Goal: Task Accomplishment & Management: Manage account settings

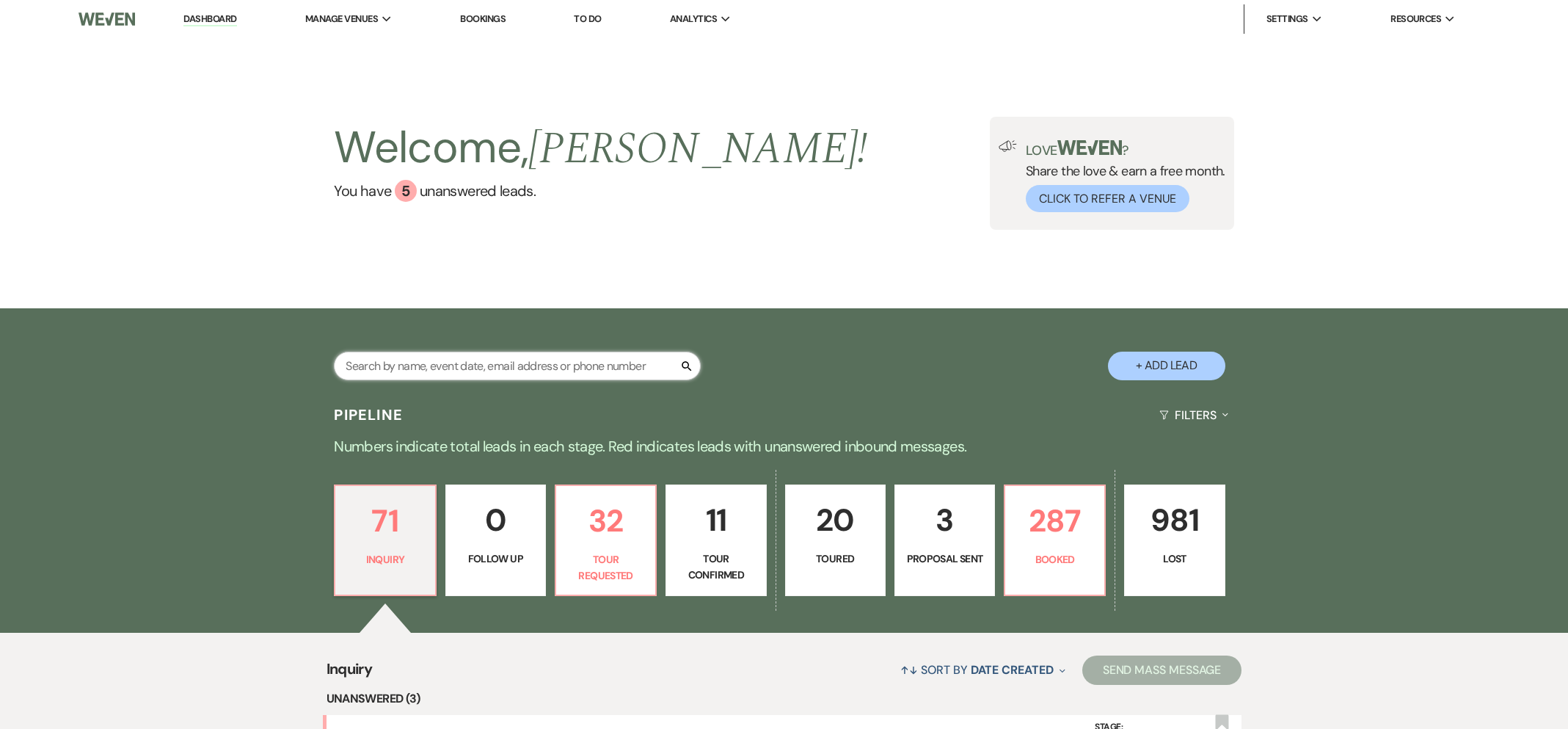
click at [579, 365] on input "text" at bounding box center [517, 365] width 367 height 29
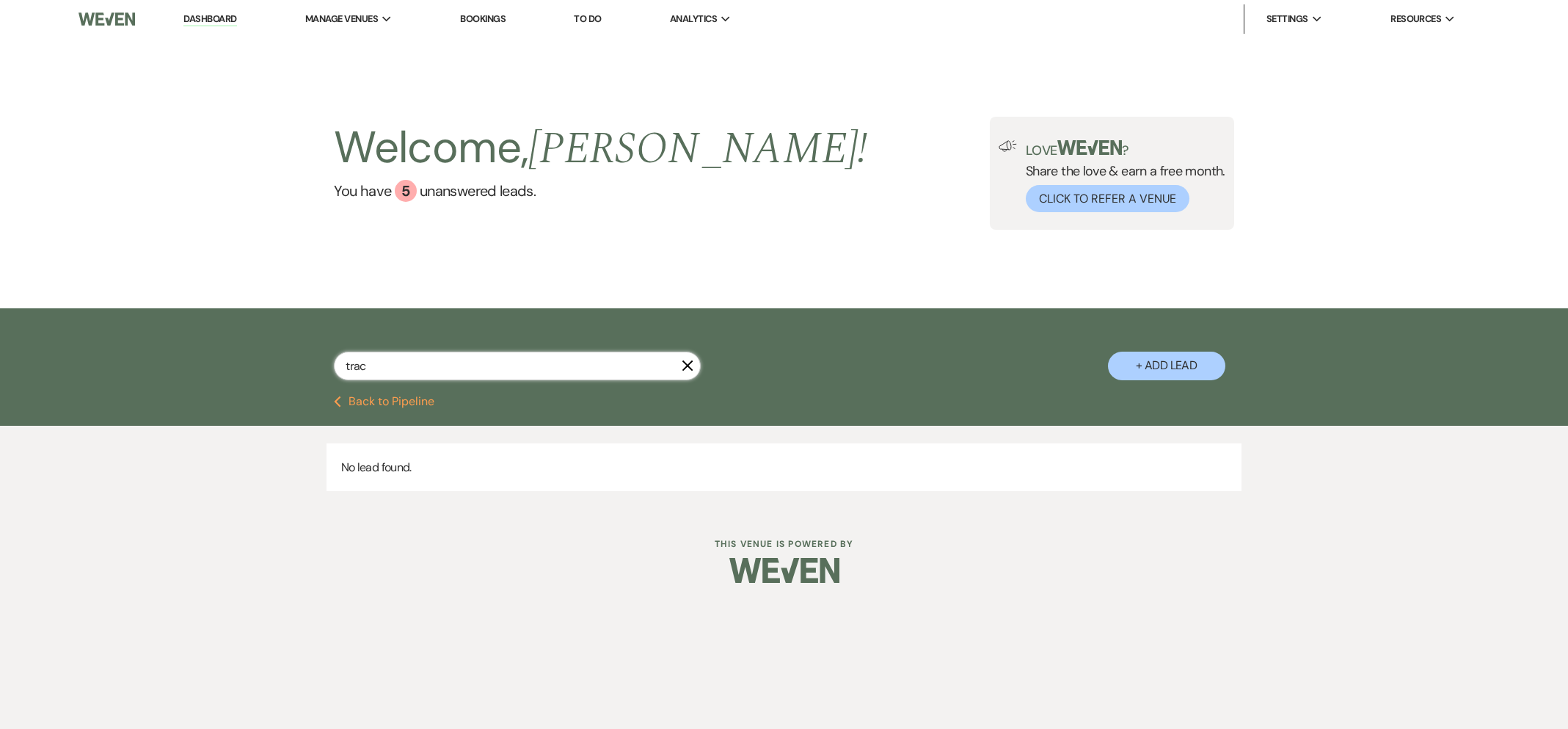
type input "[PERSON_NAME]"
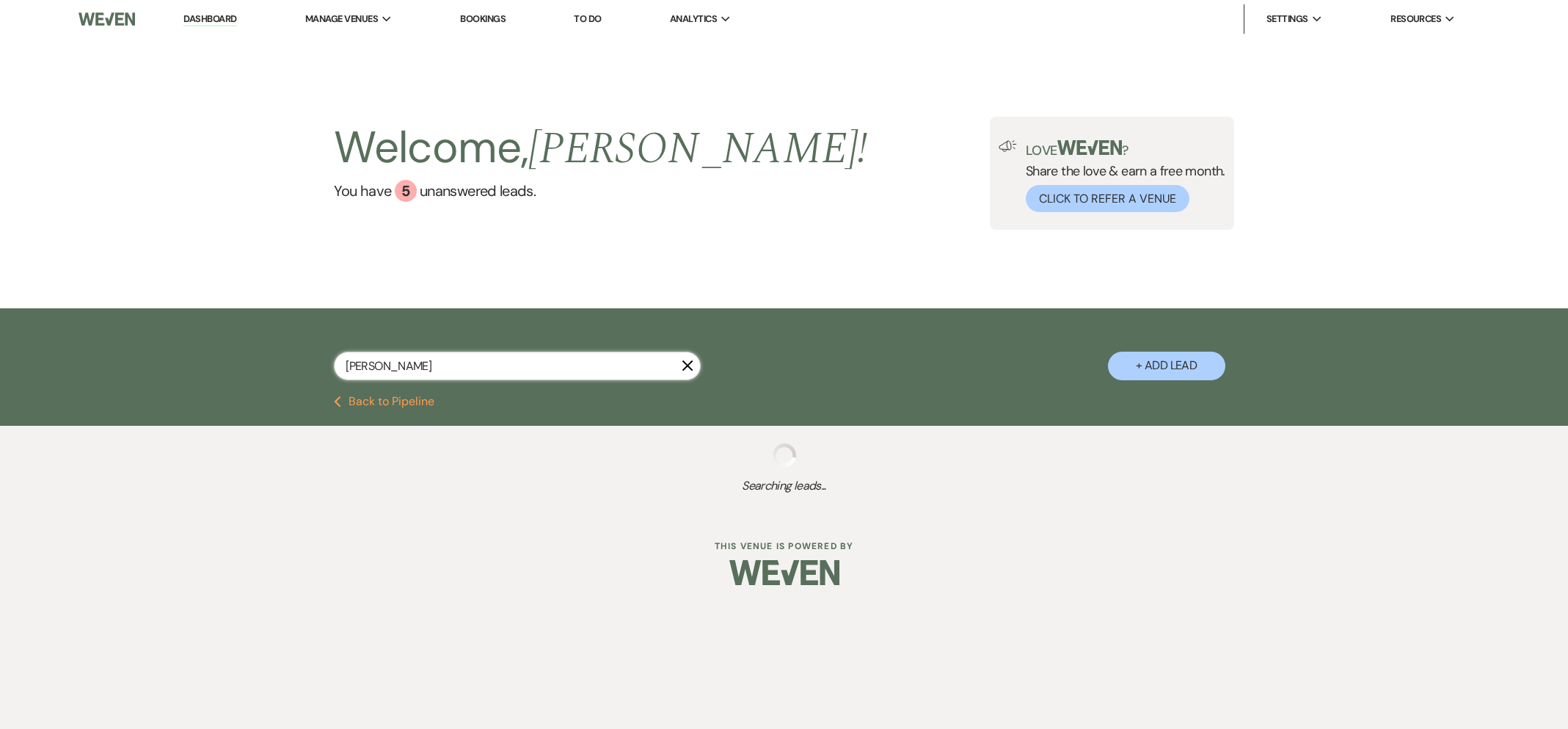
select select "8"
select select "10"
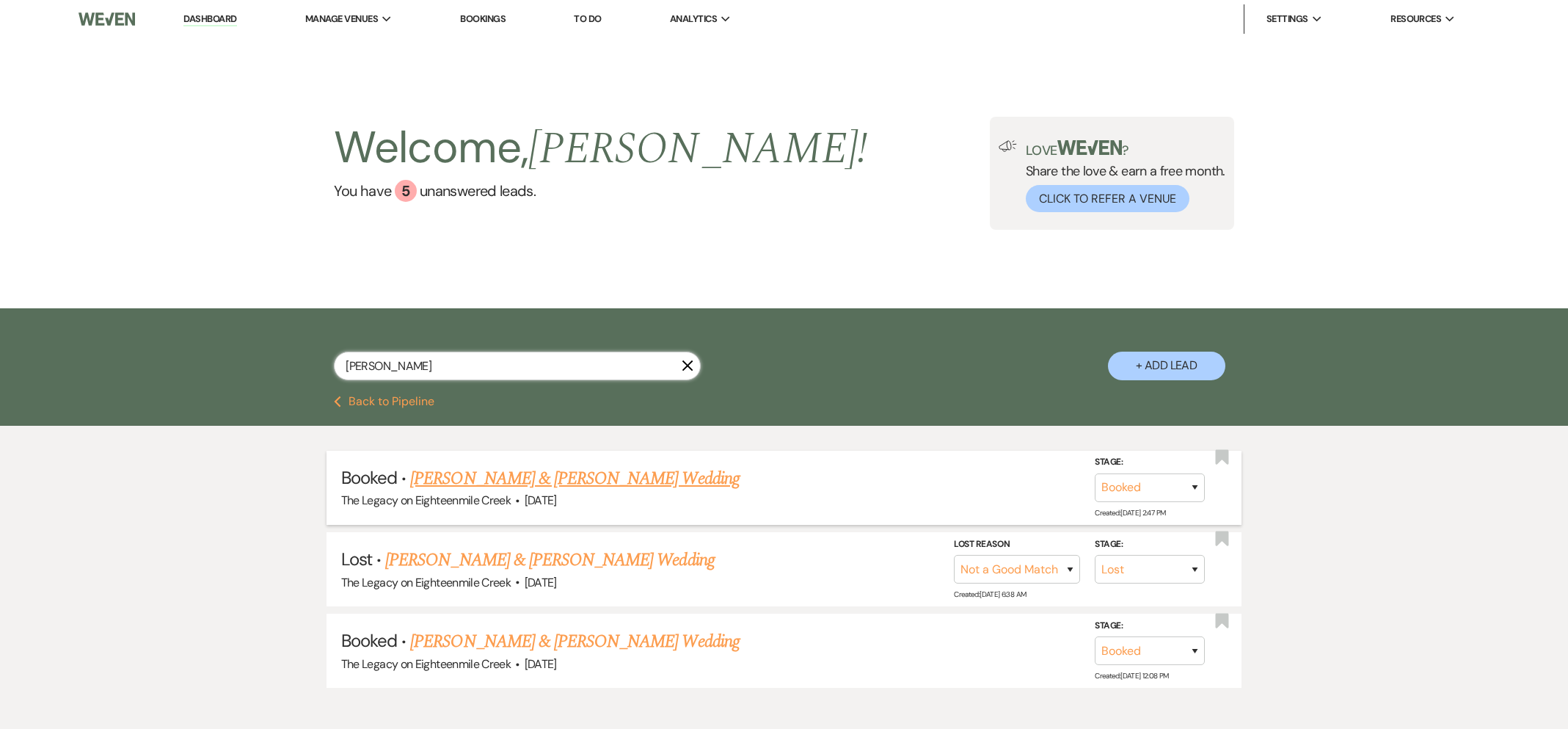
type input "[PERSON_NAME]"
click at [572, 481] on link "[PERSON_NAME] & [PERSON_NAME] Wedding" at bounding box center [574, 478] width 328 height 27
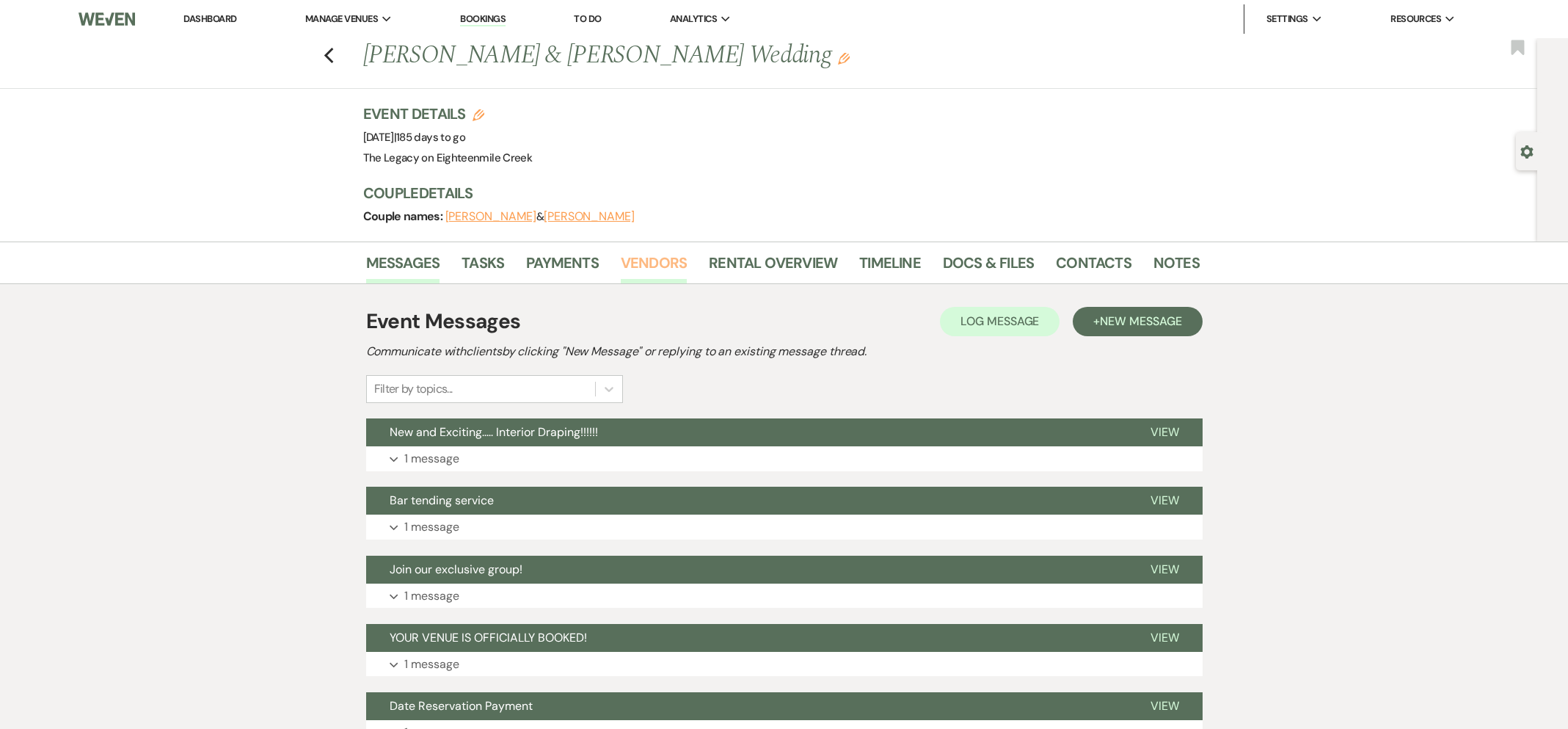
click at [666, 257] on link "Vendors" at bounding box center [653, 266] width 66 height 33
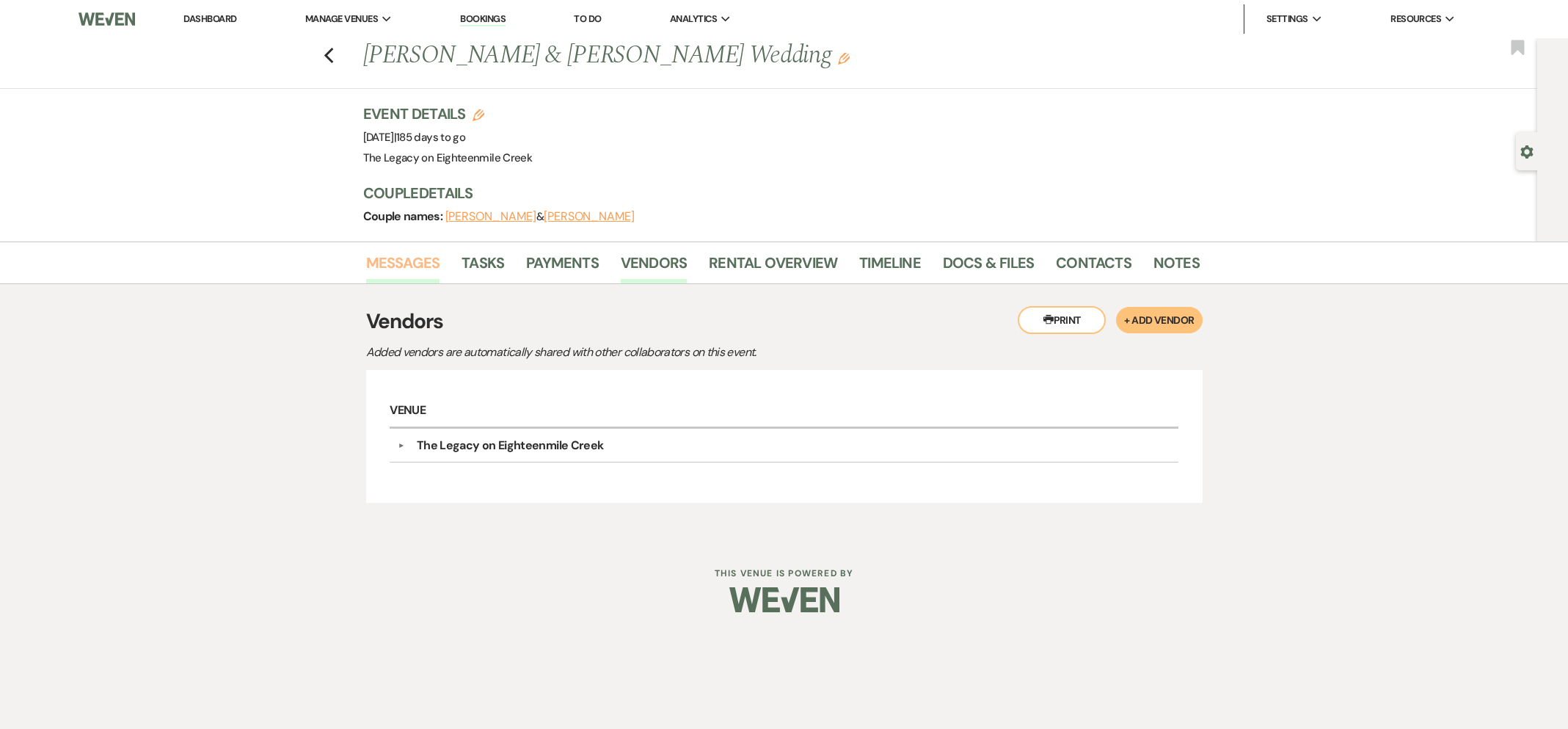
click at [398, 276] on link "Messages" at bounding box center [402, 266] width 74 height 33
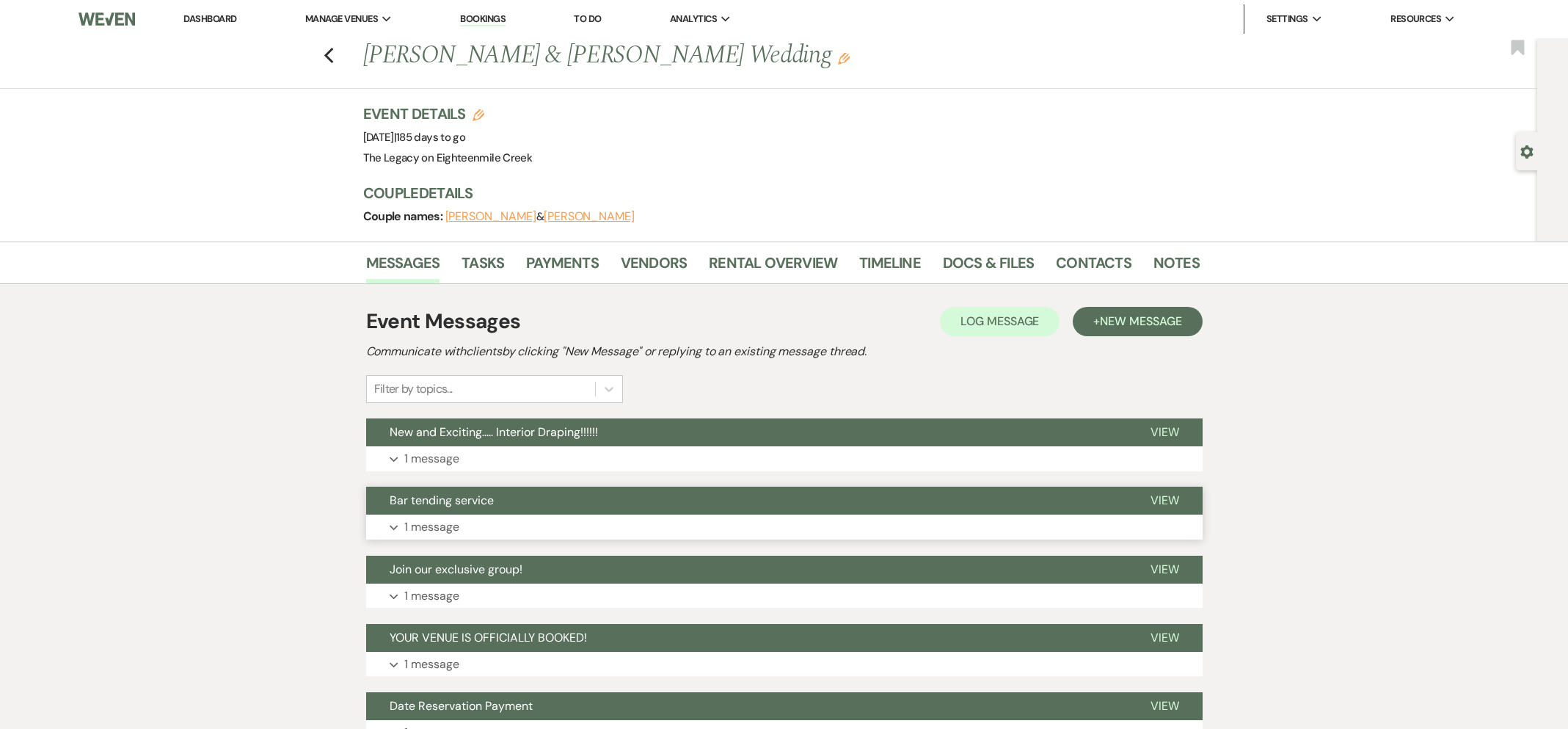
click at [618, 494] on button "Bar tending service" at bounding box center [746, 500] width 760 height 28
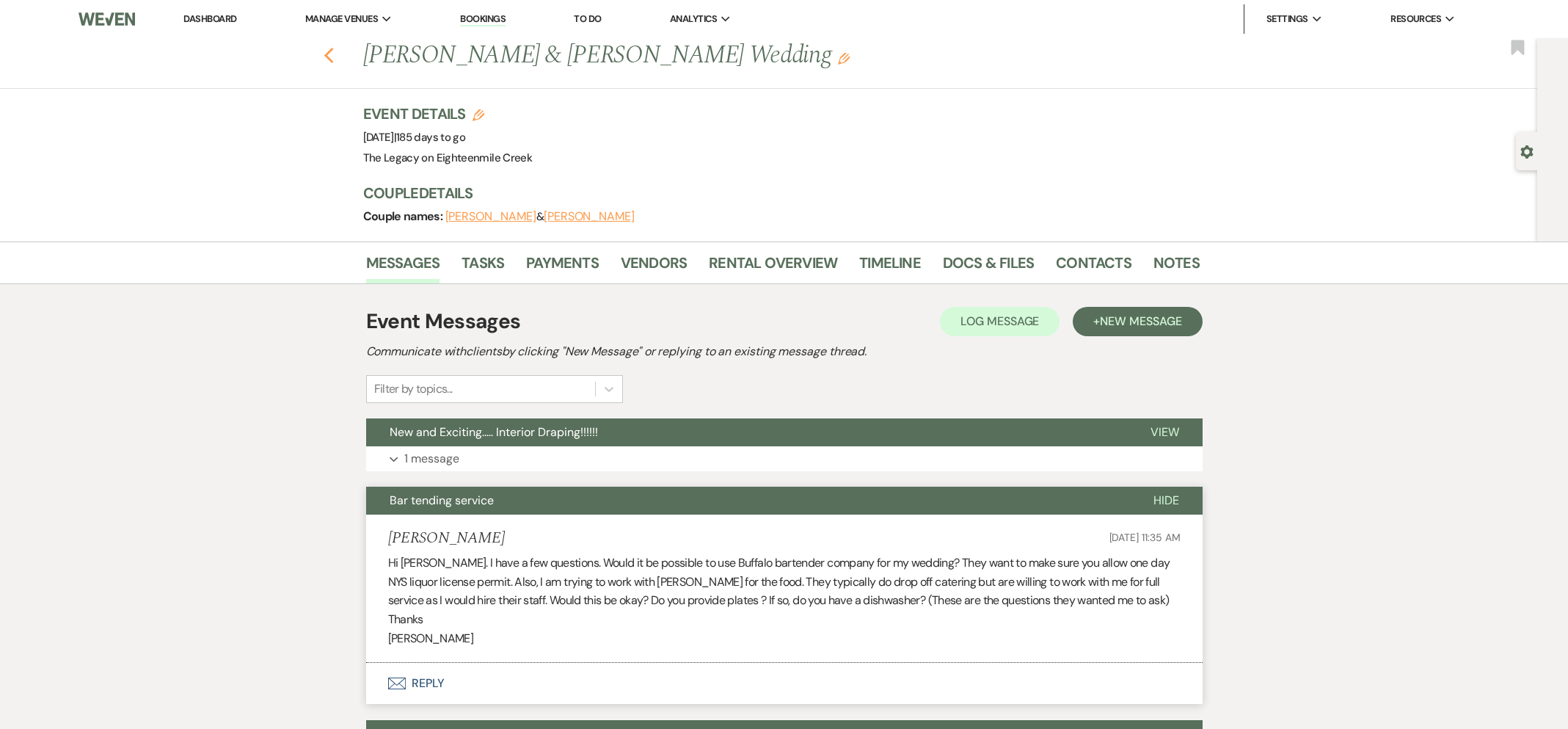
click at [323, 56] on icon "Previous" at bounding box center [328, 56] width 11 height 18
select select "8"
select select "10"
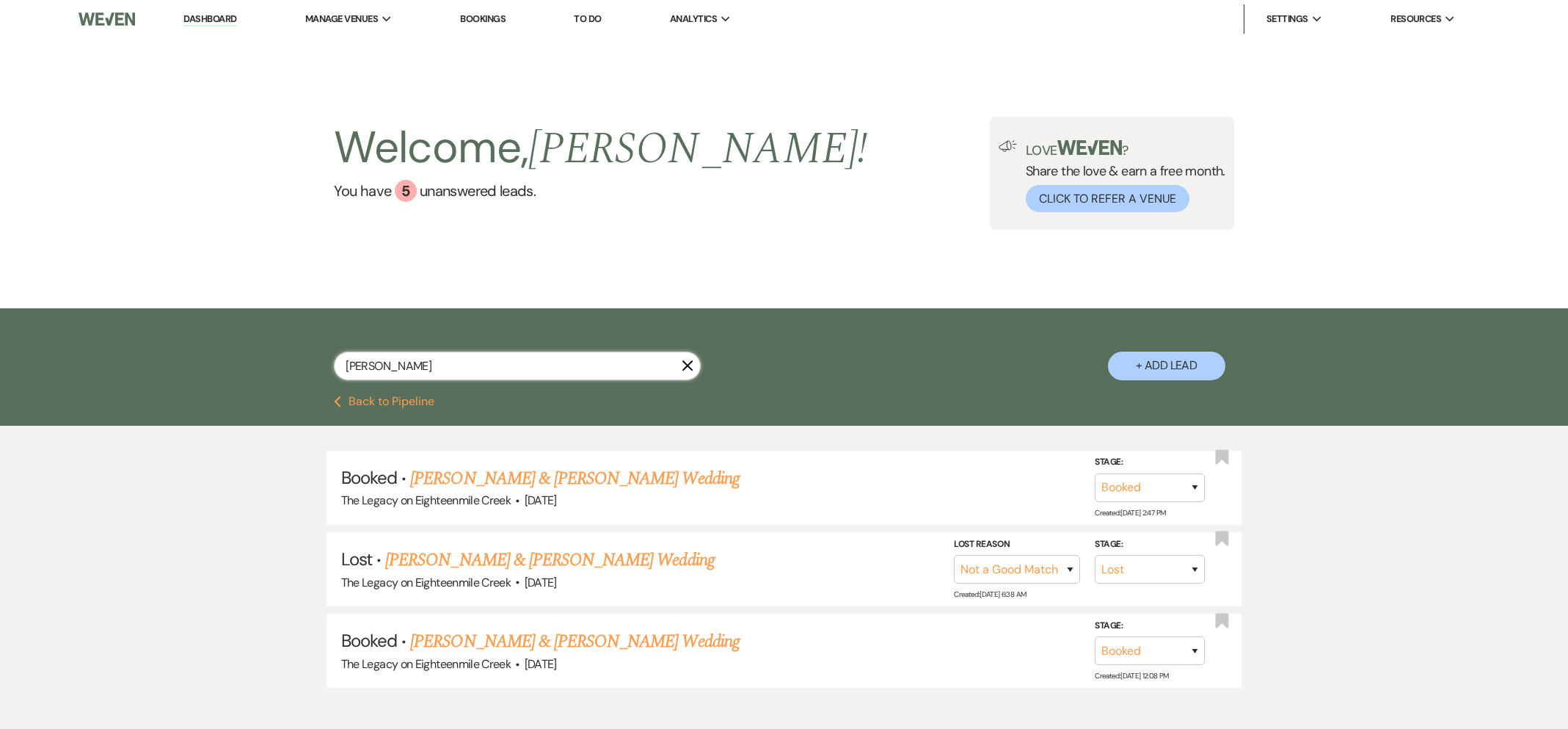
drag, startPoint x: 388, startPoint y: 368, endPoint x: 330, endPoint y: 356, distance: 59.2
click at [330, 356] on div "[PERSON_NAME] + Add Lead" at bounding box center [784, 353] width 1056 height 76
type input "[PERSON_NAME]"
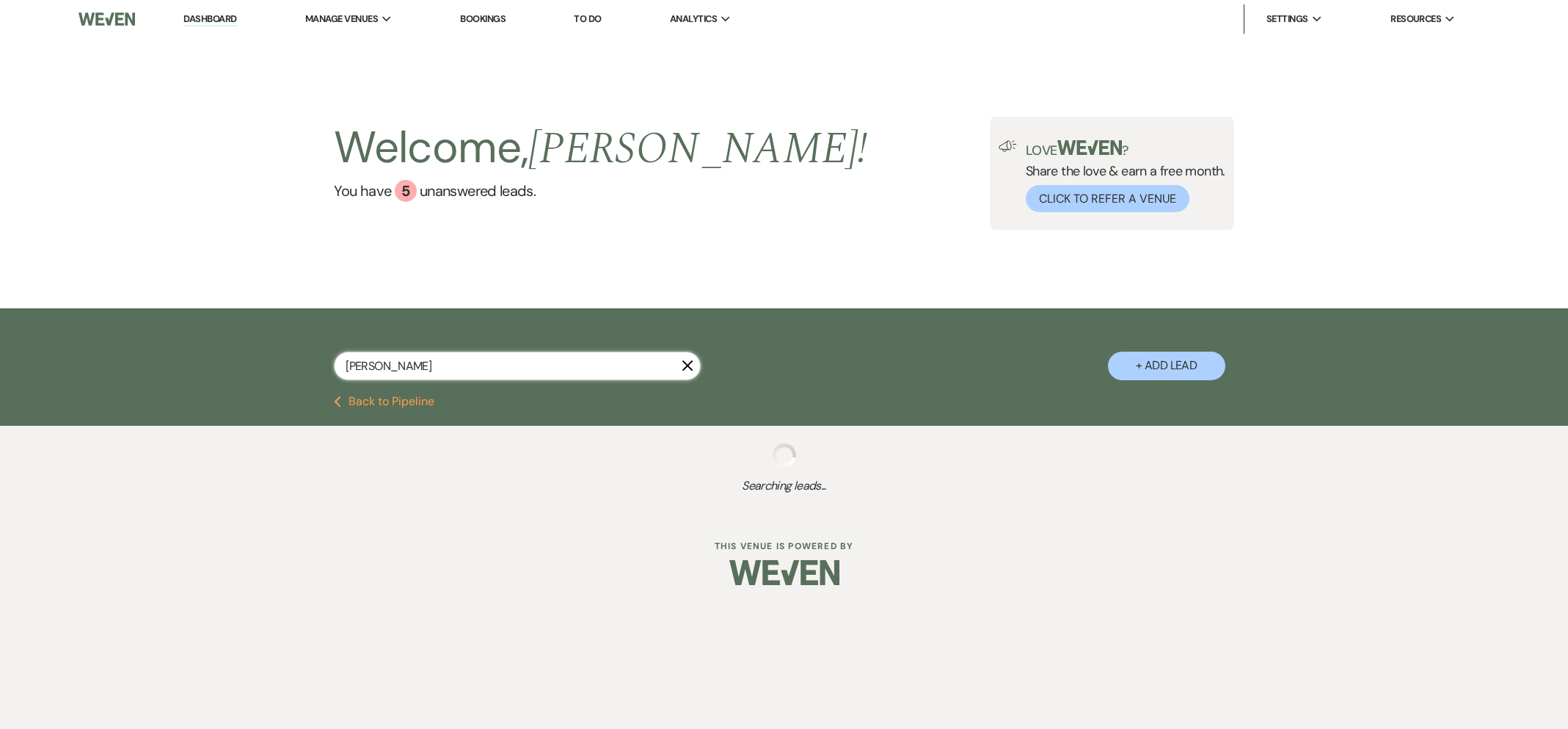
select select "5"
select select "8"
select select "7"
select select "8"
select select "4"
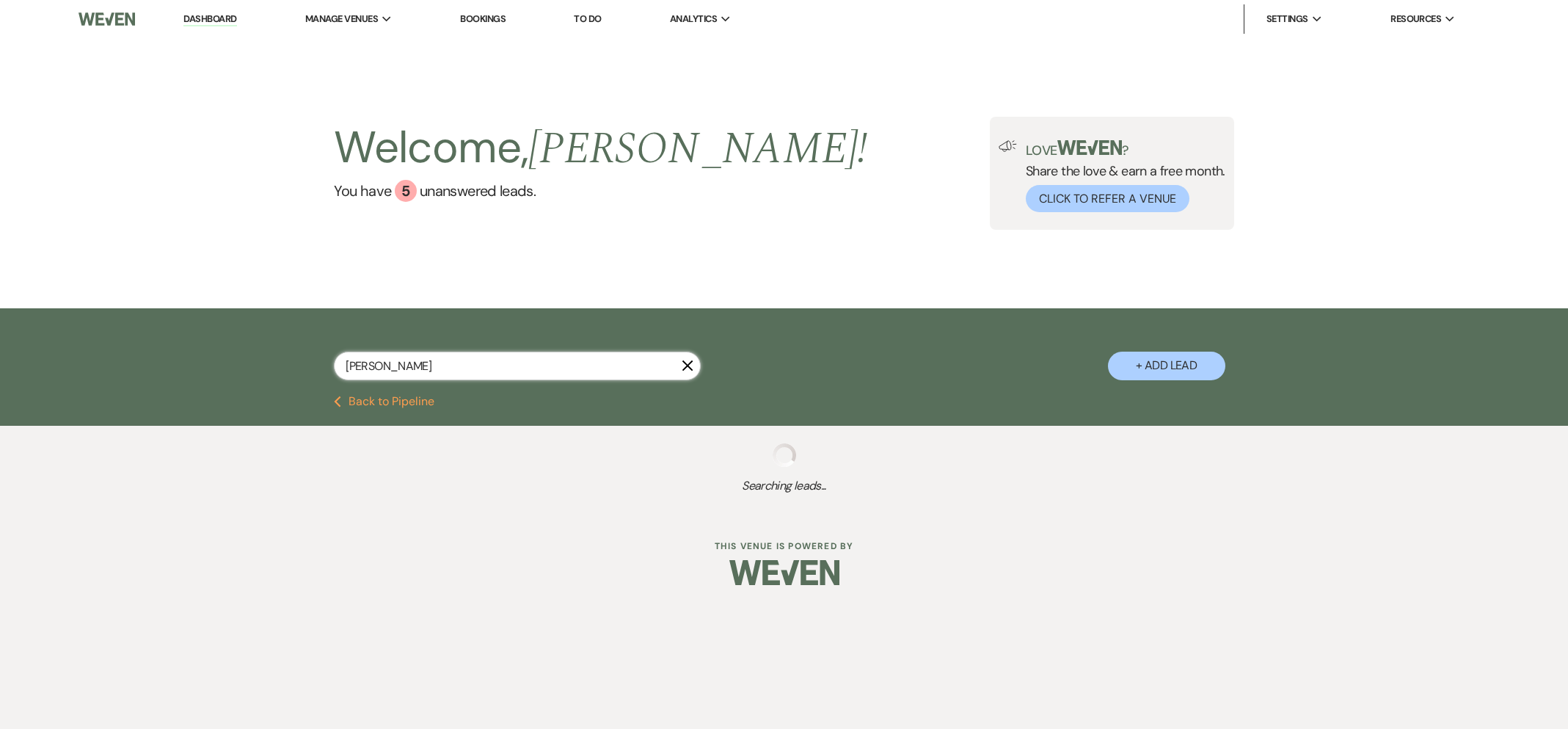
select select "8"
select select "10"
select select "8"
select select "1"
select select "8"
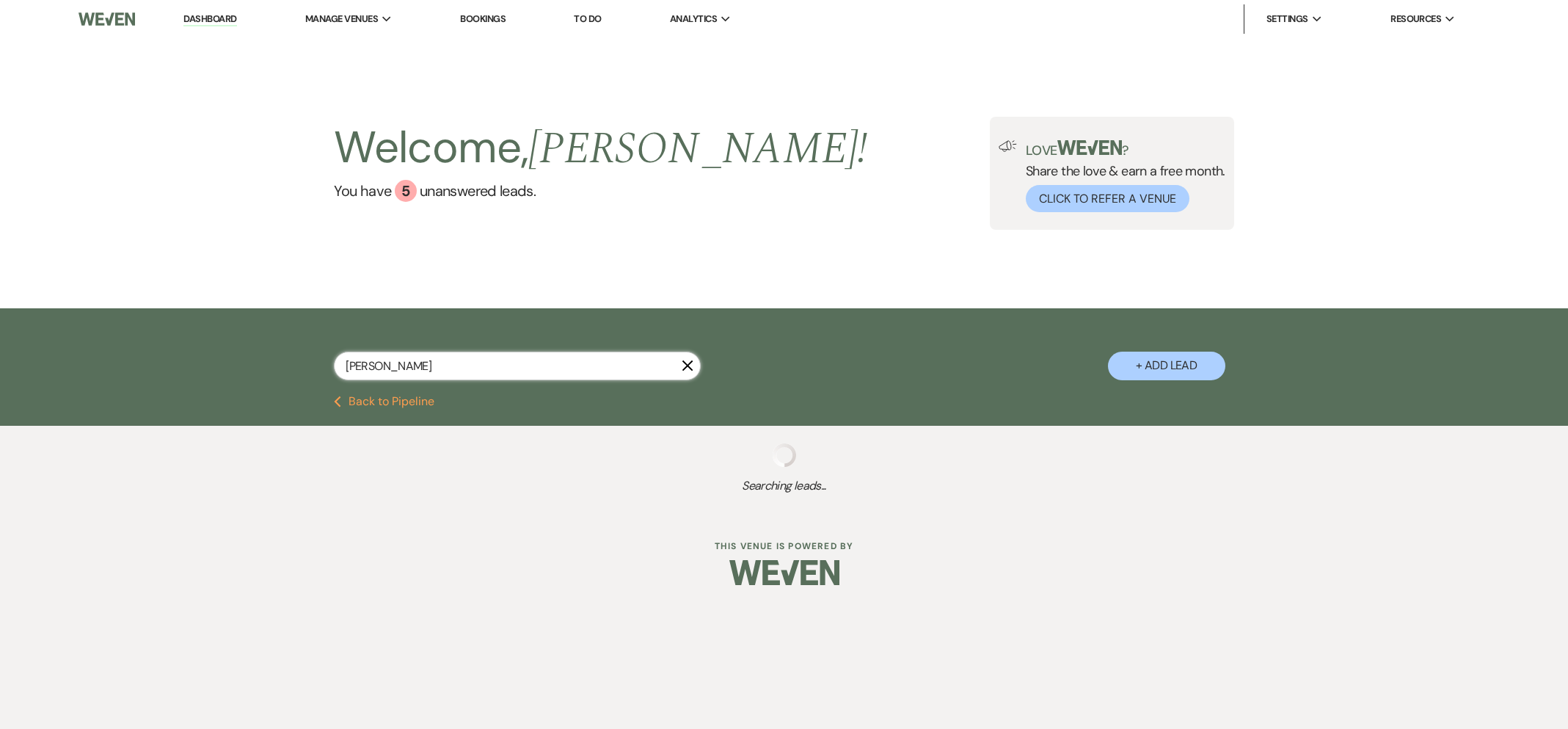
select select "10"
select select "8"
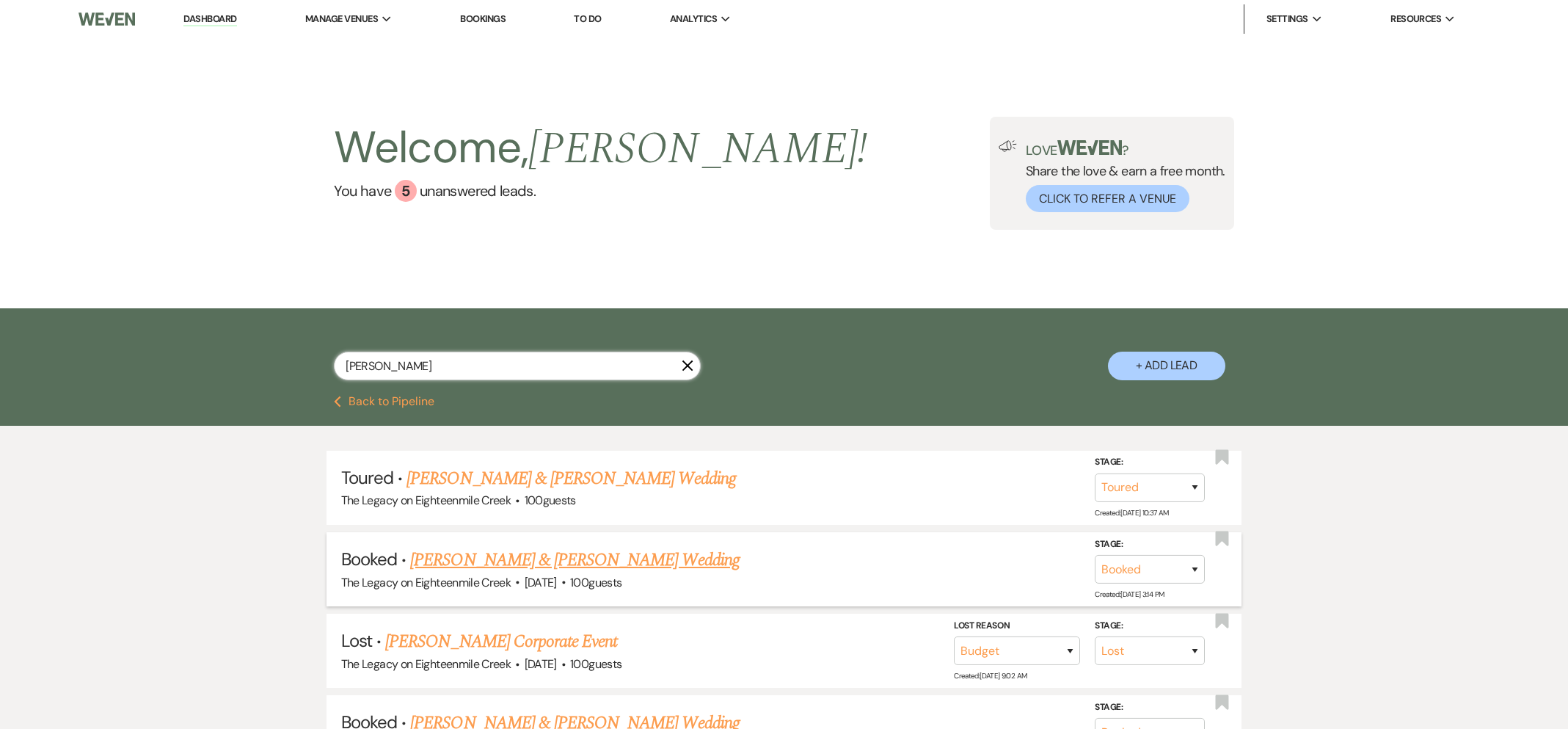
type input "[PERSON_NAME]"
click at [604, 557] on link "[PERSON_NAME] & [PERSON_NAME] Wedding" at bounding box center [574, 559] width 328 height 27
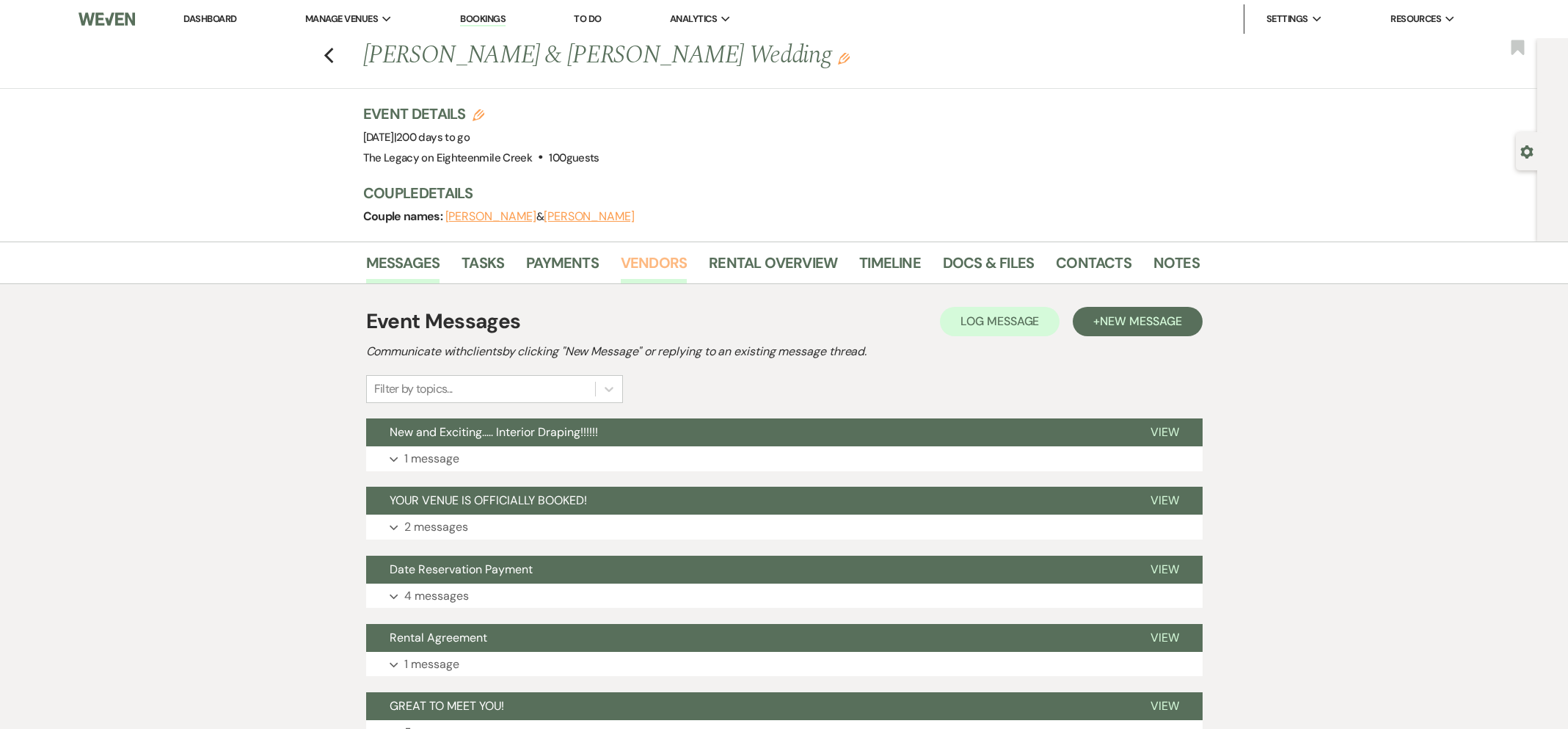
click at [663, 254] on link "Vendors" at bounding box center [653, 266] width 66 height 33
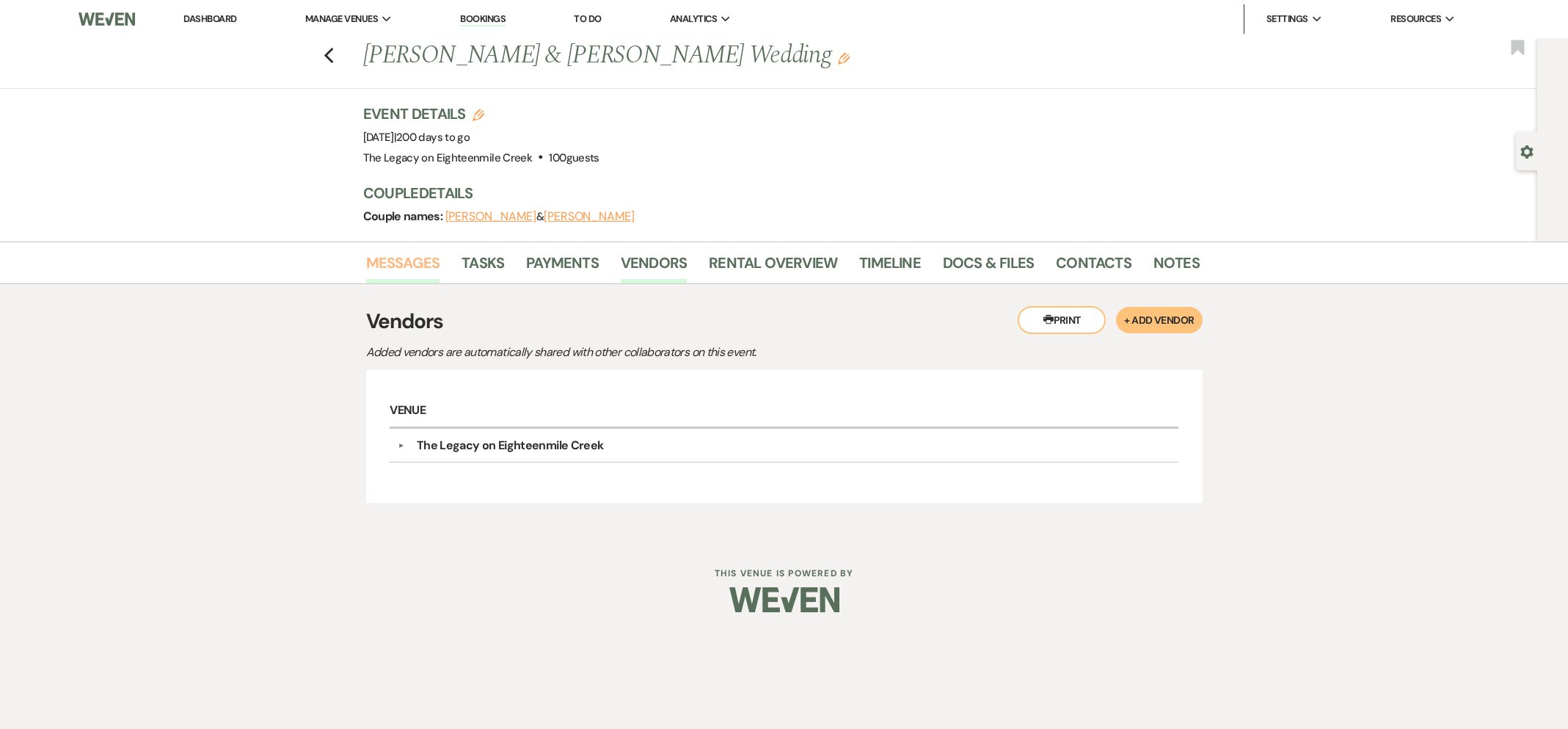
click at [425, 267] on link "Messages" at bounding box center [402, 266] width 74 height 33
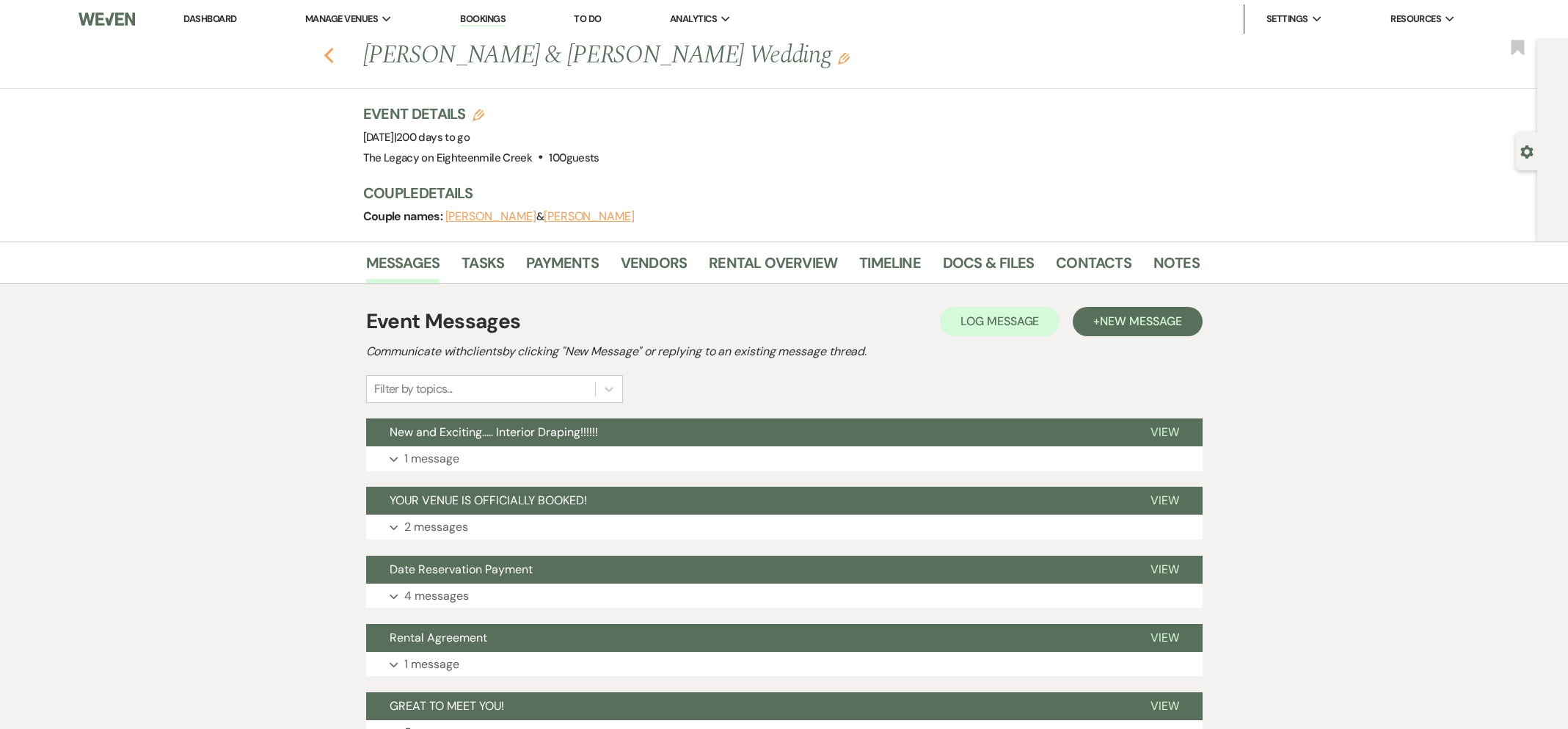
click at [329, 59] on use "button" at bounding box center [328, 55] width 10 height 16
select select "5"
select select "8"
select select "7"
select select "8"
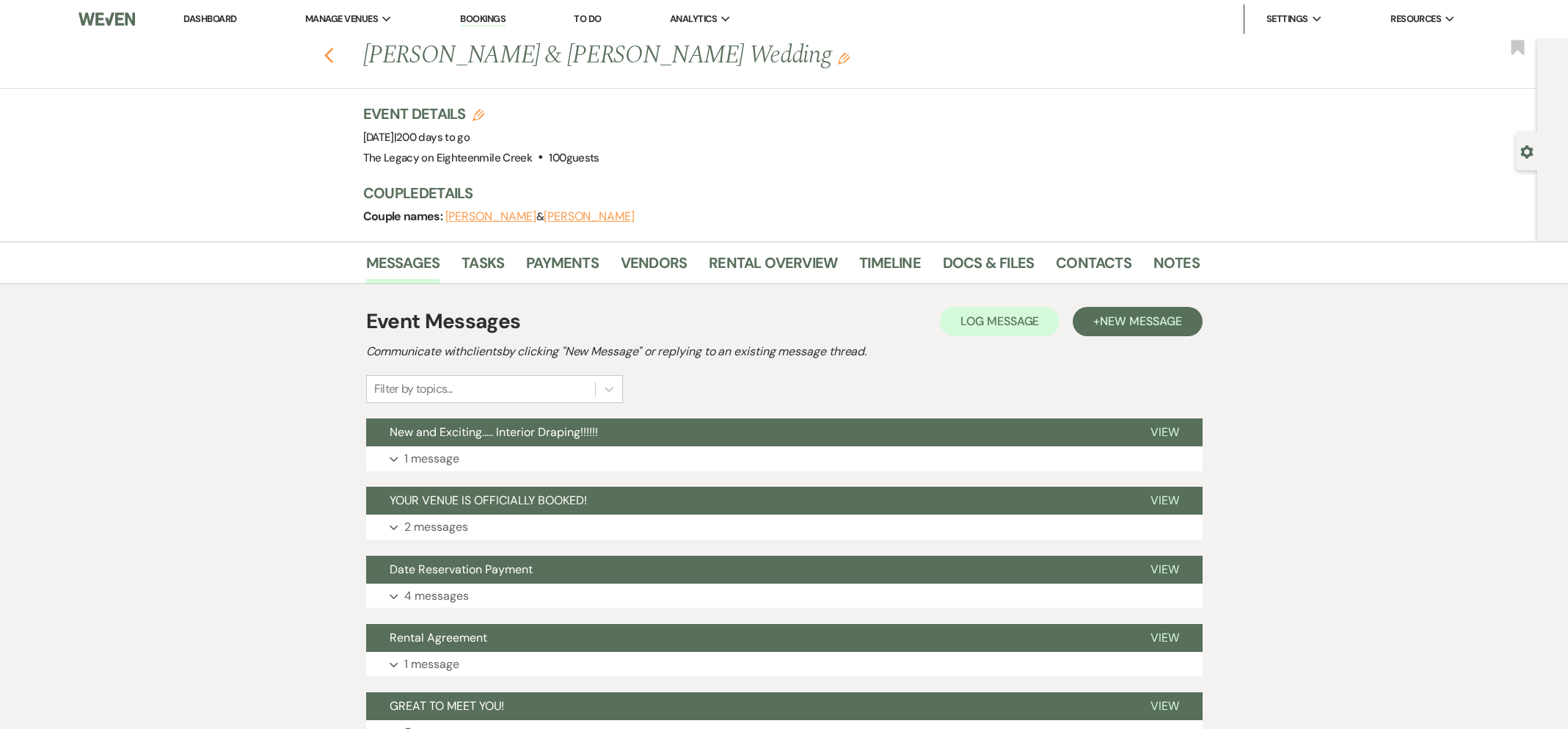
select select "4"
select select "8"
select select "10"
select select "8"
select select "1"
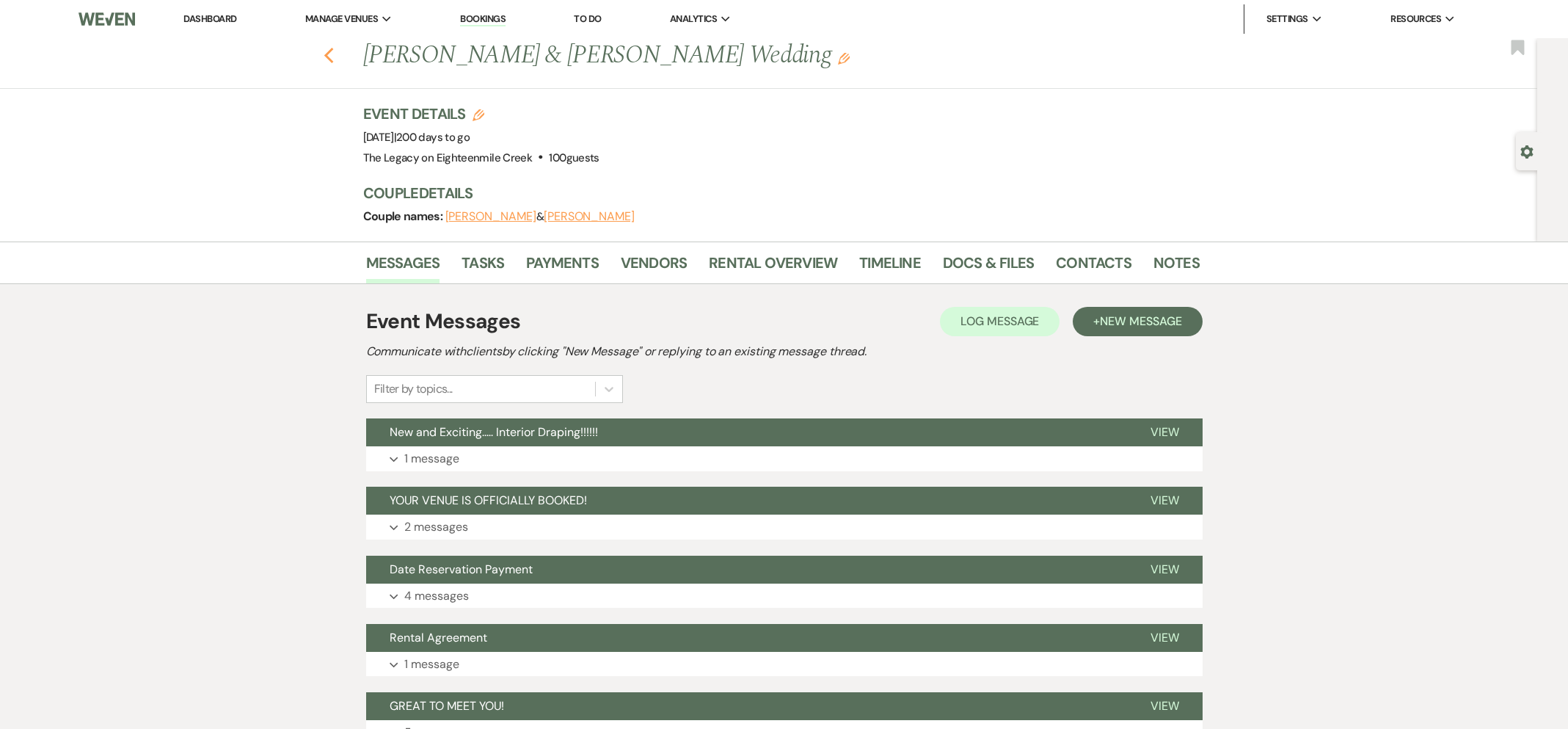
select select "8"
select select "10"
select select "8"
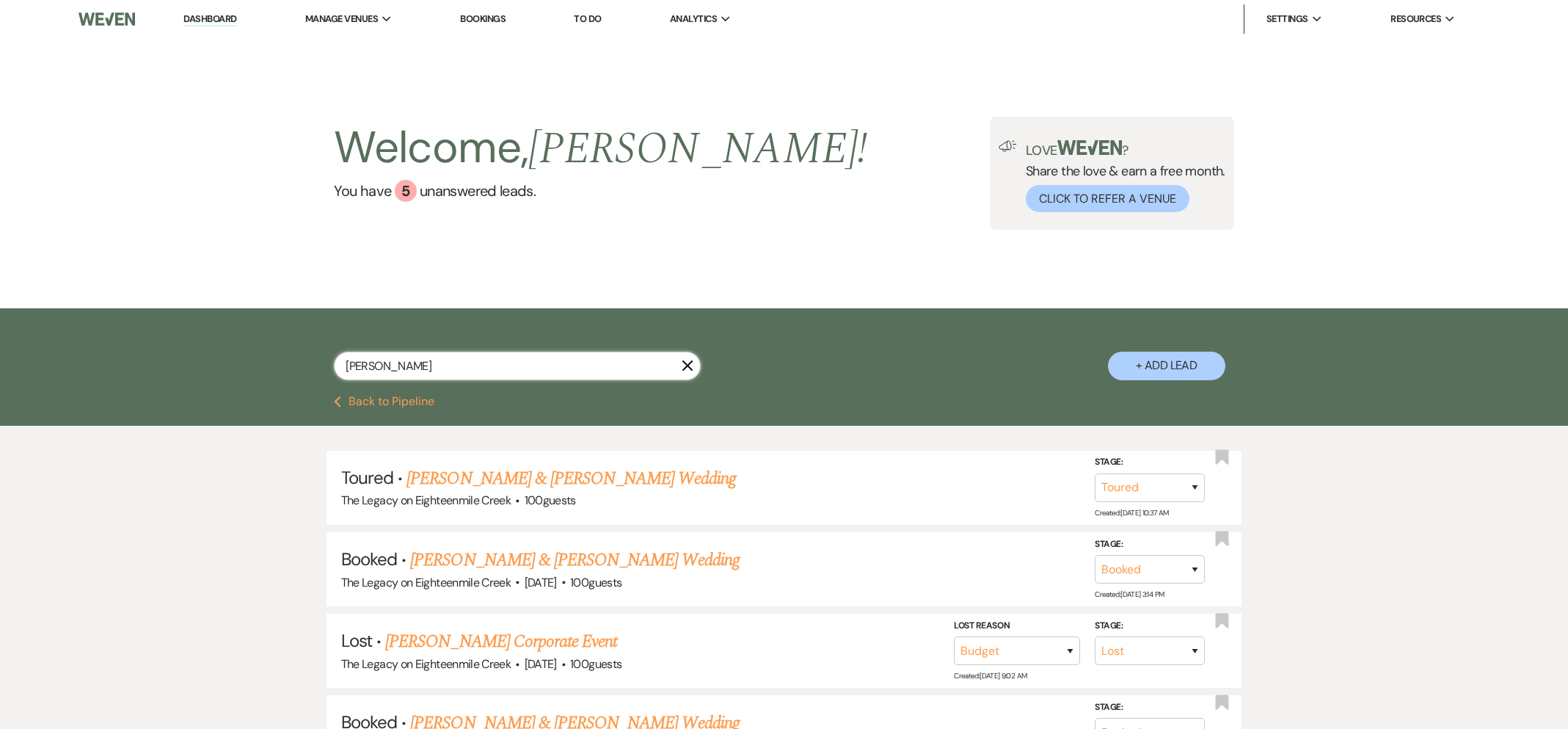
drag, startPoint x: 428, startPoint y: 362, endPoint x: 278, endPoint y: 363, distance: 150.0
click at [278, 363] on div "[PERSON_NAME] X + Add Lead" at bounding box center [784, 353] width 1056 height 76
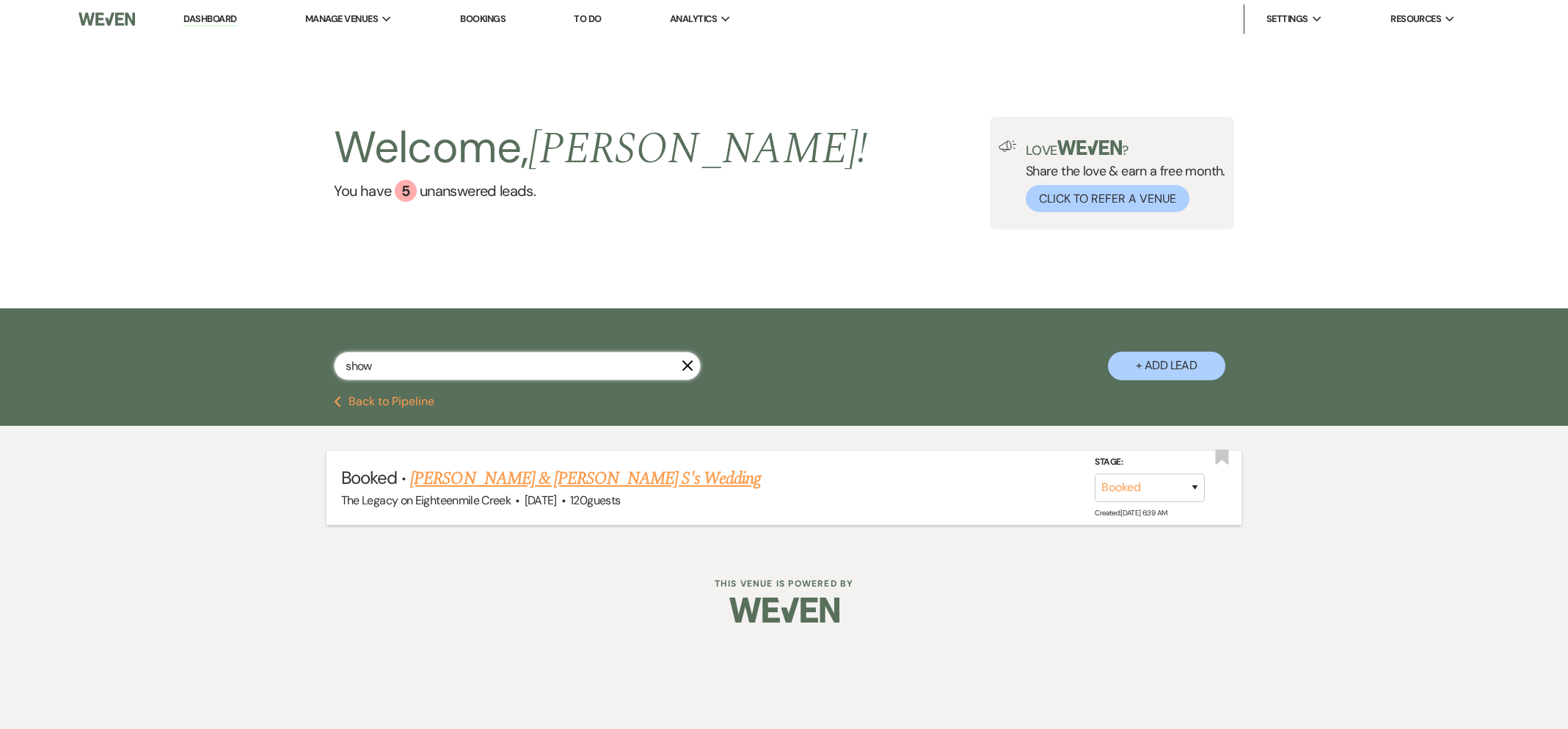
type input "show"
click at [518, 475] on link "[PERSON_NAME] & [PERSON_NAME] S's Wedding" at bounding box center [586, 478] width 351 height 27
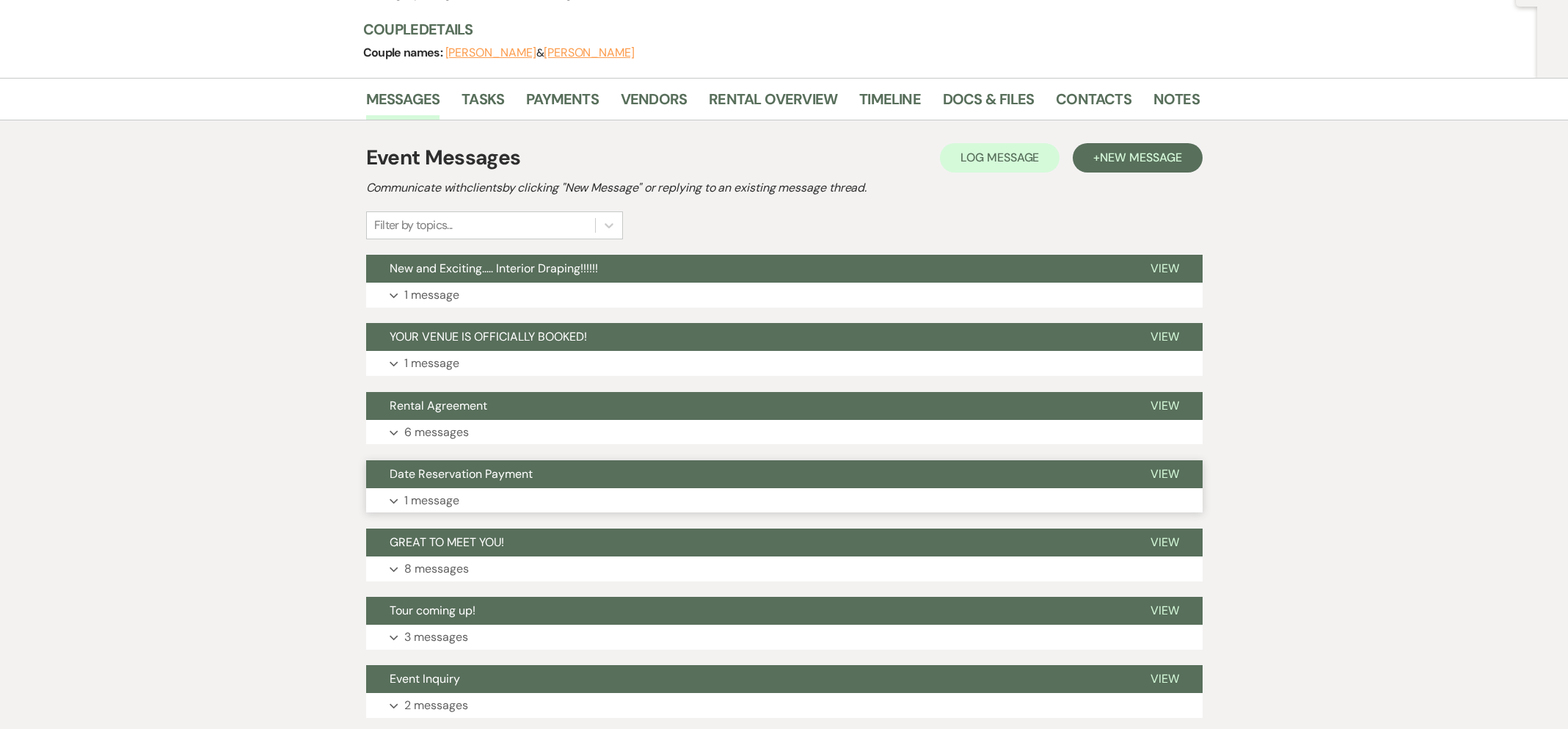
scroll to position [163, 0]
click at [625, 405] on button "Rental Agreement" at bounding box center [746, 406] width 760 height 28
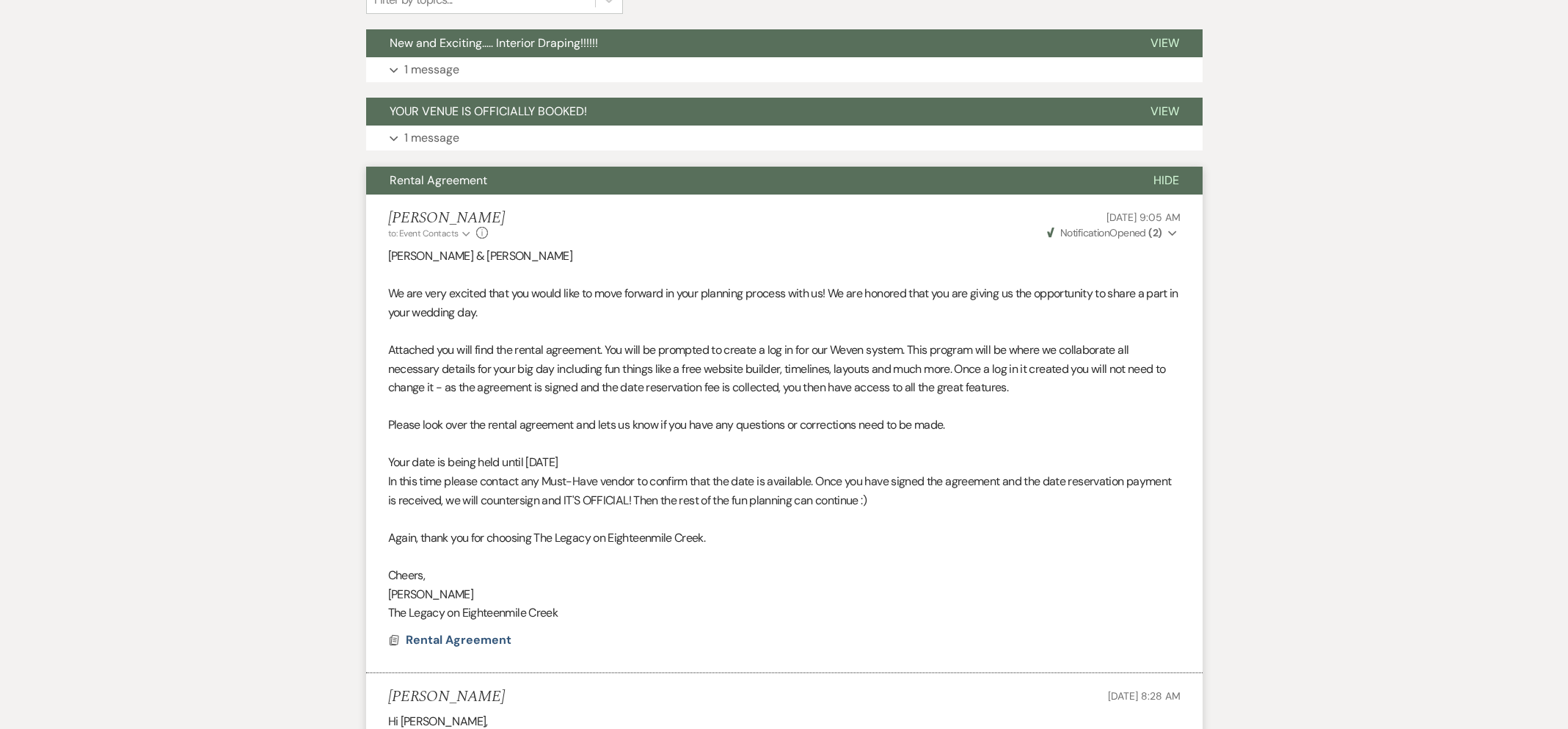
scroll to position [0, 0]
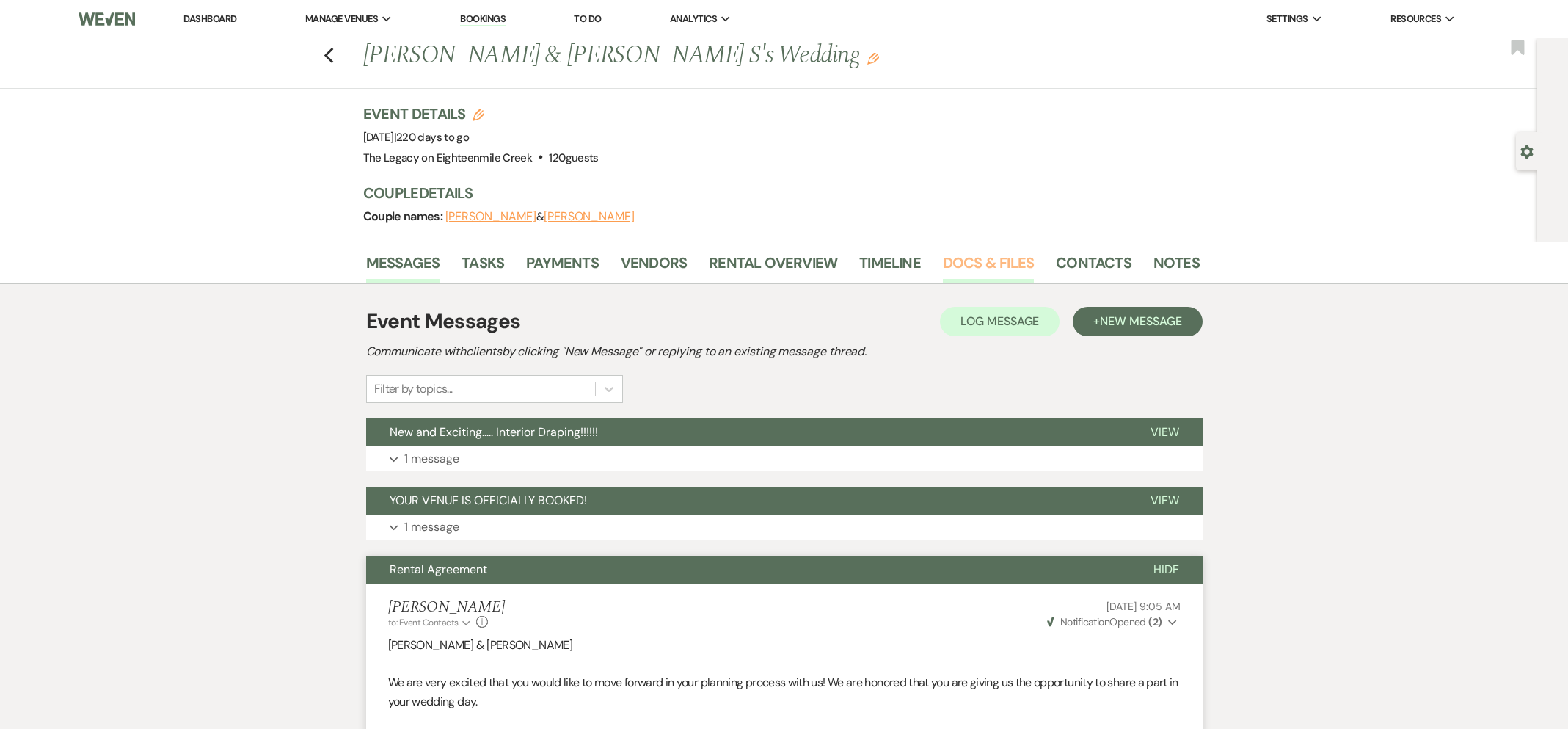
drag, startPoint x: 983, startPoint y: 254, endPoint x: 961, endPoint y: 267, distance: 25.6
click at [983, 254] on link "Docs & Files" at bounding box center [988, 266] width 91 height 33
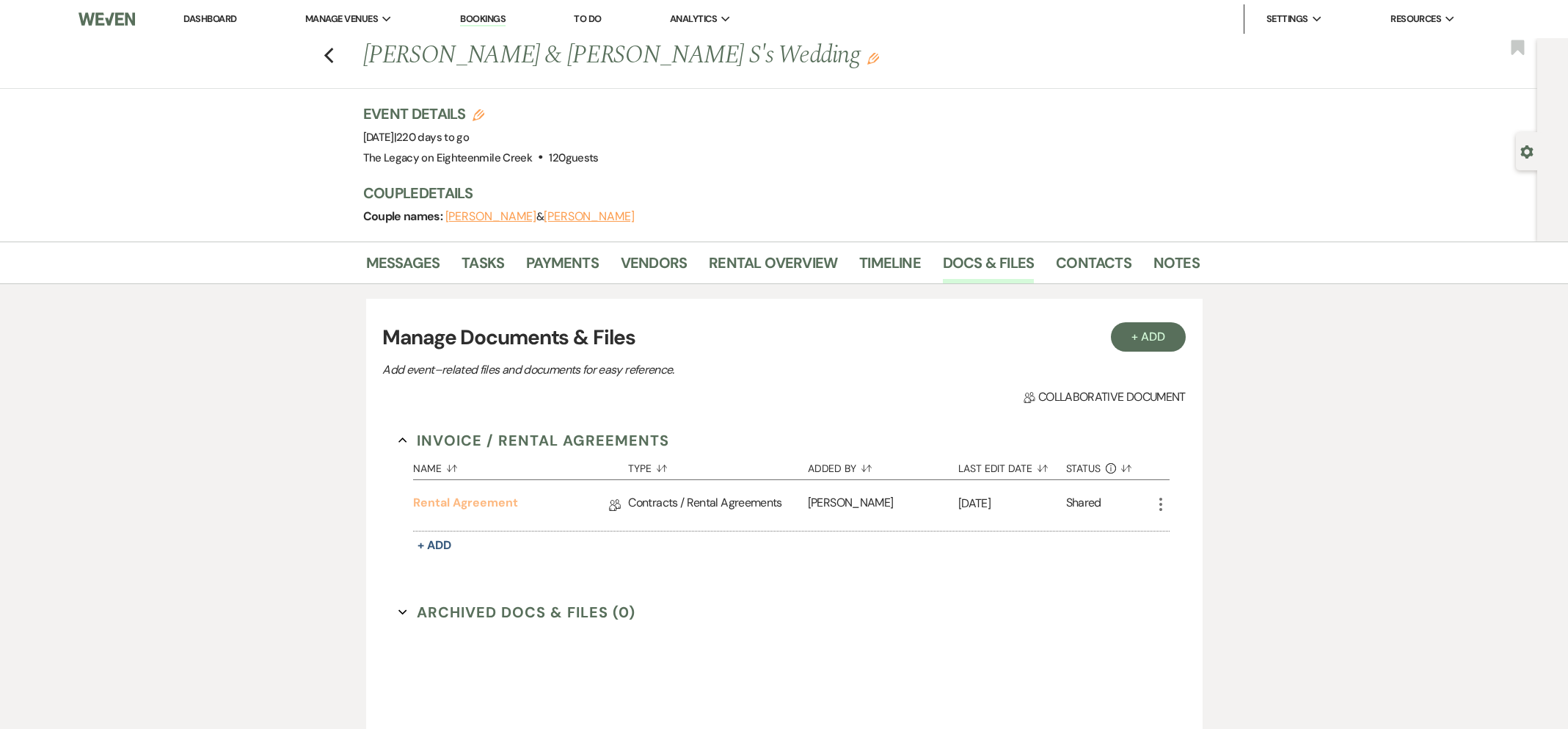
click at [479, 499] on link "Rental Agreement" at bounding box center [465, 505] width 105 height 23
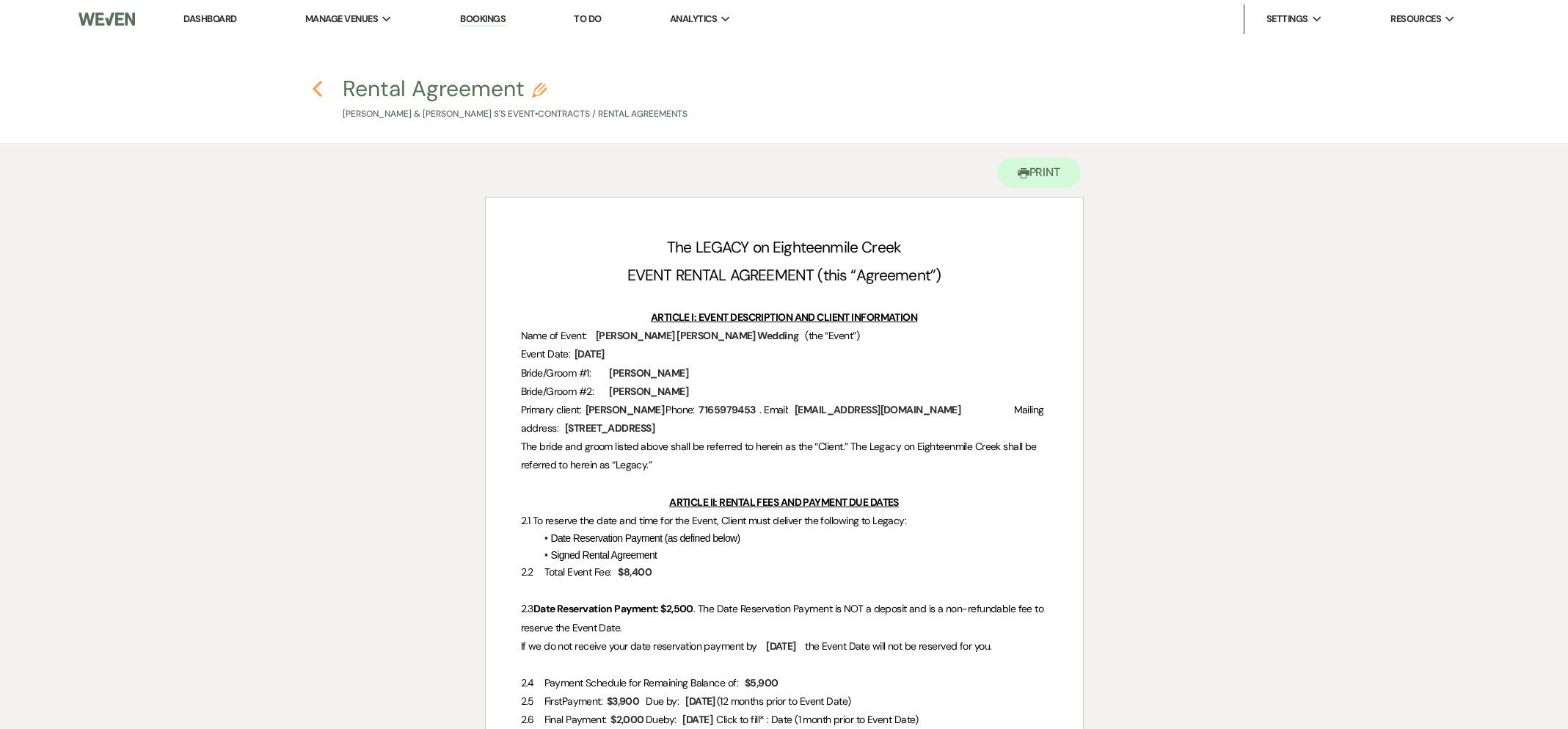
click at [314, 88] on use "button" at bounding box center [318, 89] width 10 height 16
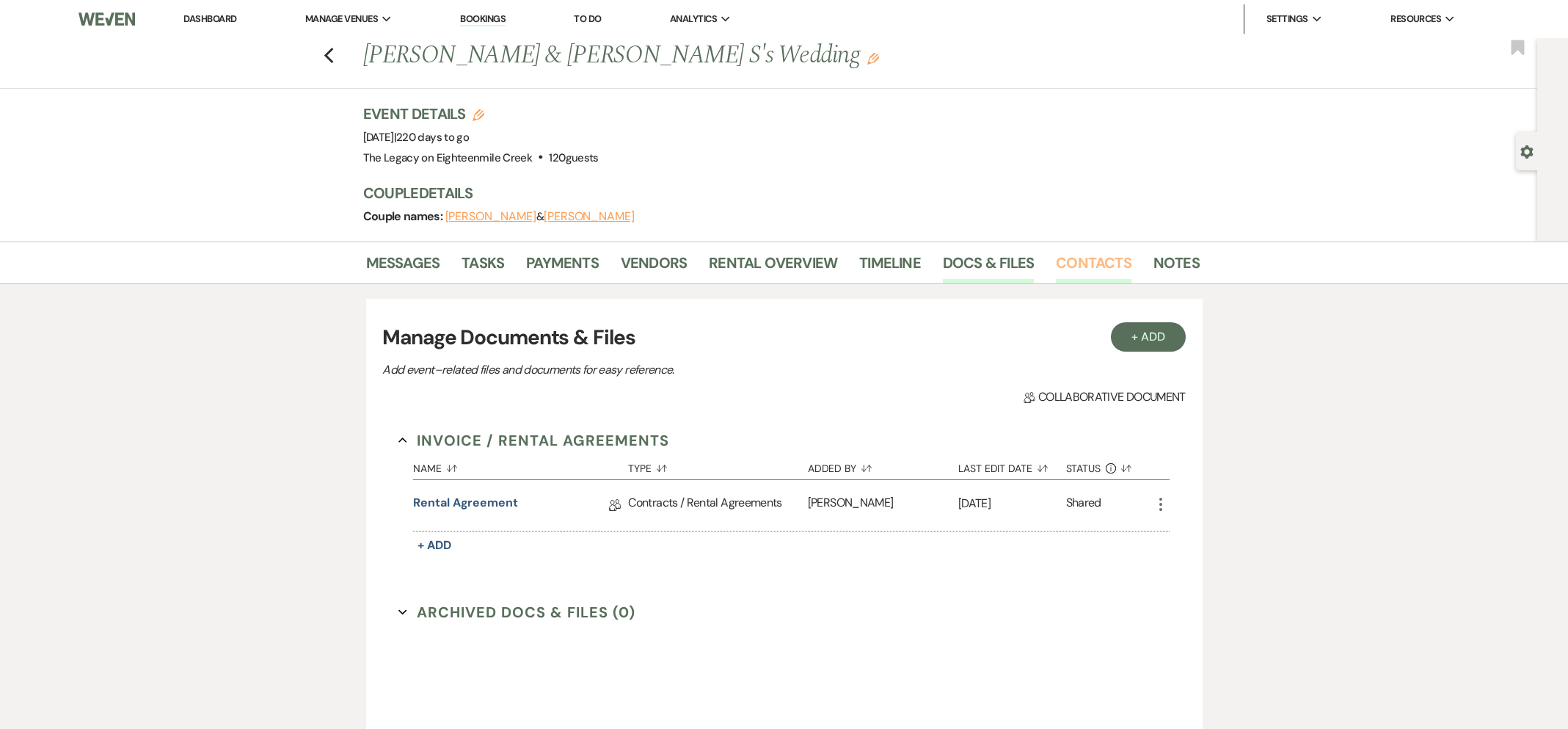
drag, startPoint x: 1086, startPoint y: 266, endPoint x: 1059, endPoint y: 269, distance: 27.2
click at [1086, 266] on link "Contacts" at bounding box center [1093, 266] width 76 height 33
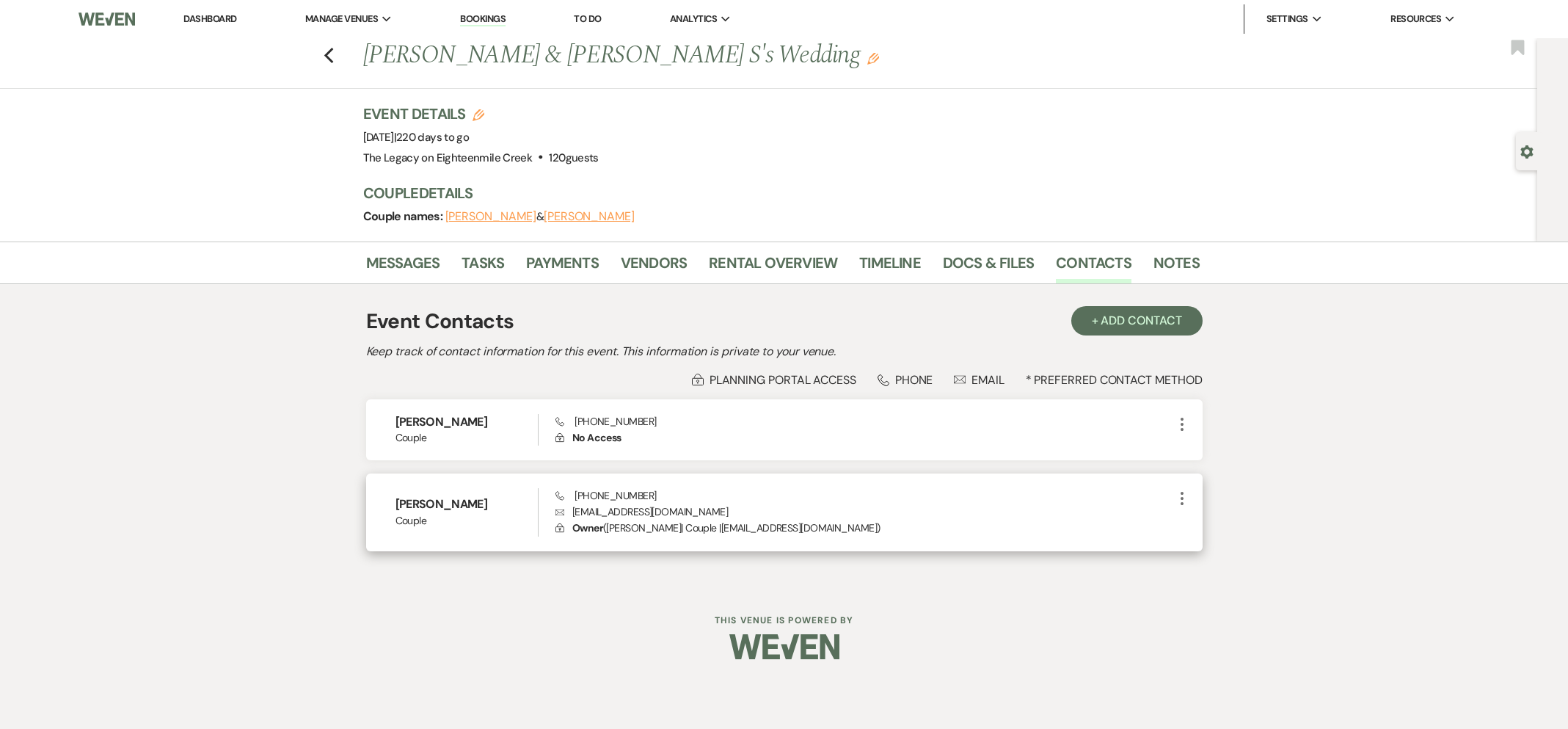
click at [1178, 496] on icon "More" at bounding box center [1181, 498] width 18 height 18
click at [1195, 526] on use "button" at bounding box center [1195, 526] width 11 height 11
select select "1"
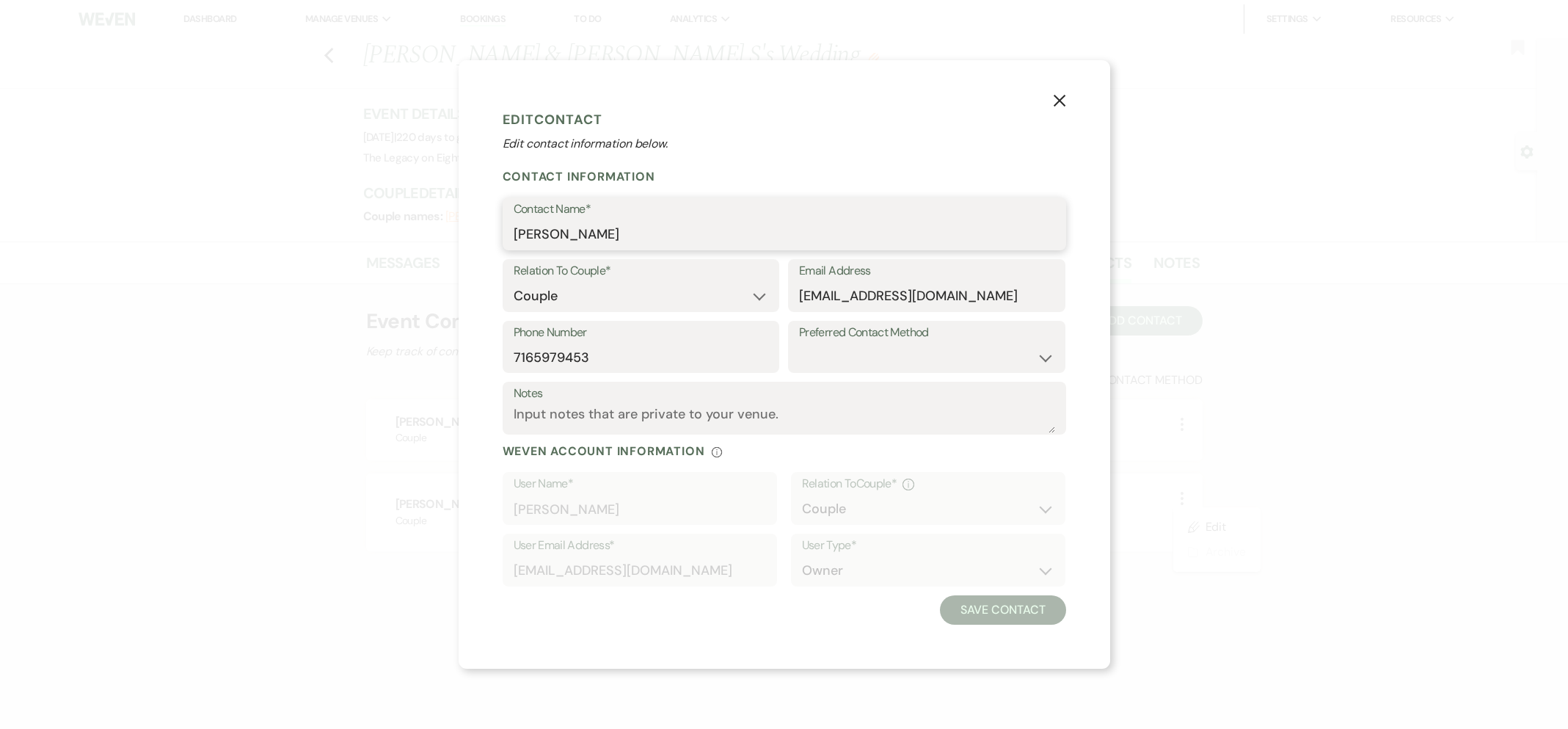
drag, startPoint x: 558, startPoint y: 231, endPoint x: 583, endPoint y: 248, distance: 30.2
click at [558, 231] on input "[PERSON_NAME]" at bounding box center [784, 234] width 541 height 29
type input "[PERSON_NAME]"
click at [1018, 610] on button "Save Contact" at bounding box center [1002, 610] width 125 height 30
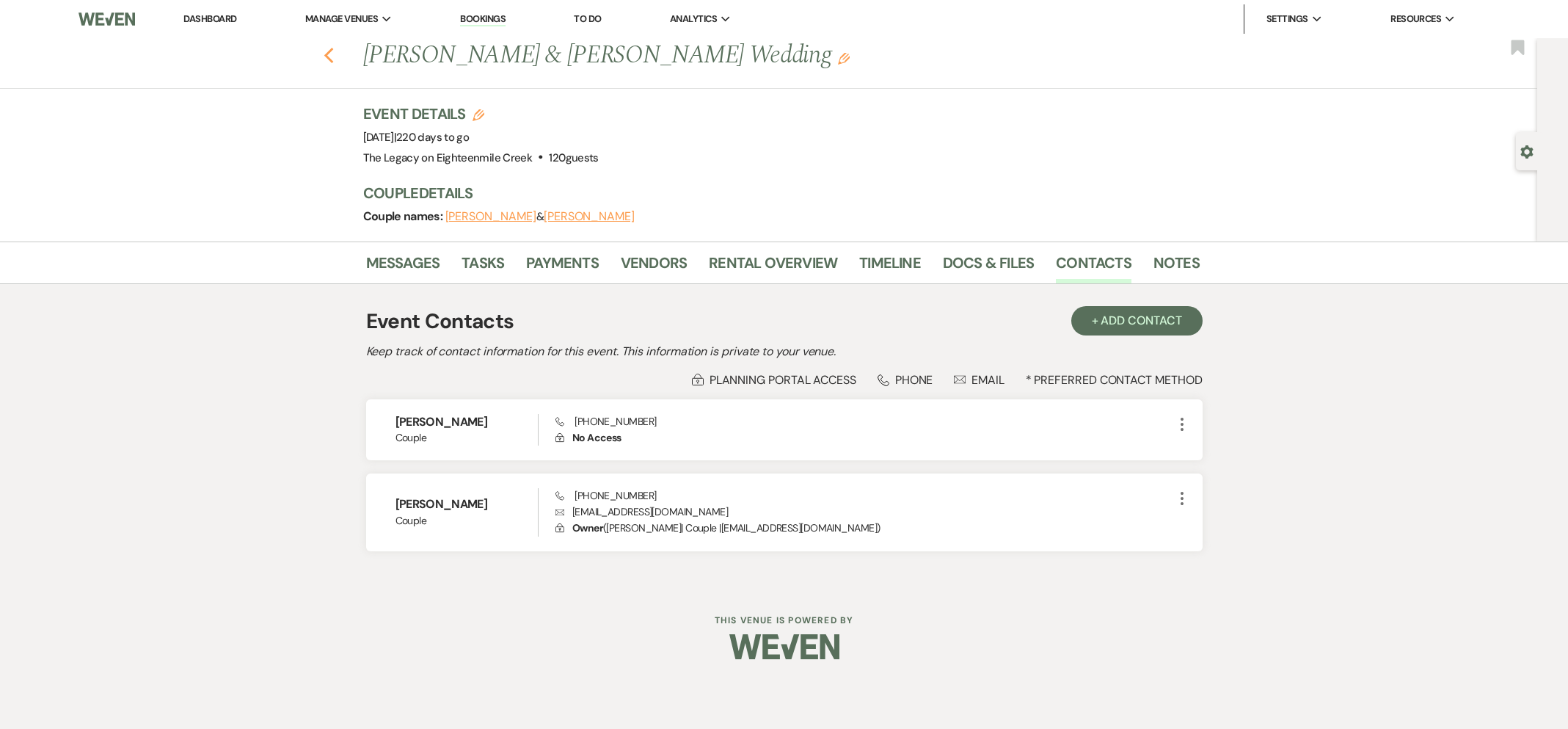
click at [325, 52] on icon "Previous" at bounding box center [328, 56] width 11 height 18
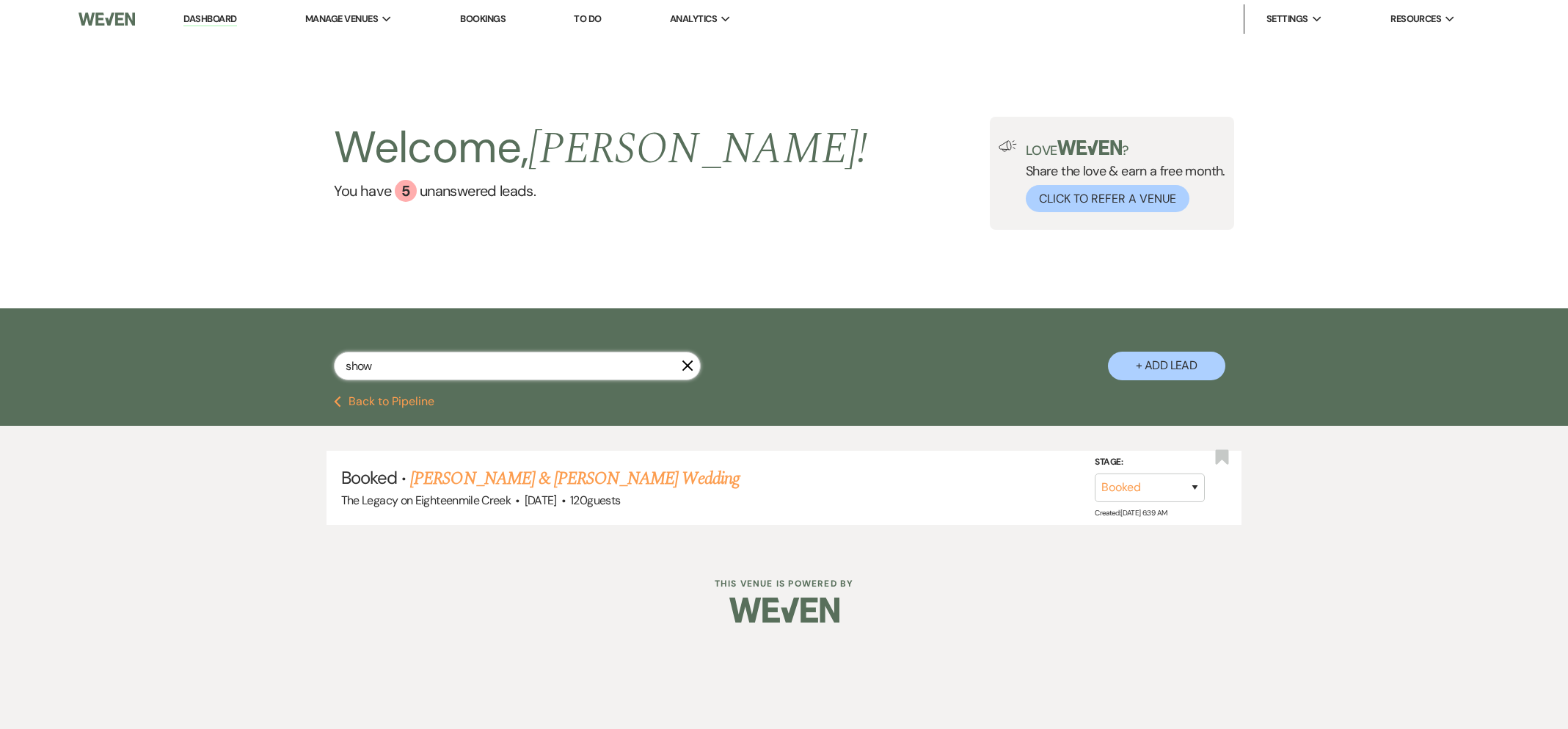
drag, startPoint x: 377, startPoint y: 368, endPoint x: 296, endPoint y: 362, distance: 81.2
click at [296, 362] on div "show X + Add Lead" at bounding box center [784, 353] width 1056 height 76
type input "bond"
click at [545, 488] on link "[PERSON_NAME] & [PERSON_NAME] Wedding" at bounding box center [574, 478] width 328 height 27
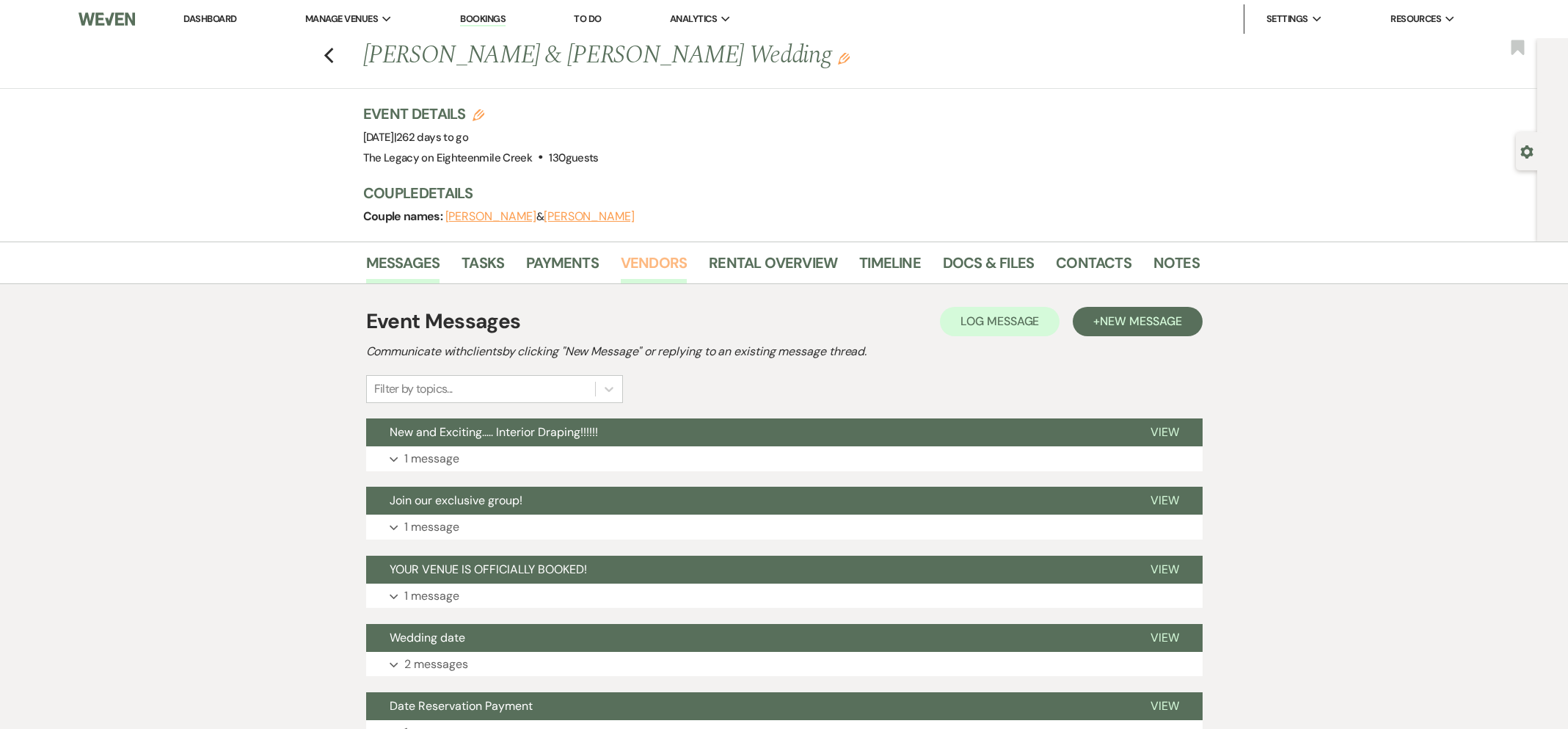
click at [652, 263] on link "Vendors" at bounding box center [653, 266] width 66 height 33
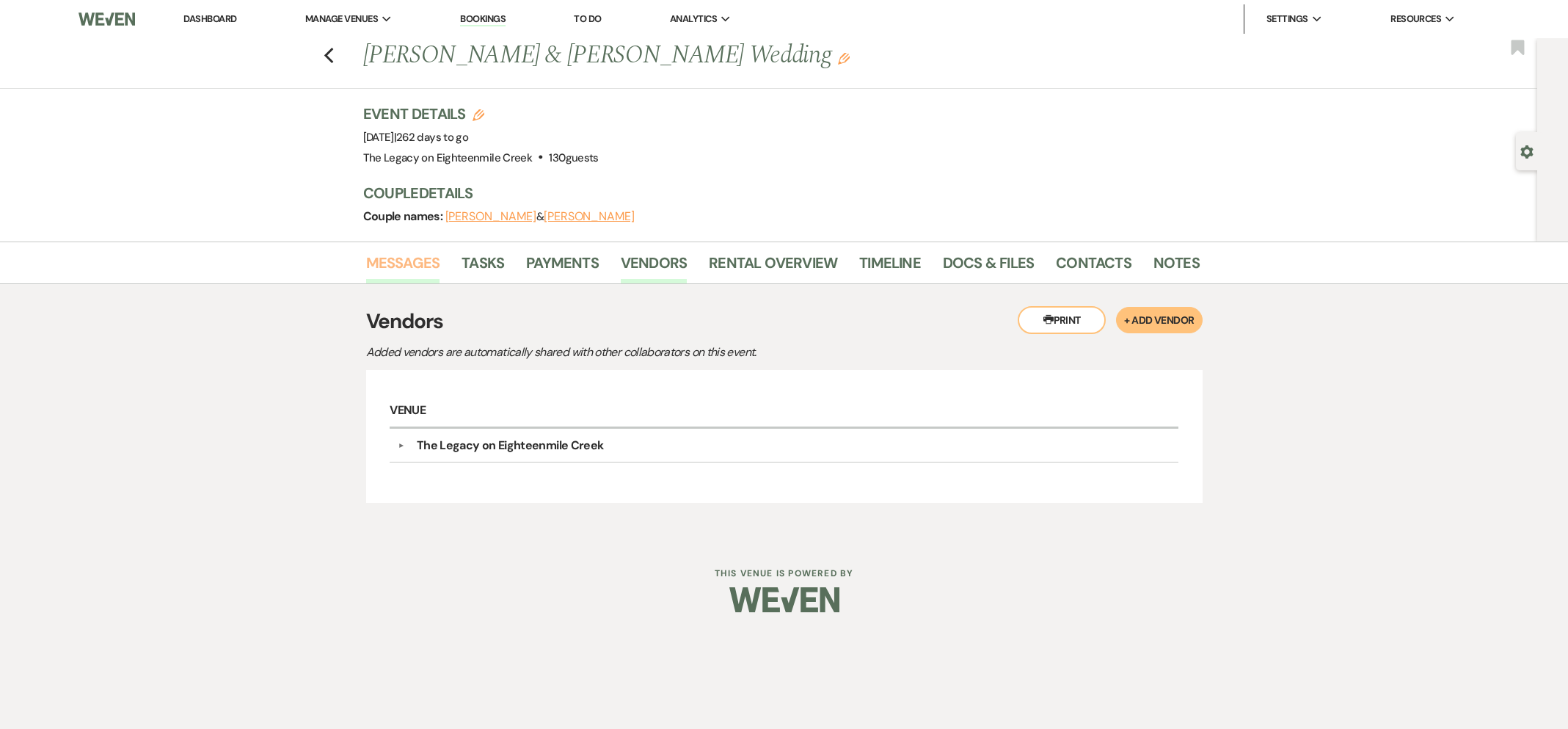
drag, startPoint x: 377, startPoint y: 255, endPoint x: 398, endPoint y: 269, distance: 25.2
click at [377, 255] on link "Messages" at bounding box center [402, 266] width 74 height 33
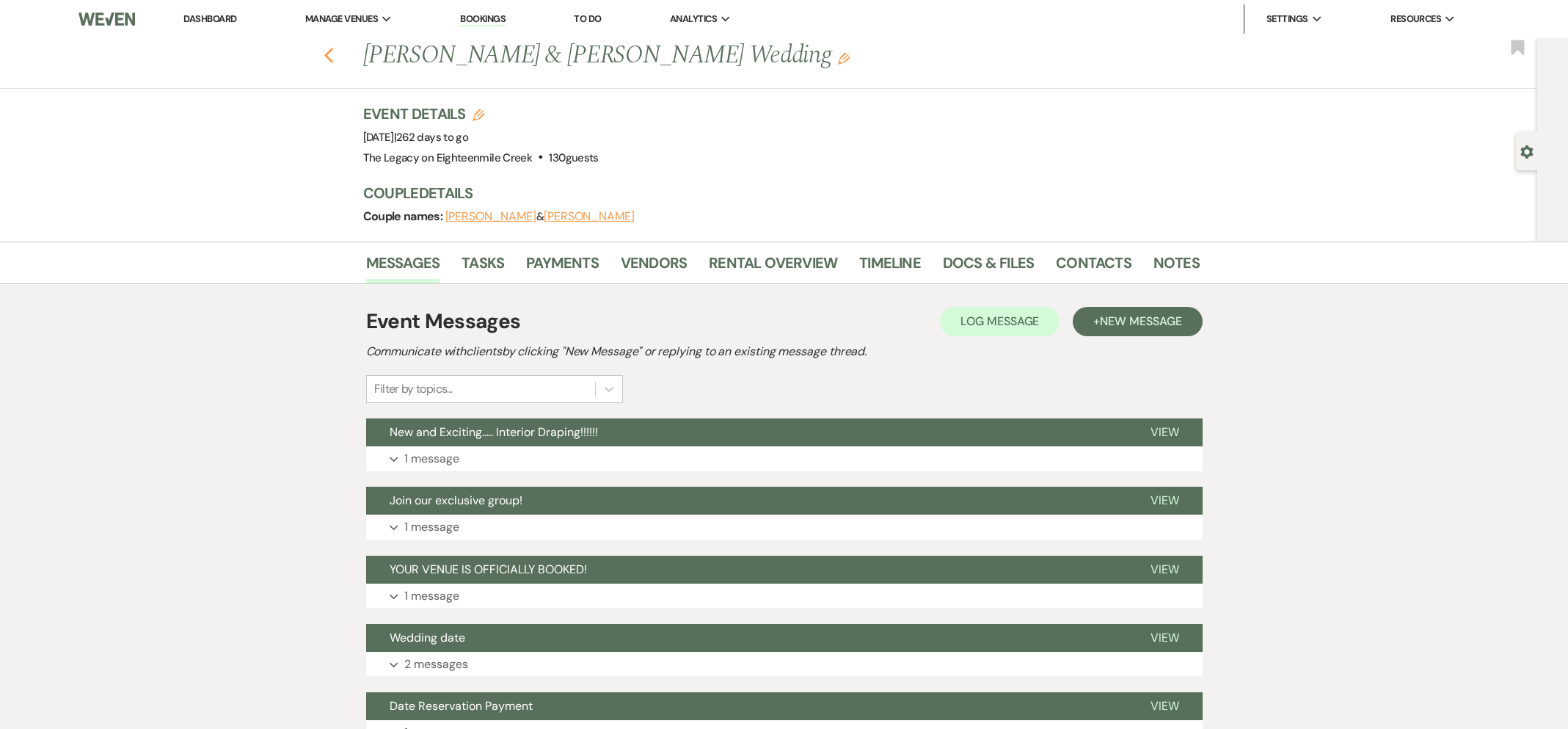
click at [327, 54] on use "button" at bounding box center [328, 55] width 10 height 16
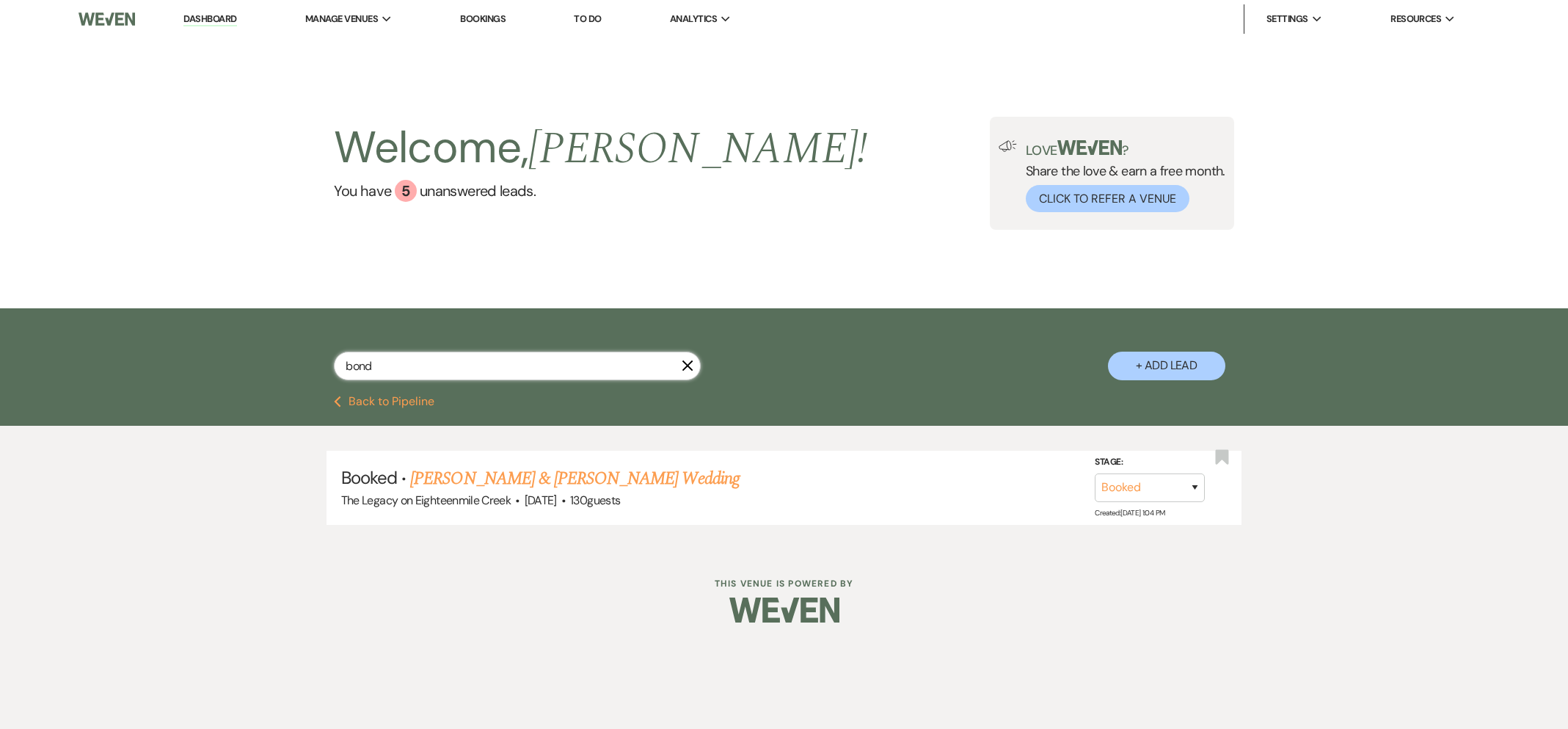
drag, startPoint x: 388, startPoint y: 371, endPoint x: 308, endPoint y: 367, distance: 80.1
click at [308, 367] on div "bond X + Add Lead" at bounding box center [784, 353] width 1056 height 76
type input "[PERSON_NAME]"
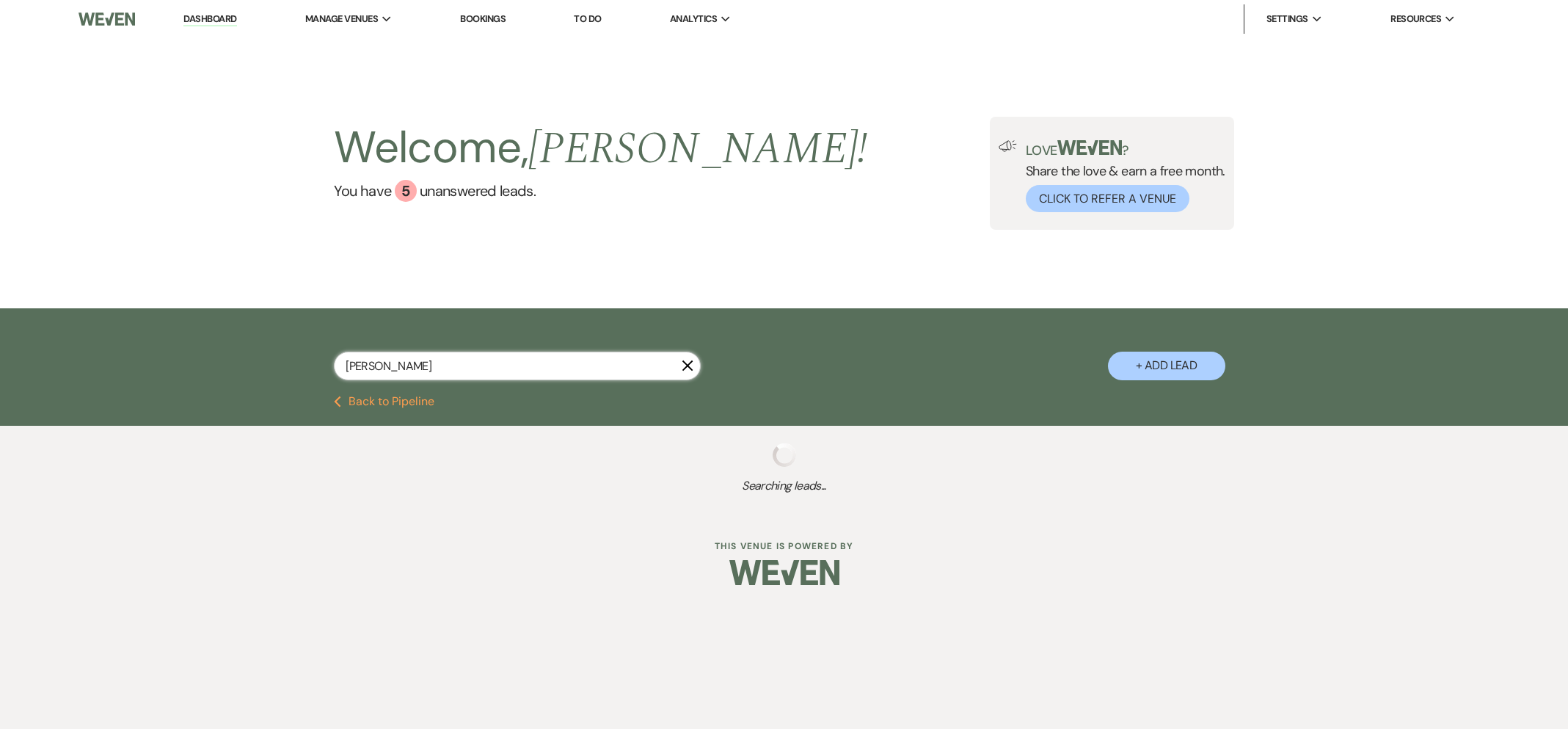
select select "8"
select select "5"
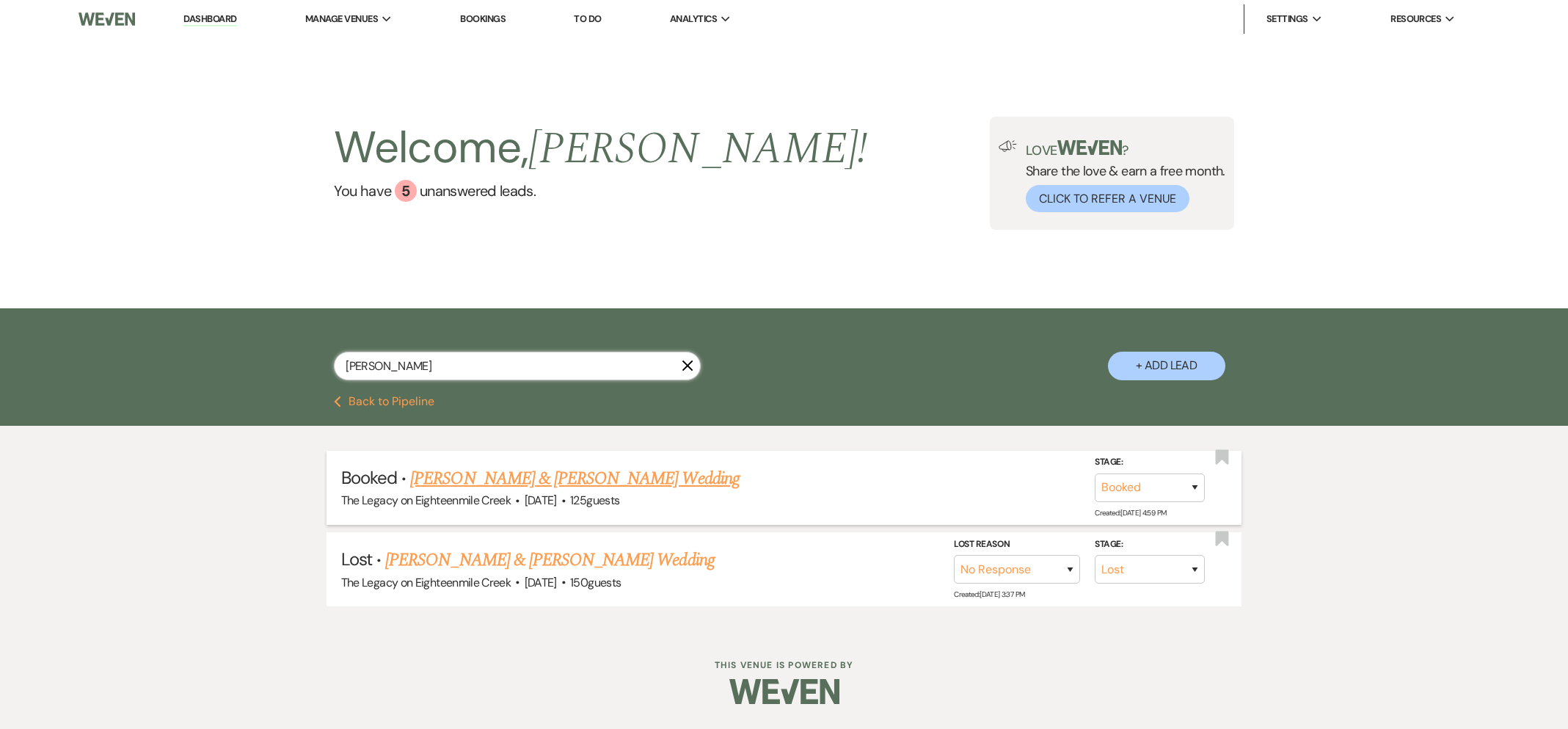
type input "[PERSON_NAME]"
click at [583, 482] on link "[PERSON_NAME] & [PERSON_NAME] Wedding" at bounding box center [574, 478] width 328 height 27
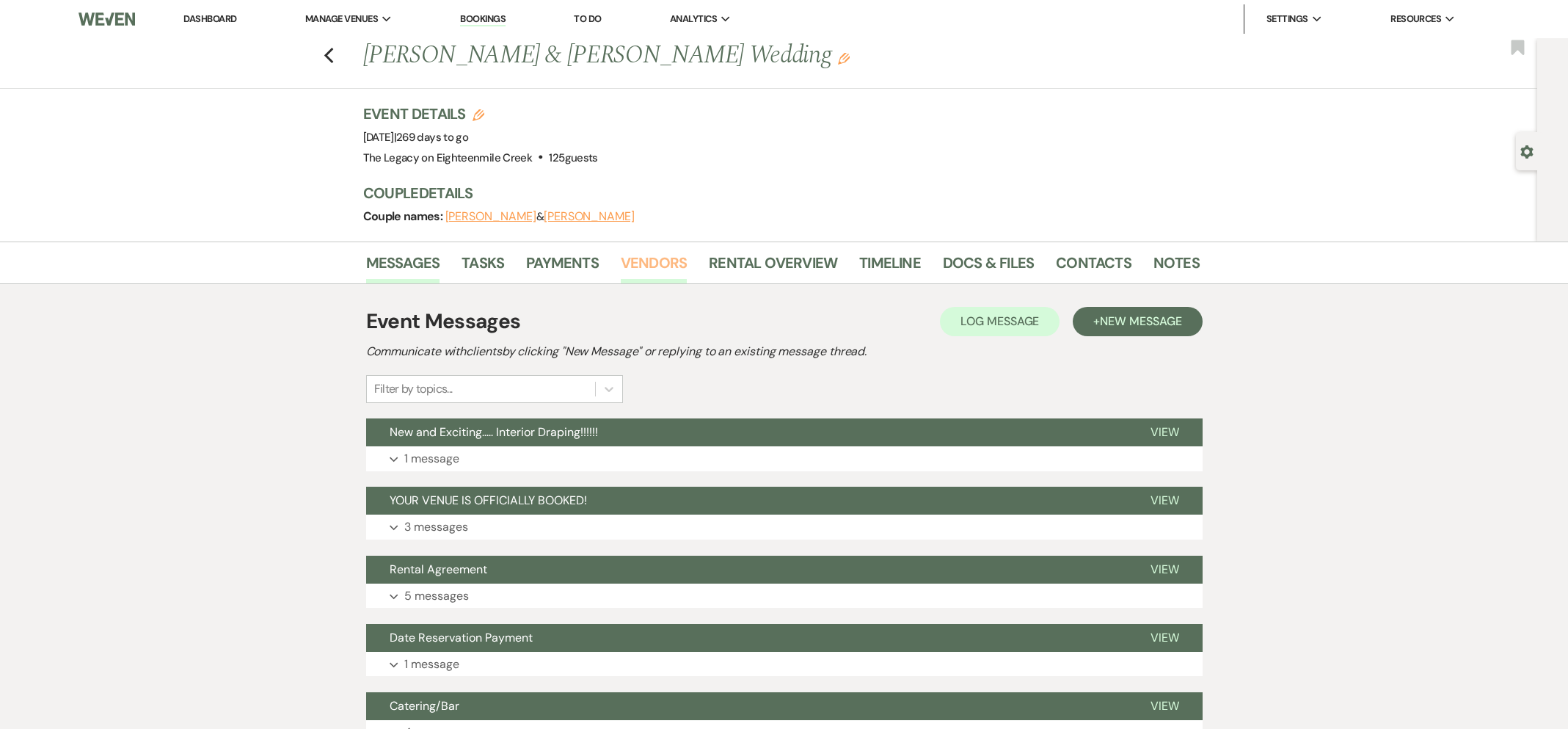
click at [651, 259] on link "Vendors" at bounding box center [653, 266] width 66 height 33
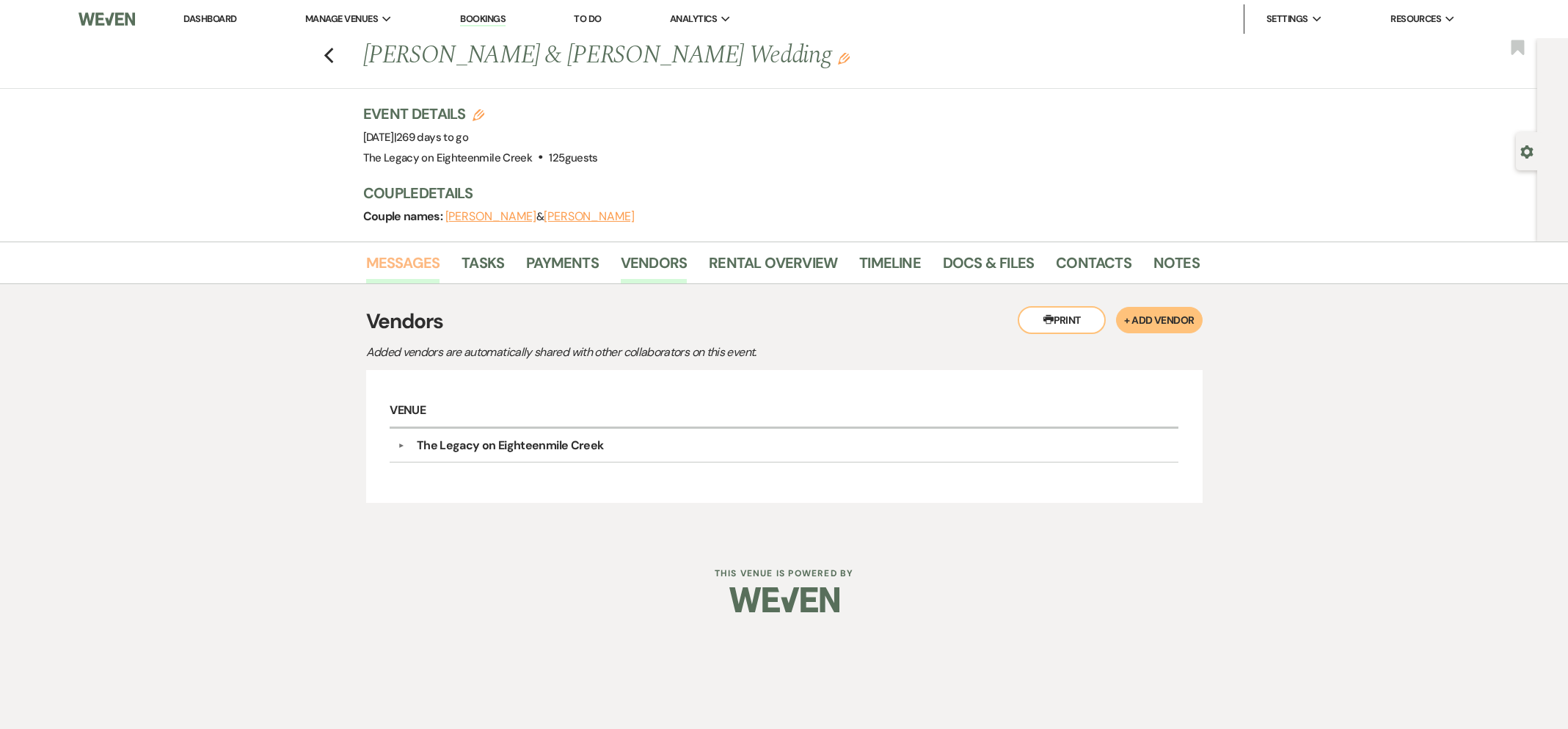
click at [399, 265] on link "Messages" at bounding box center [402, 266] width 74 height 33
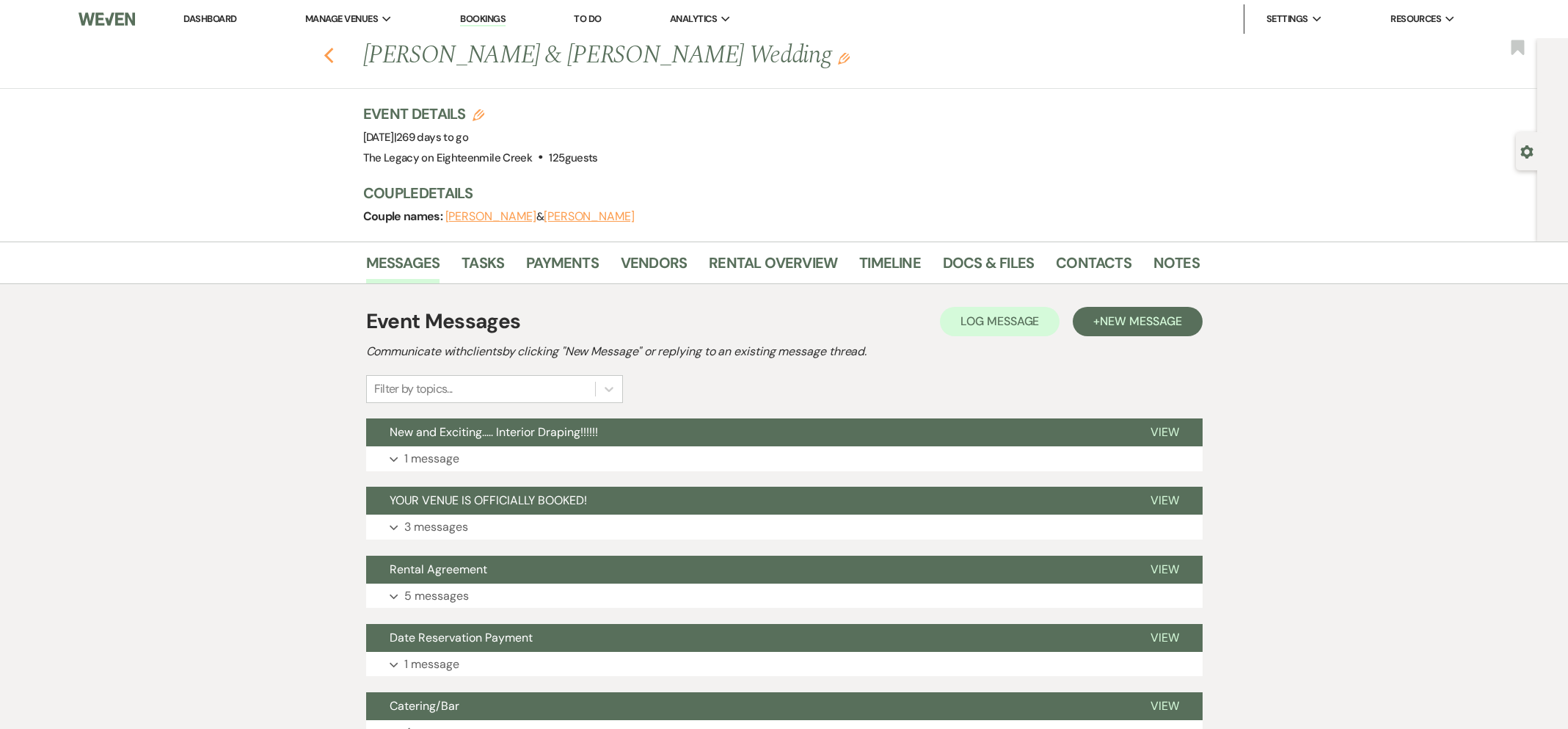
click at [330, 58] on icon "Previous" at bounding box center [328, 56] width 11 height 18
select select "8"
select select "5"
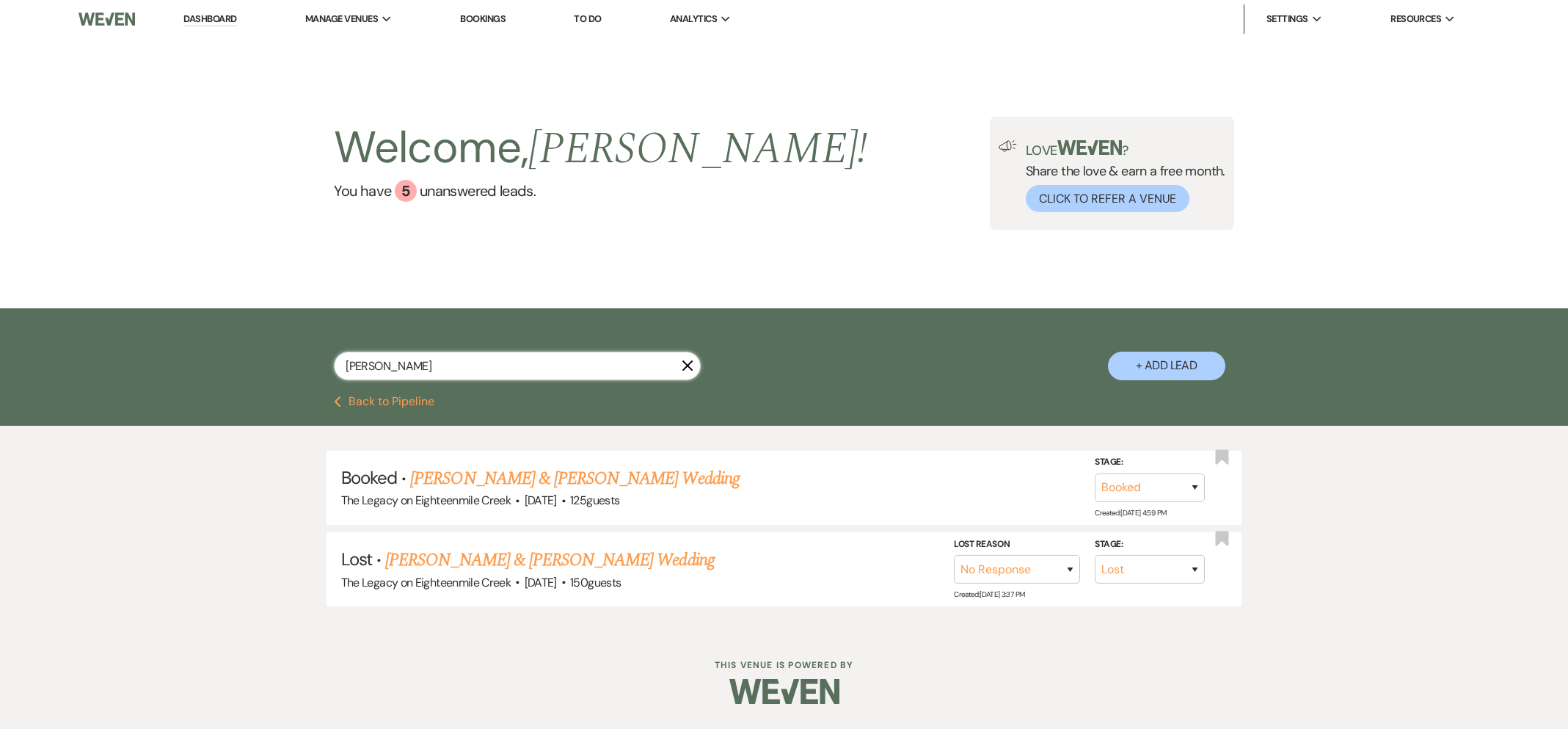
drag, startPoint x: 393, startPoint y: 368, endPoint x: 314, endPoint y: 358, distance: 79.6
click at [314, 358] on div "[PERSON_NAME] X + Add Lead" at bounding box center [784, 353] width 1056 height 76
type input "alexa"
select select "8"
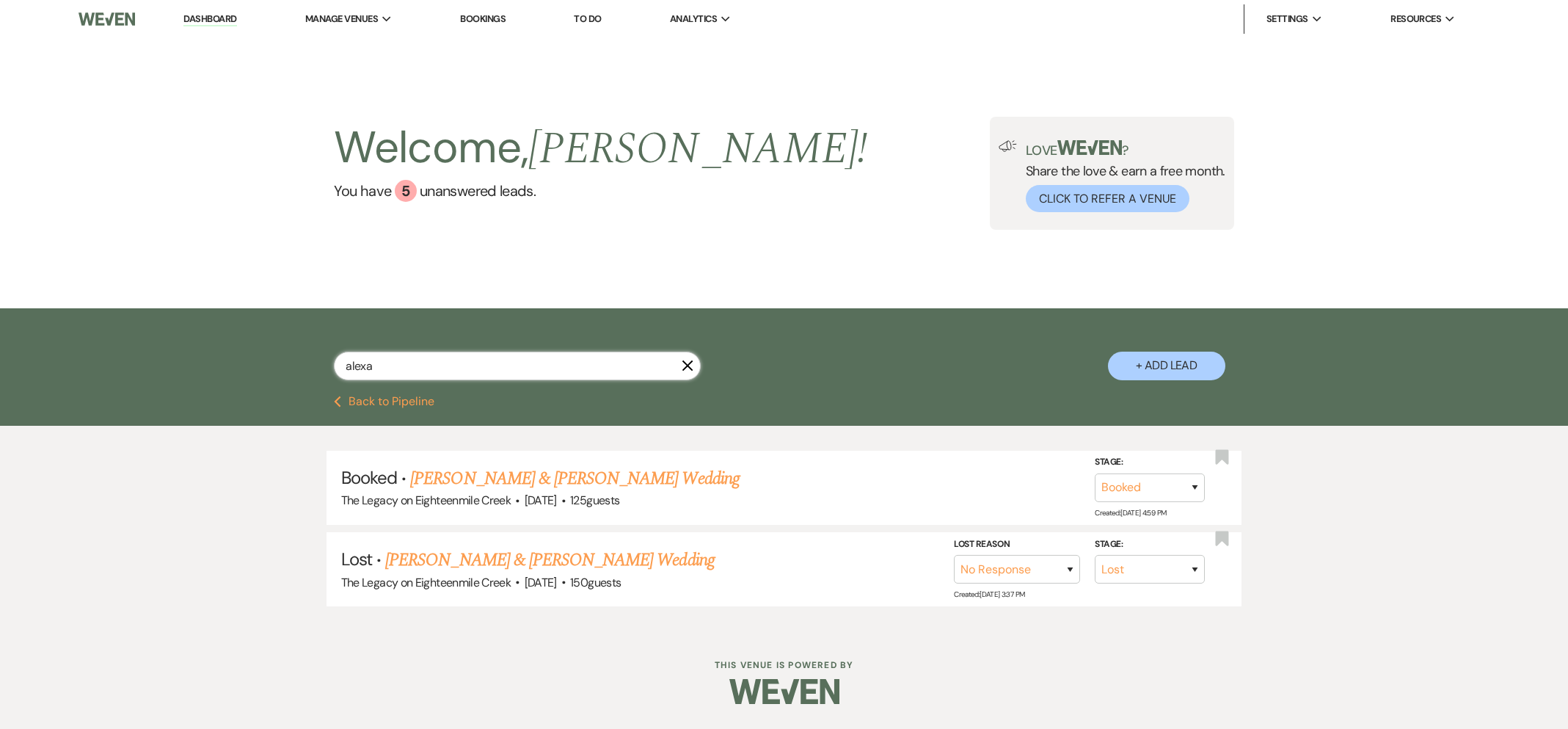
select select "6"
select select "8"
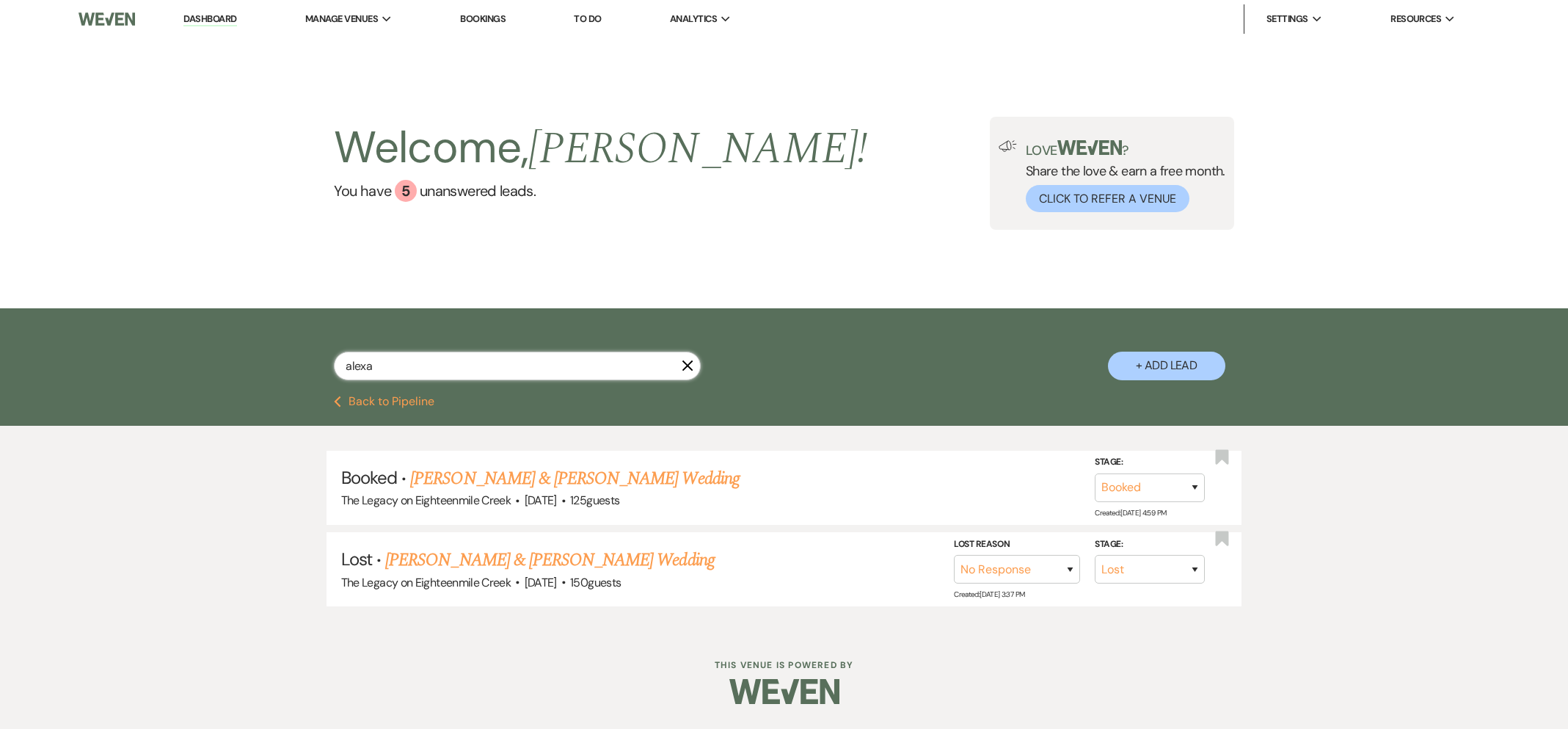
select select "8"
select select "5"
select select "8"
select select "11"
select select "8"
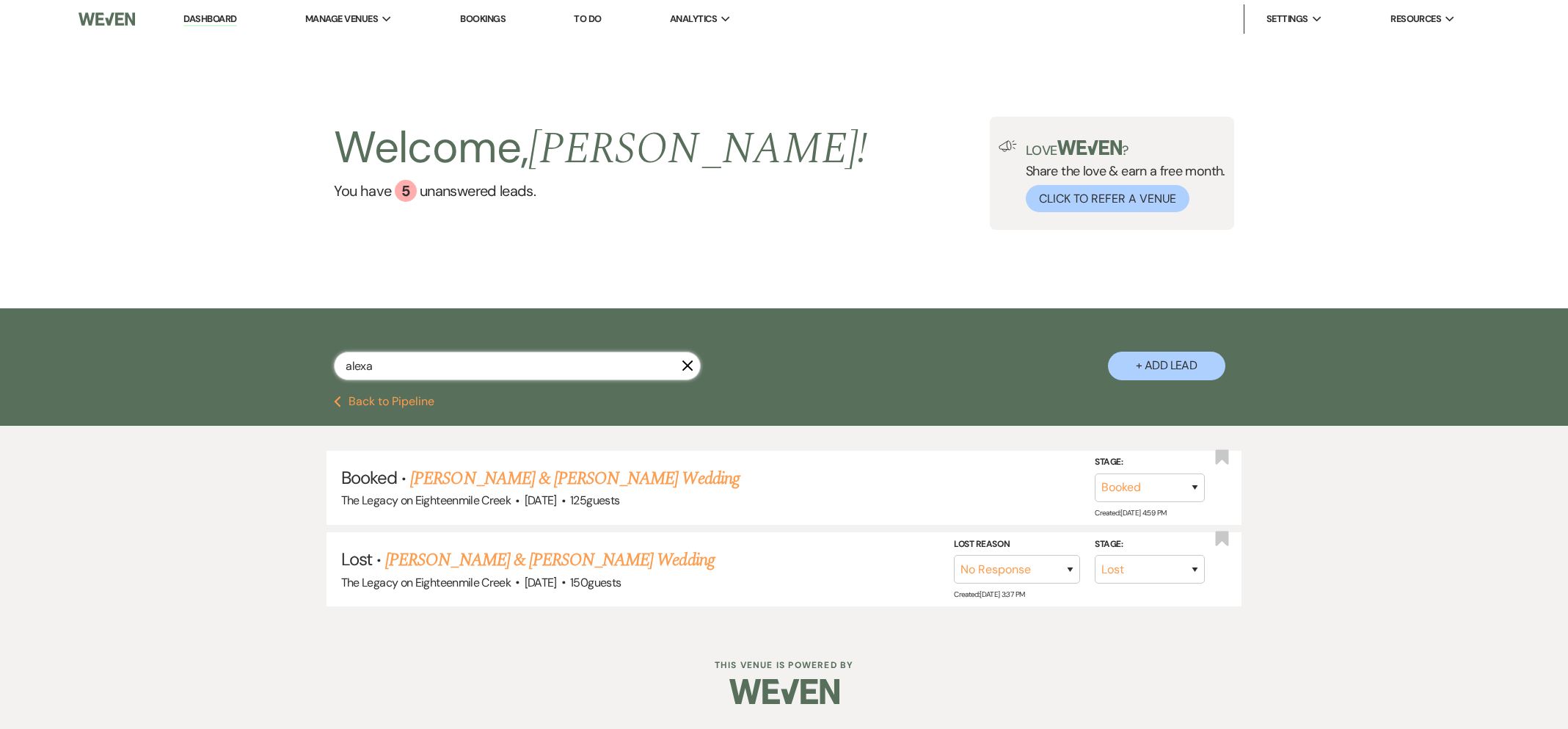
select select "5"
select select "8"
select select "5"
select select "8"
select select "5"
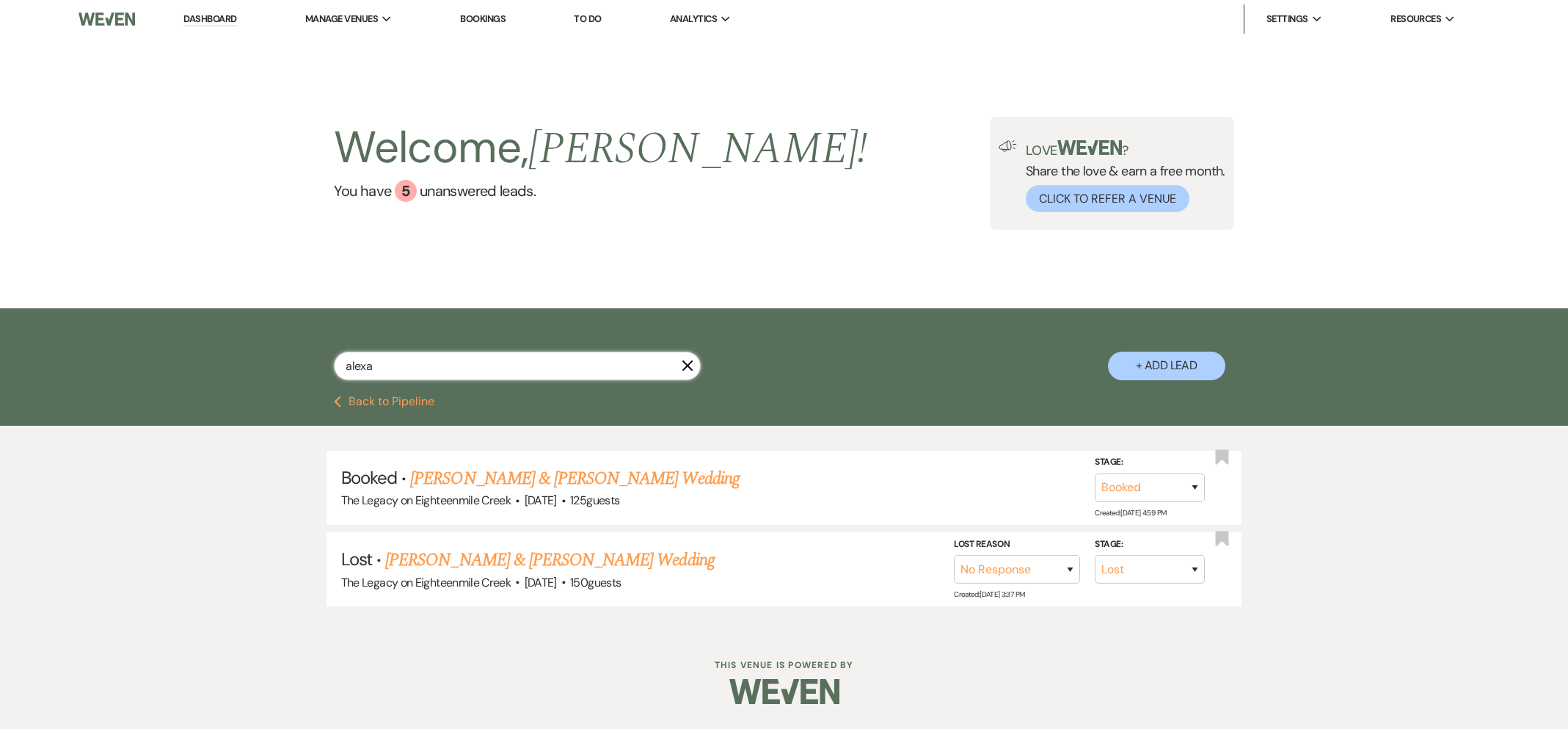
select select "8"
select select "5"
select select "8"
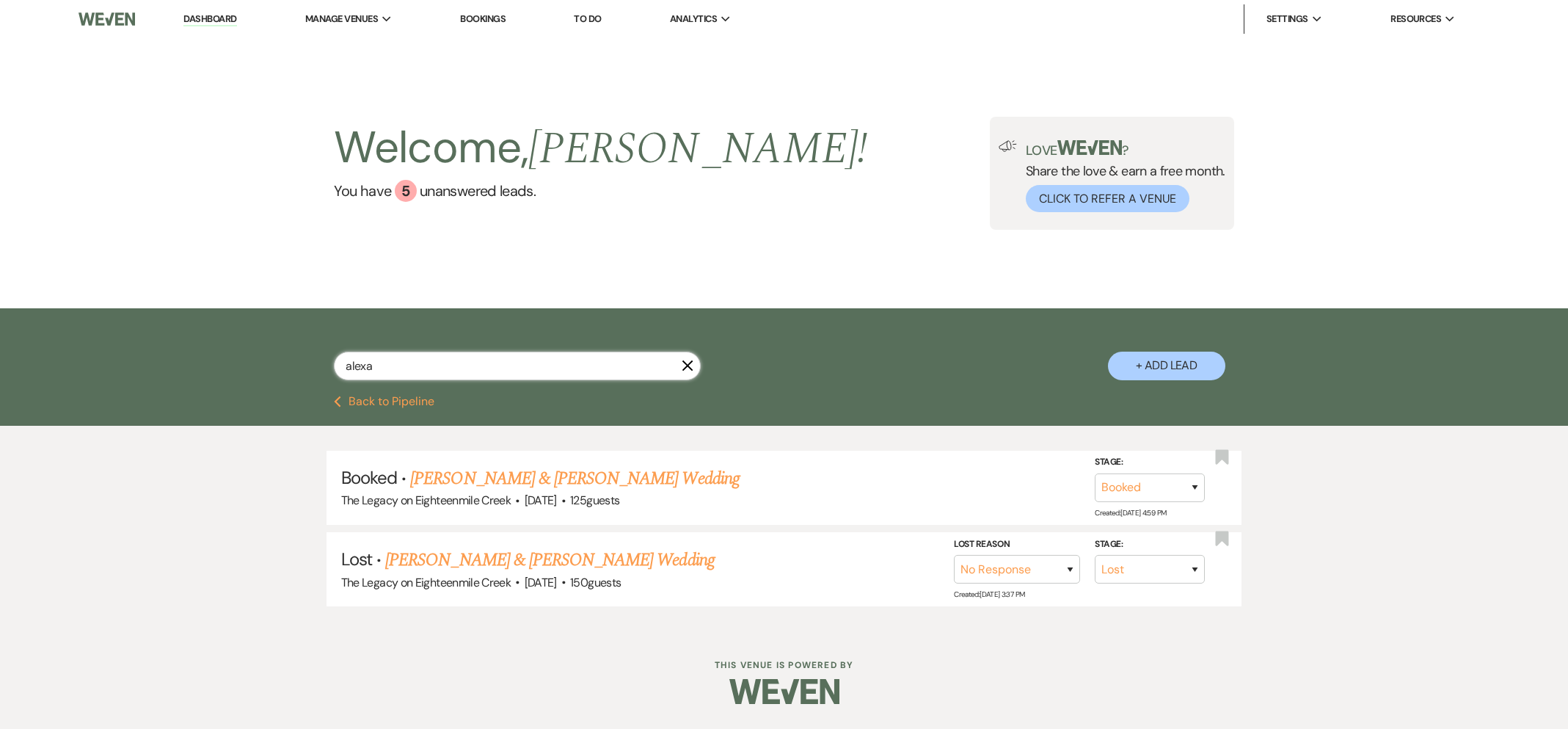
select select "8"
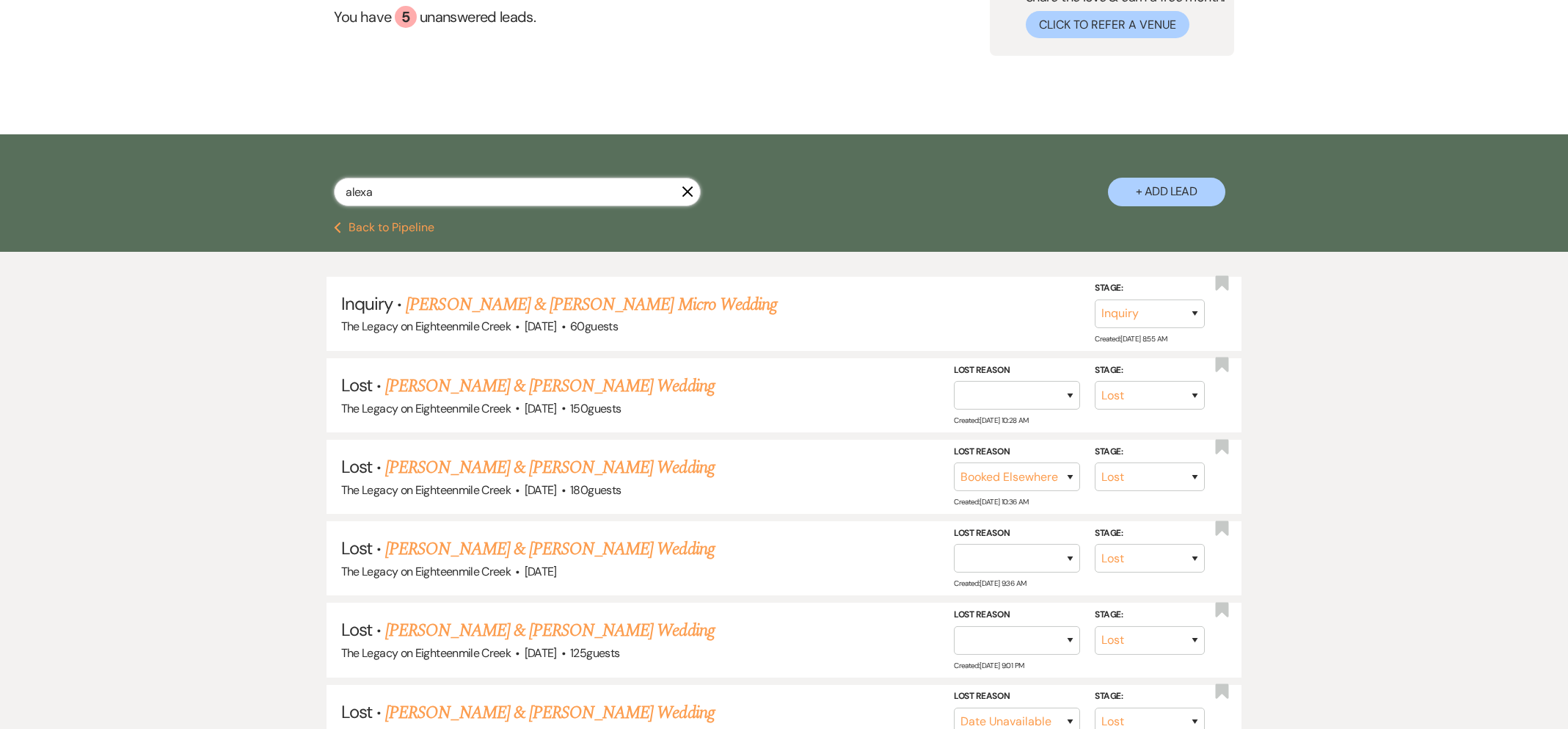
scroll to position [172, 0]
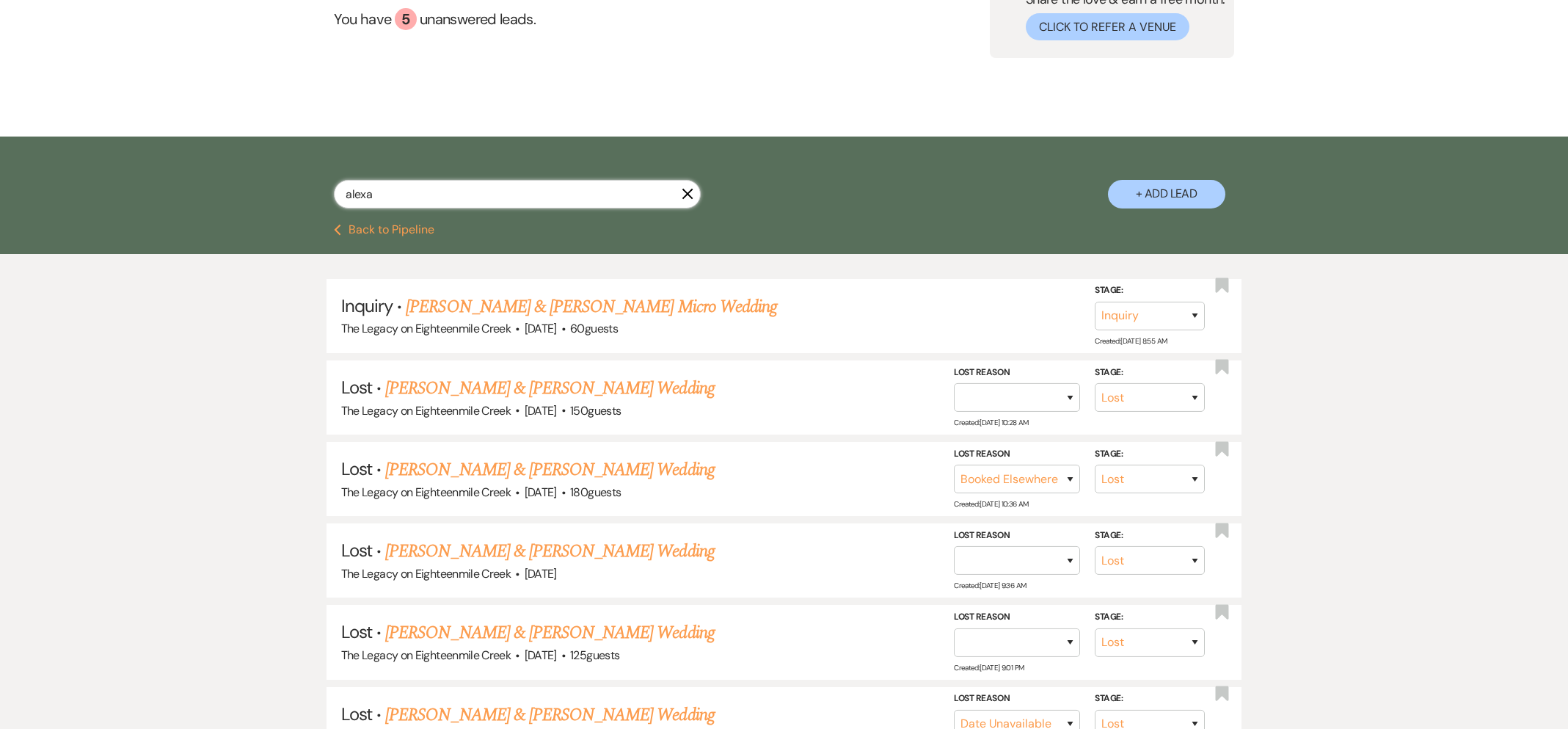
drag, startPoint x: 380, startPoint y: 196, endPoint x: 311, endPoint y: 191, distance: 69.2
click at [311, 191] on div "alexa X + Add Lead" at bounding box center [784, 182] width 1056 height 76
type input "lomb"
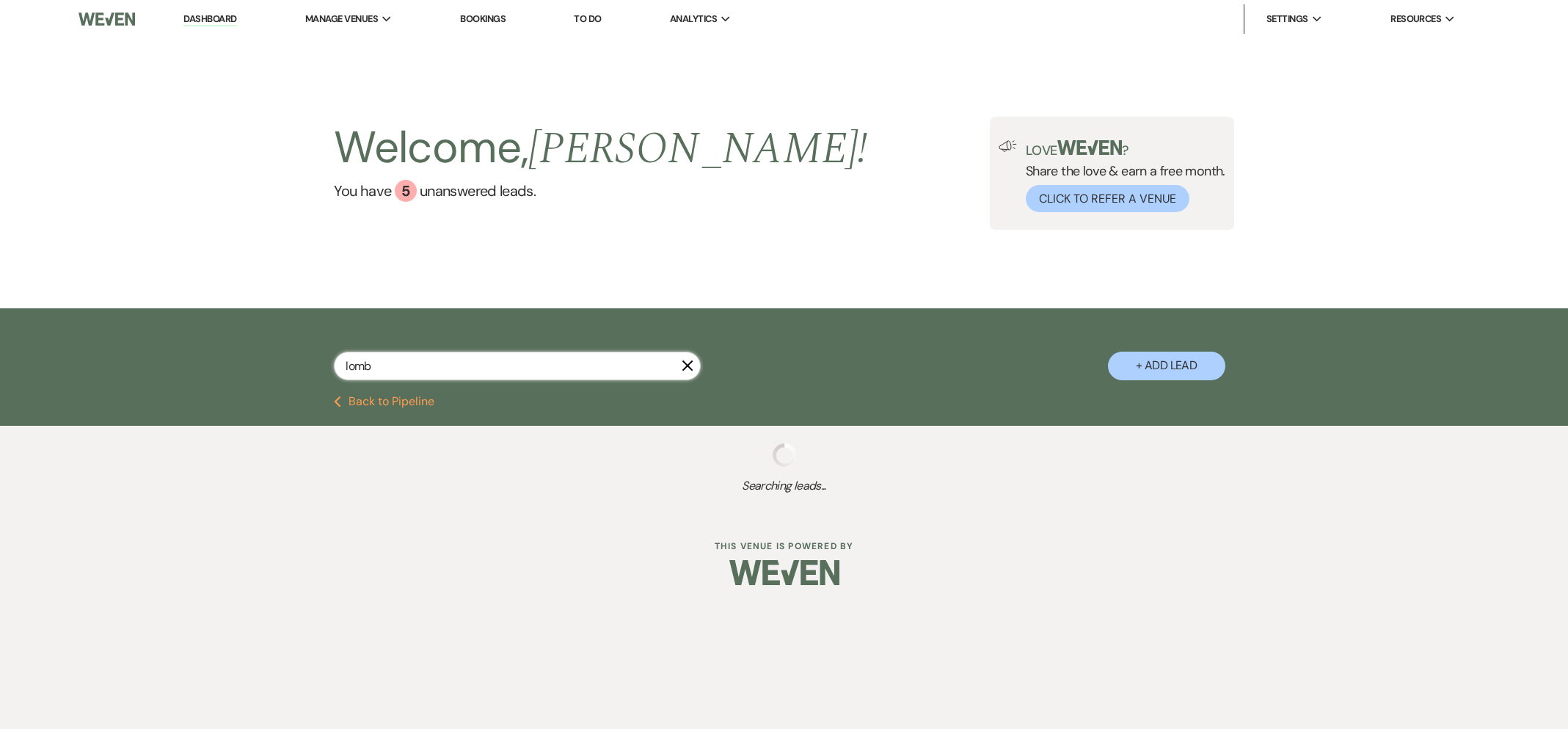
select select "8"
select select "10"
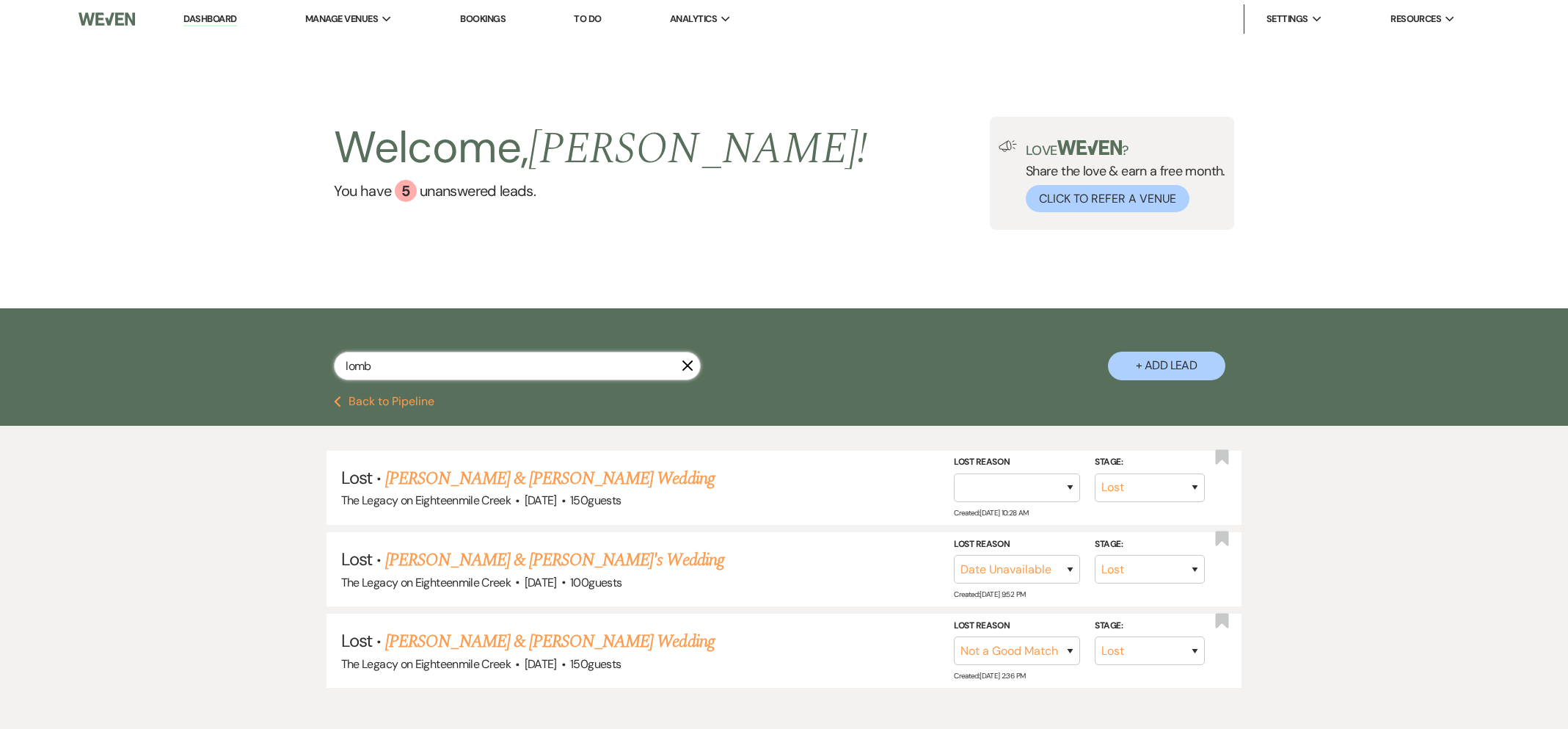
drag, startPoint x: 407, startPoint y: 365, endPoint x: 314, endPoint y: 345, distance: 95.1
click at [315, 351] on div "lomb X + Add Lead" at bounding box center [784, 353] width 1056 height 76
type input "[PERSON_NAME]"
select select "8"
select select "6"
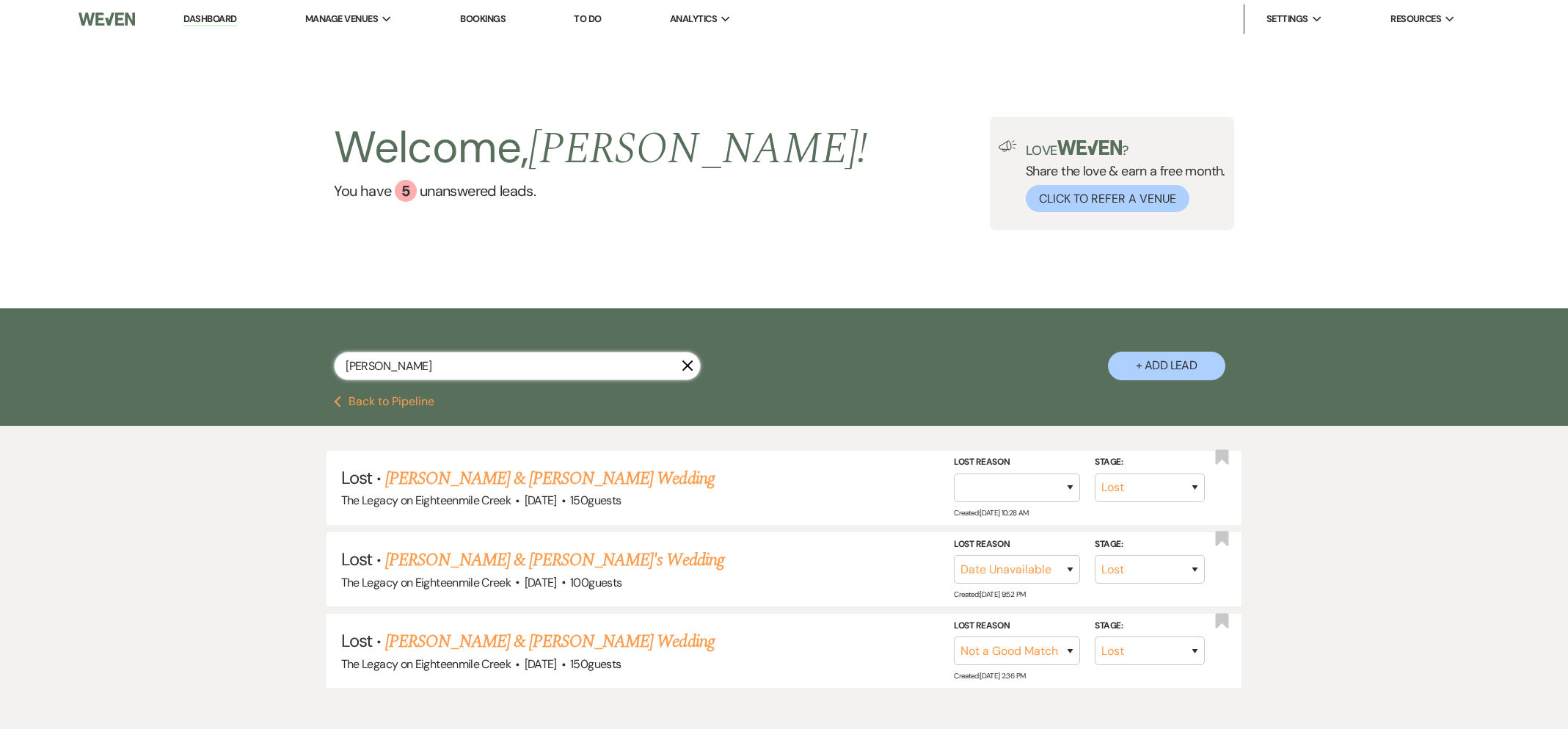
select select "8"
select select "5"
select select "8"
select select "10"
select select "8"
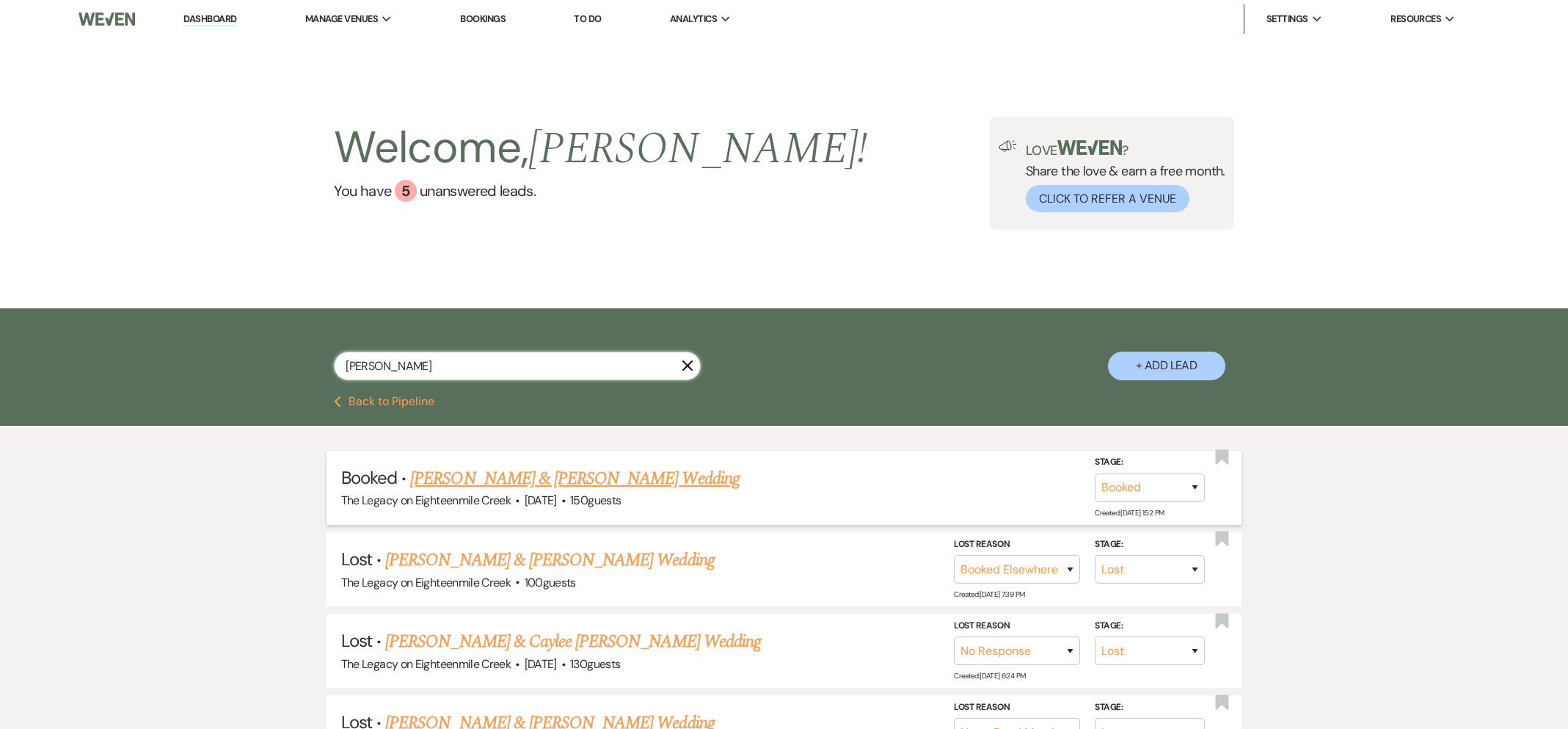
type input "[PERSON_NAME]"
click at [542, 472] on link "[PERSON_NAME] & [PERSON_NAME] Wedding" at bounding box center [574, 478] width 328 height 27
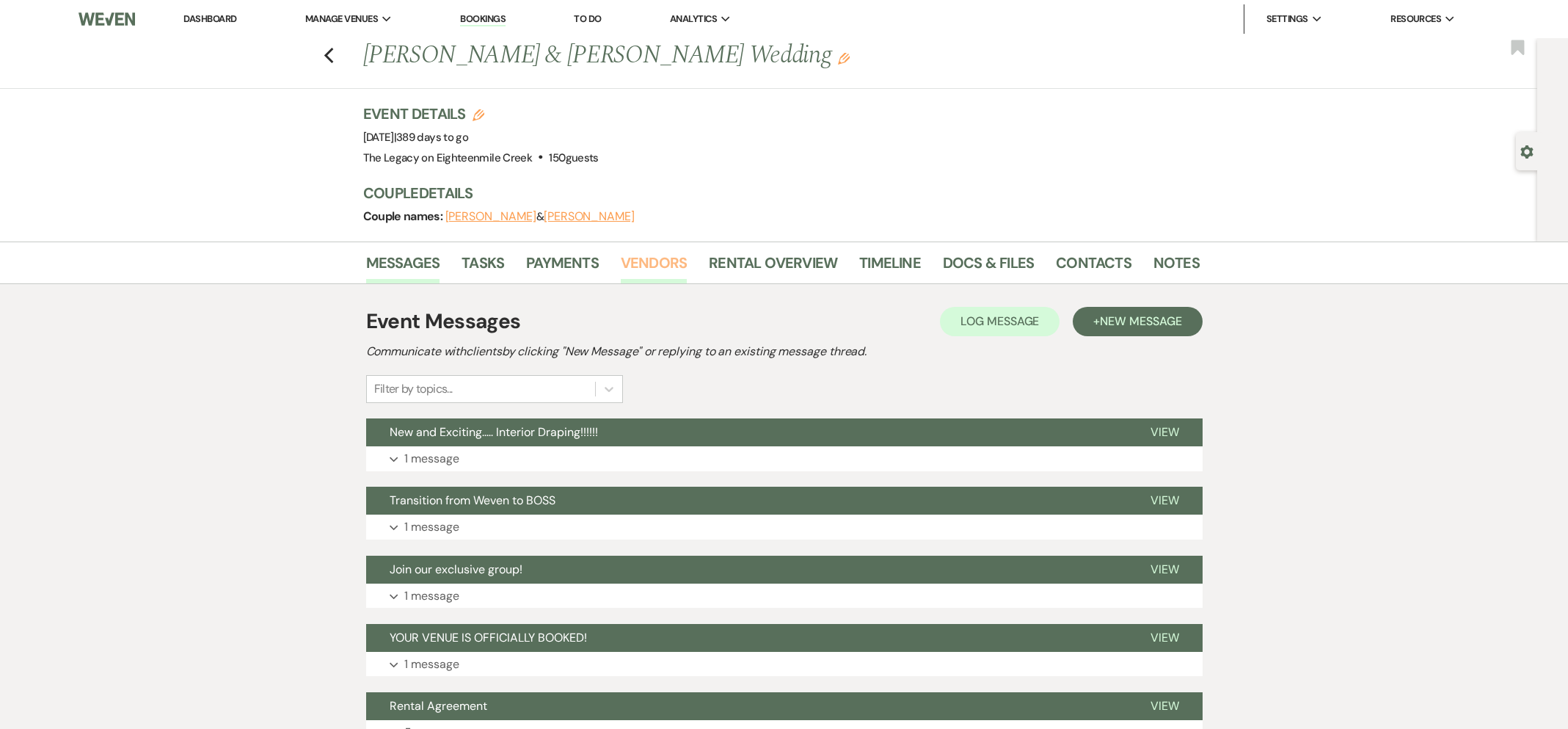
click at [643, 269] on link "Vendors" at bounding box center [653, 266] width 66 height 33
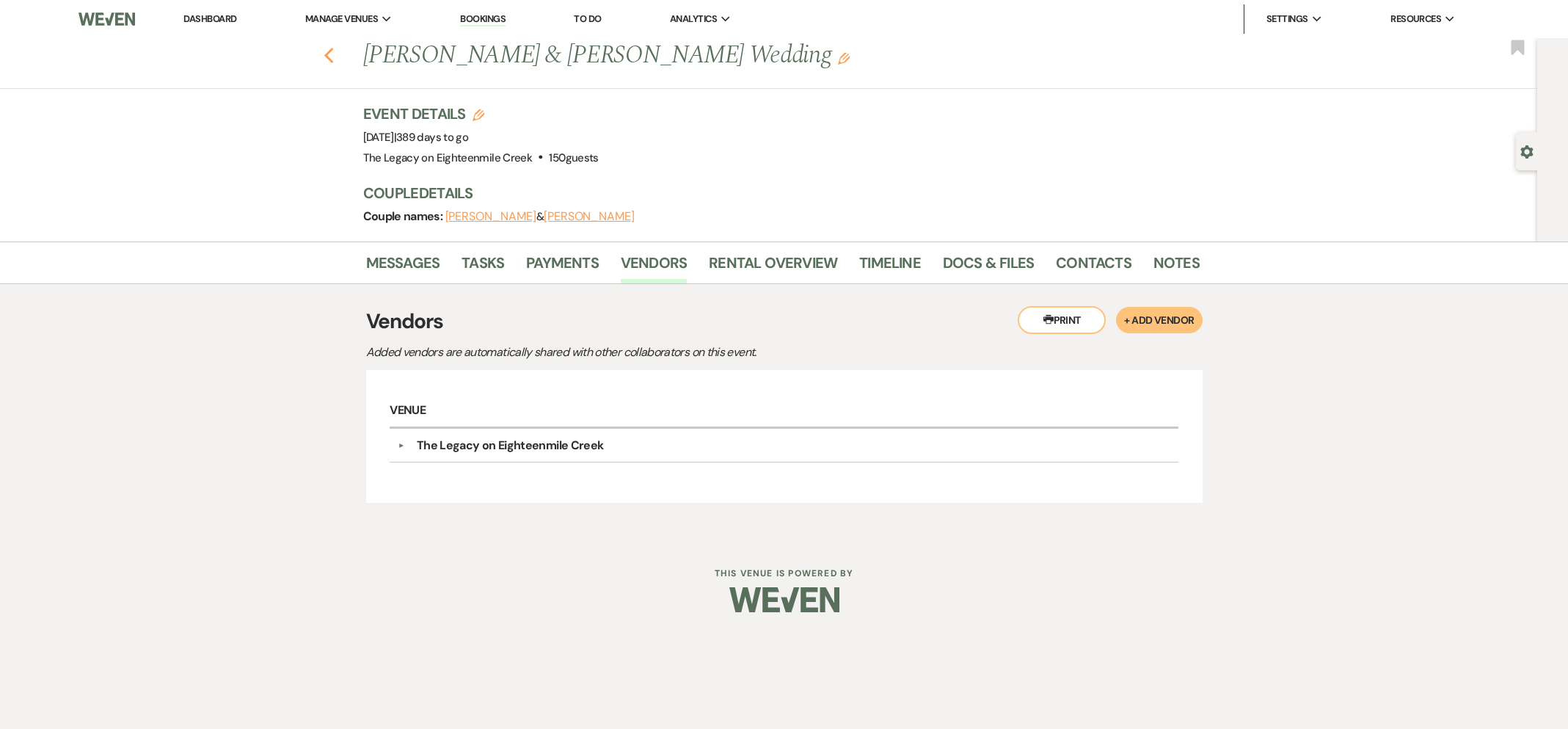
click at [327, 58] on use "button" at bounding box center [328, 55] width 10 height 16
select select "8"
select select "6"
select select "8"
select select "5"
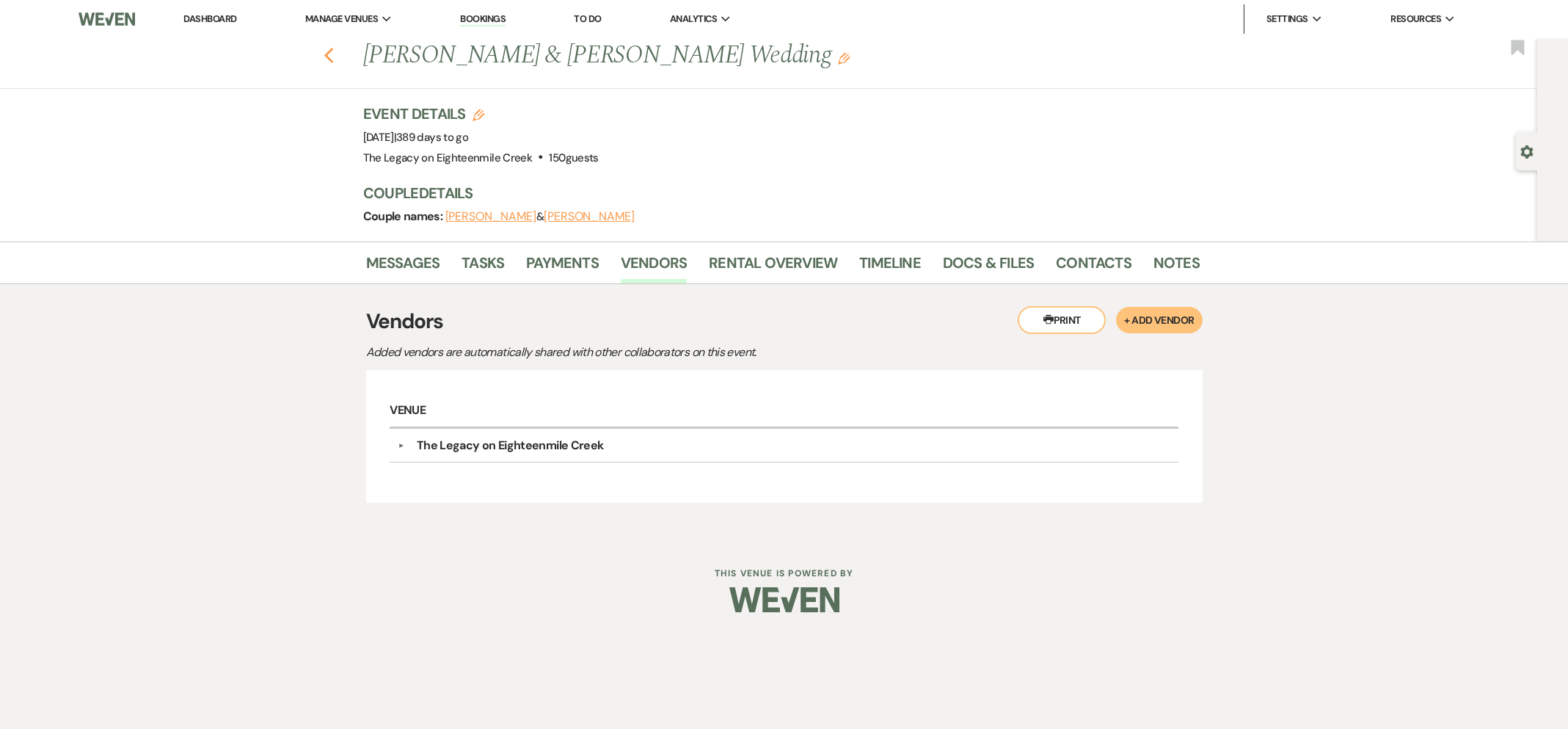
select select "8"
select select "10"
select select "8"
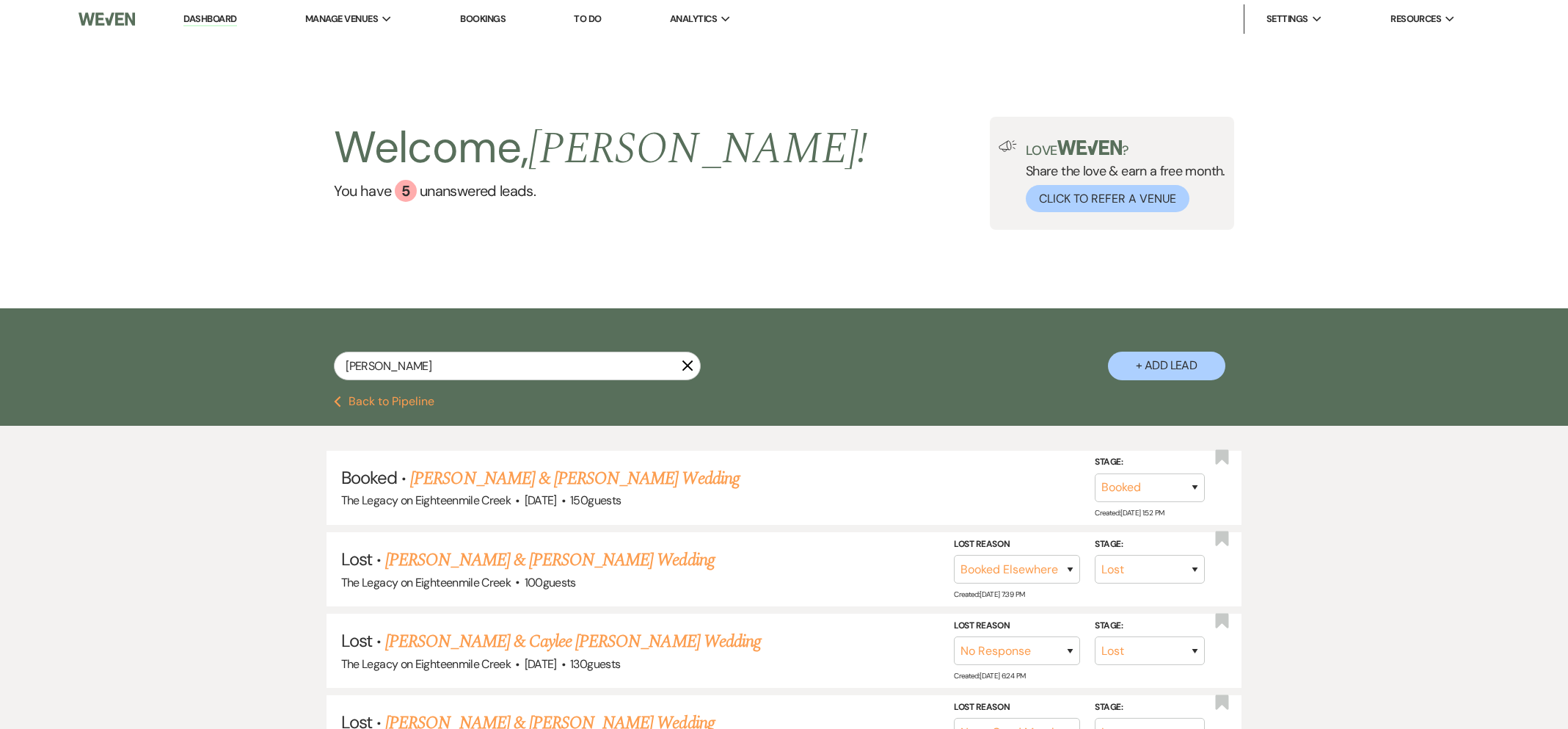
click at [684, 366] on icon "X" at bounding box center [687, 365] width 12 height 12
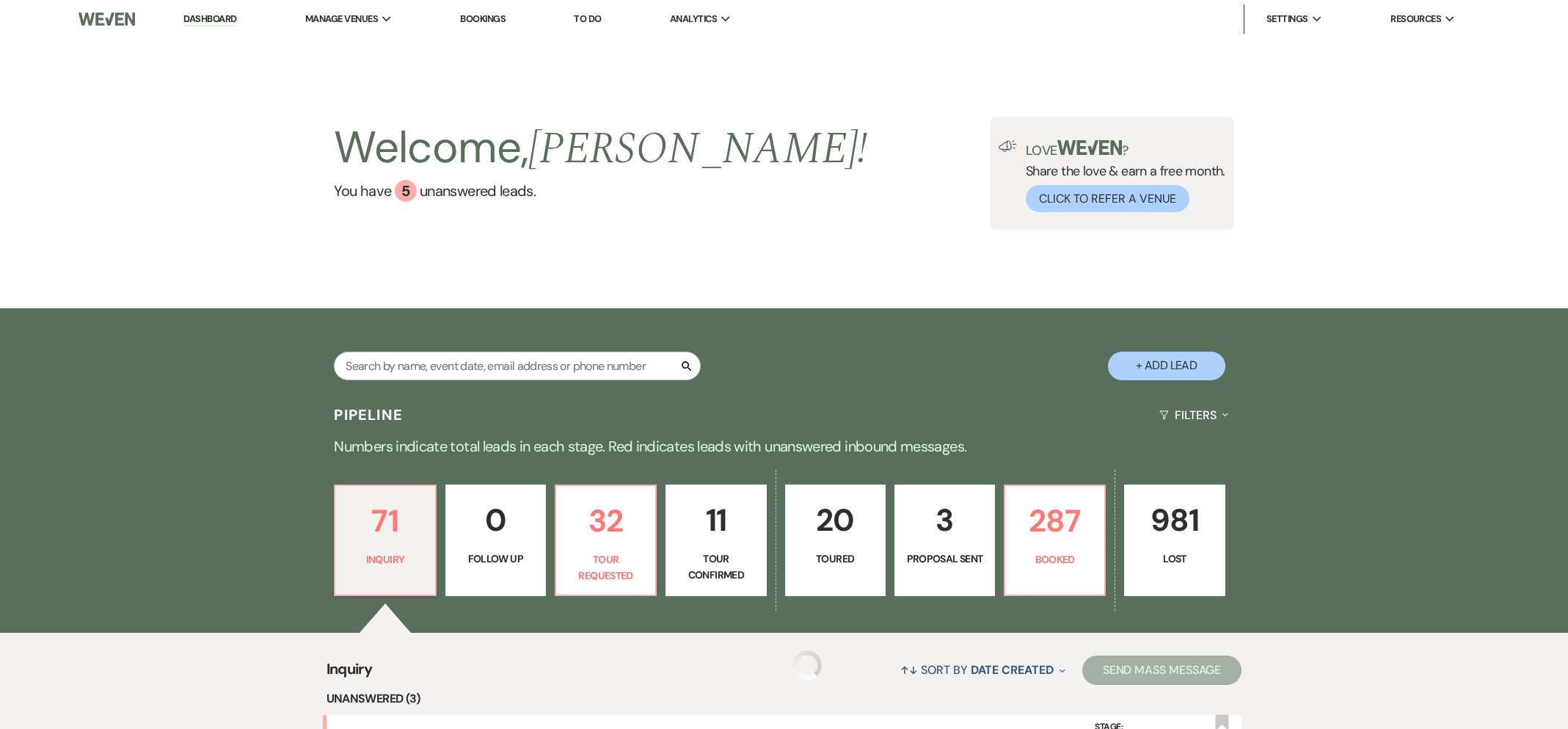
scroll to position [1, 0]
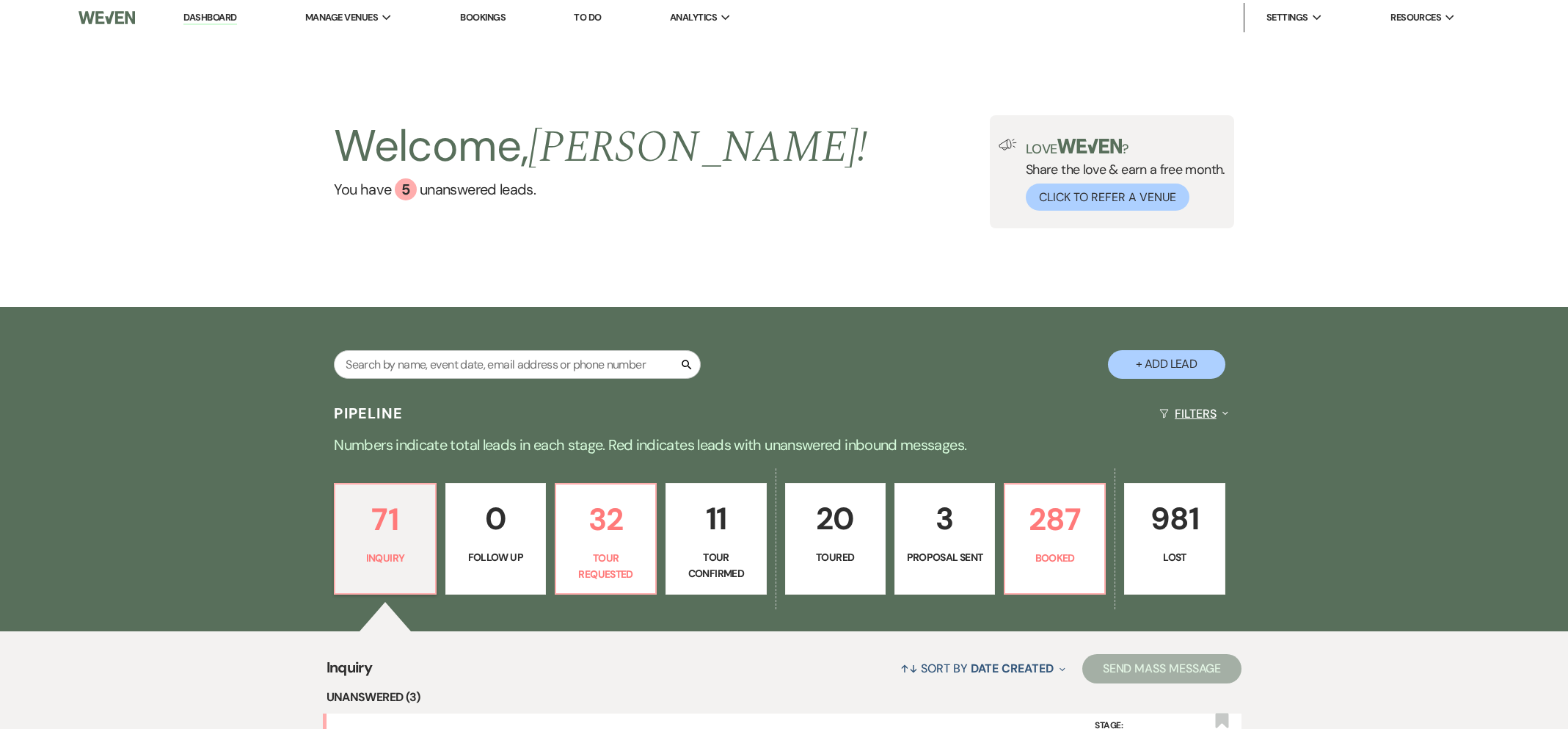
click at [1205, 410] on button "Filters Expand" at bounding box center [1192, 412] width 80 height 38
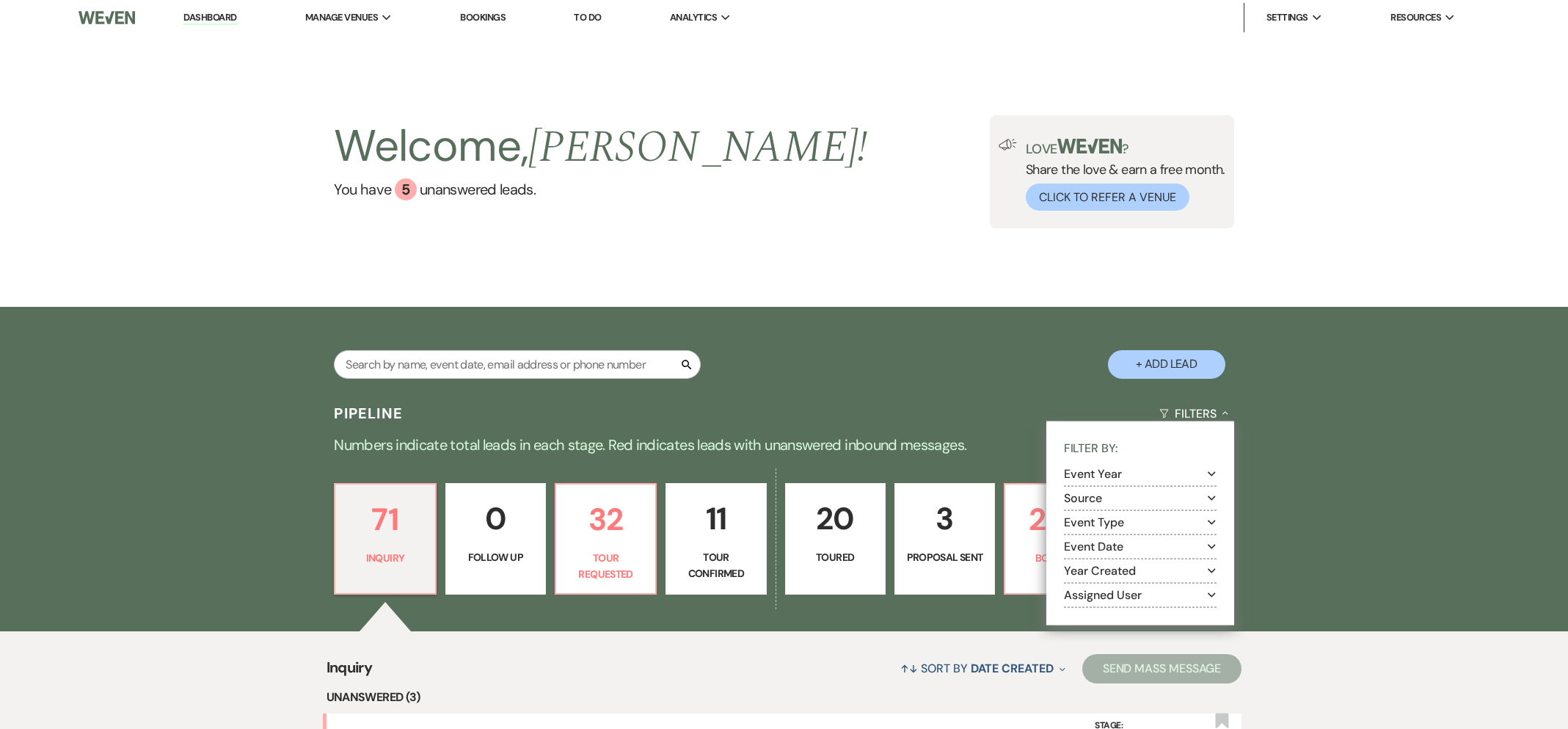
click at [1120, 475] on button "Event Year Expand" at bounding box center [1140, 474] width 153 height 12
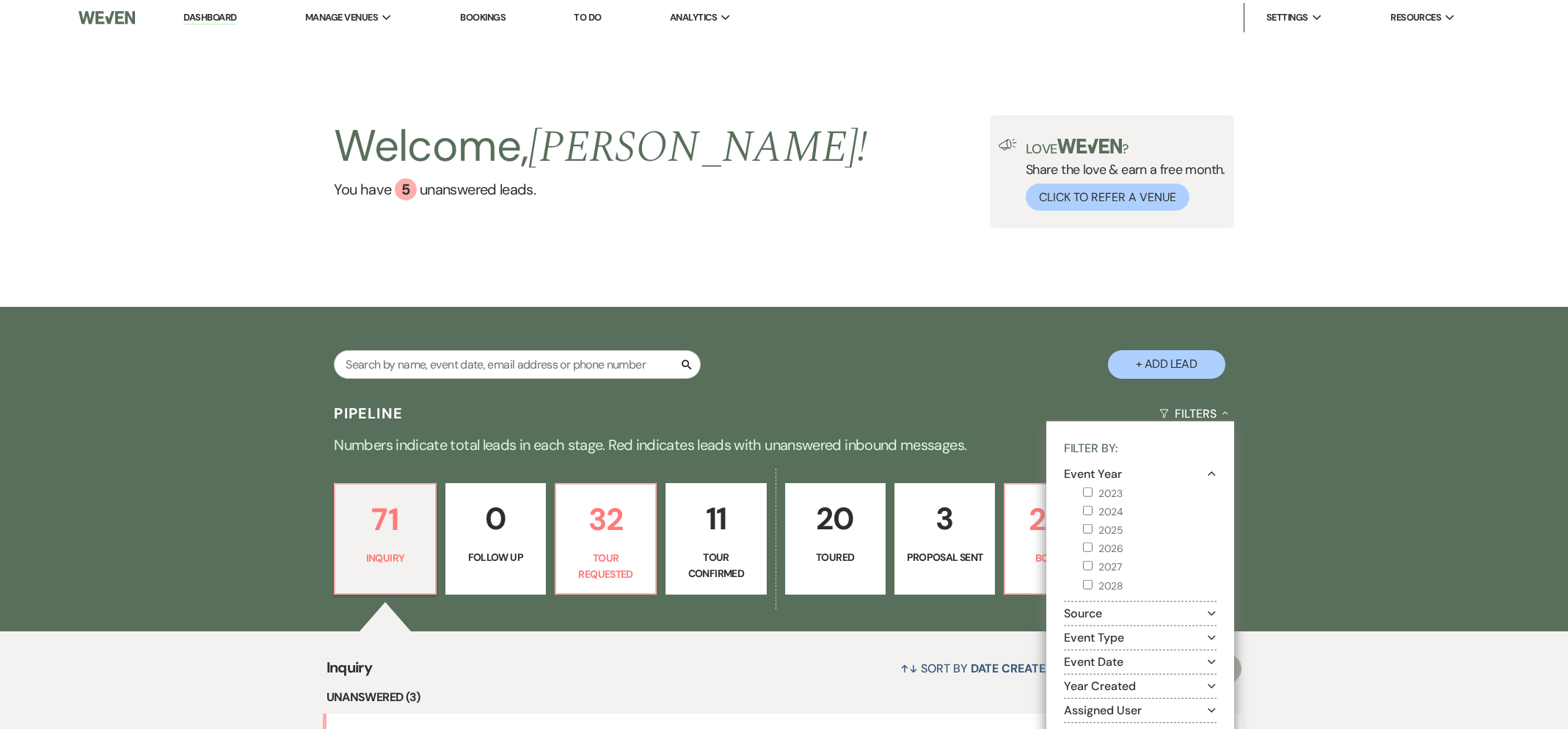
click at [1085, 546] on input "2026" at bounding box center [1088, 547] width 10 height 10
checkbox input "true"
click at [926, 360] on div "Search + Add Lead" at bounding box center [784, 351] width 1056 height 76
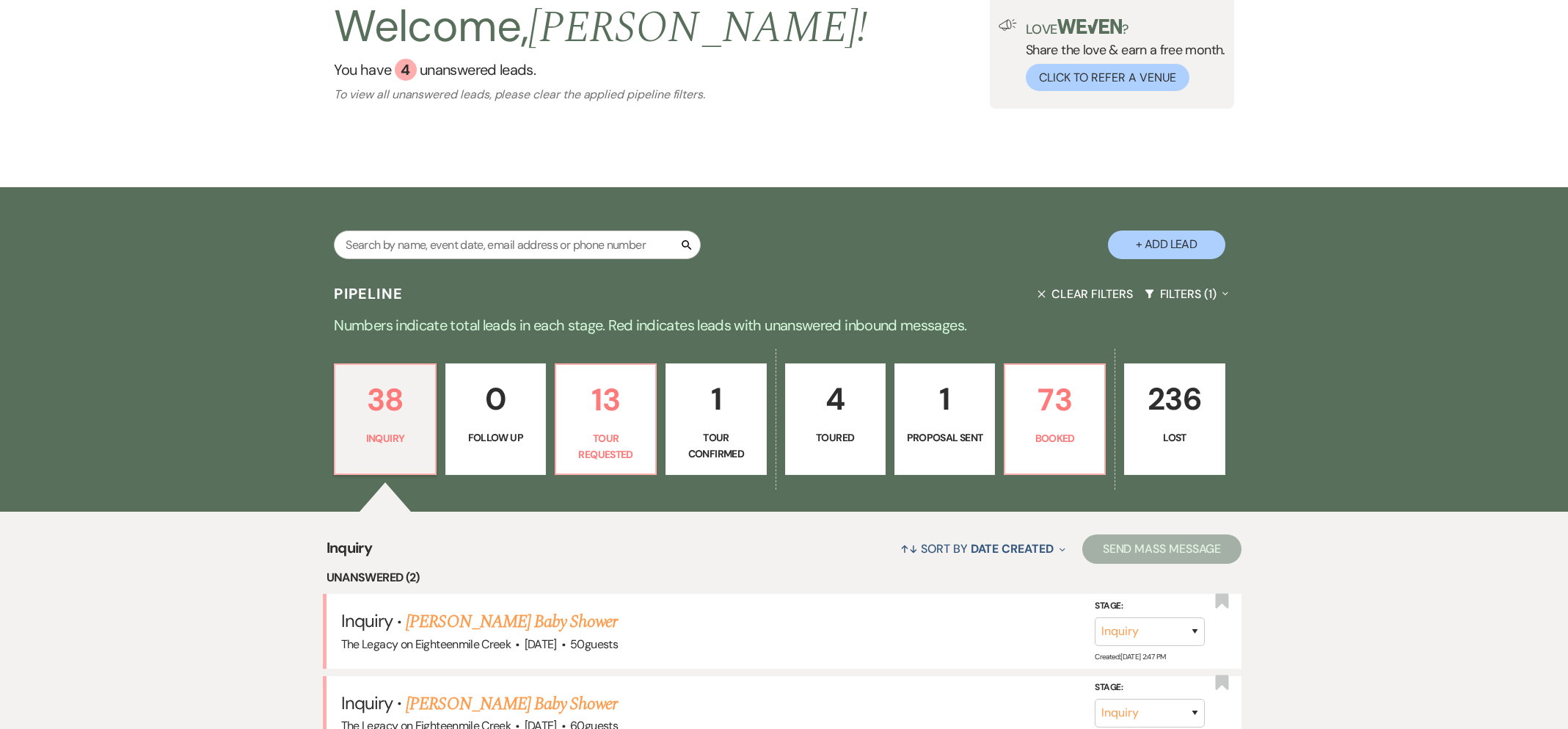
scroll to position [241, 0]
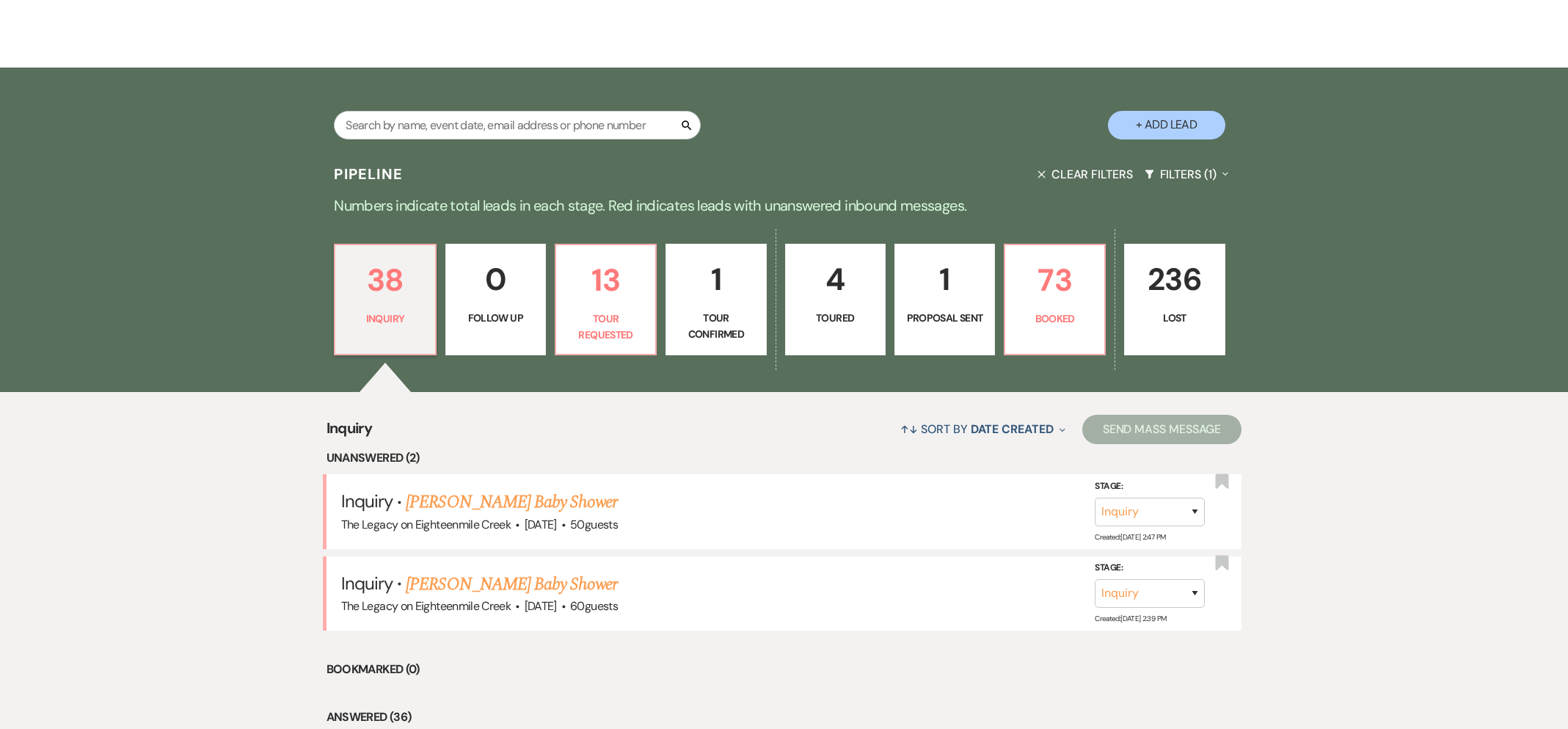
click at [928, 296] on p "1" at bounding box center [944, 279] width 82 height 49
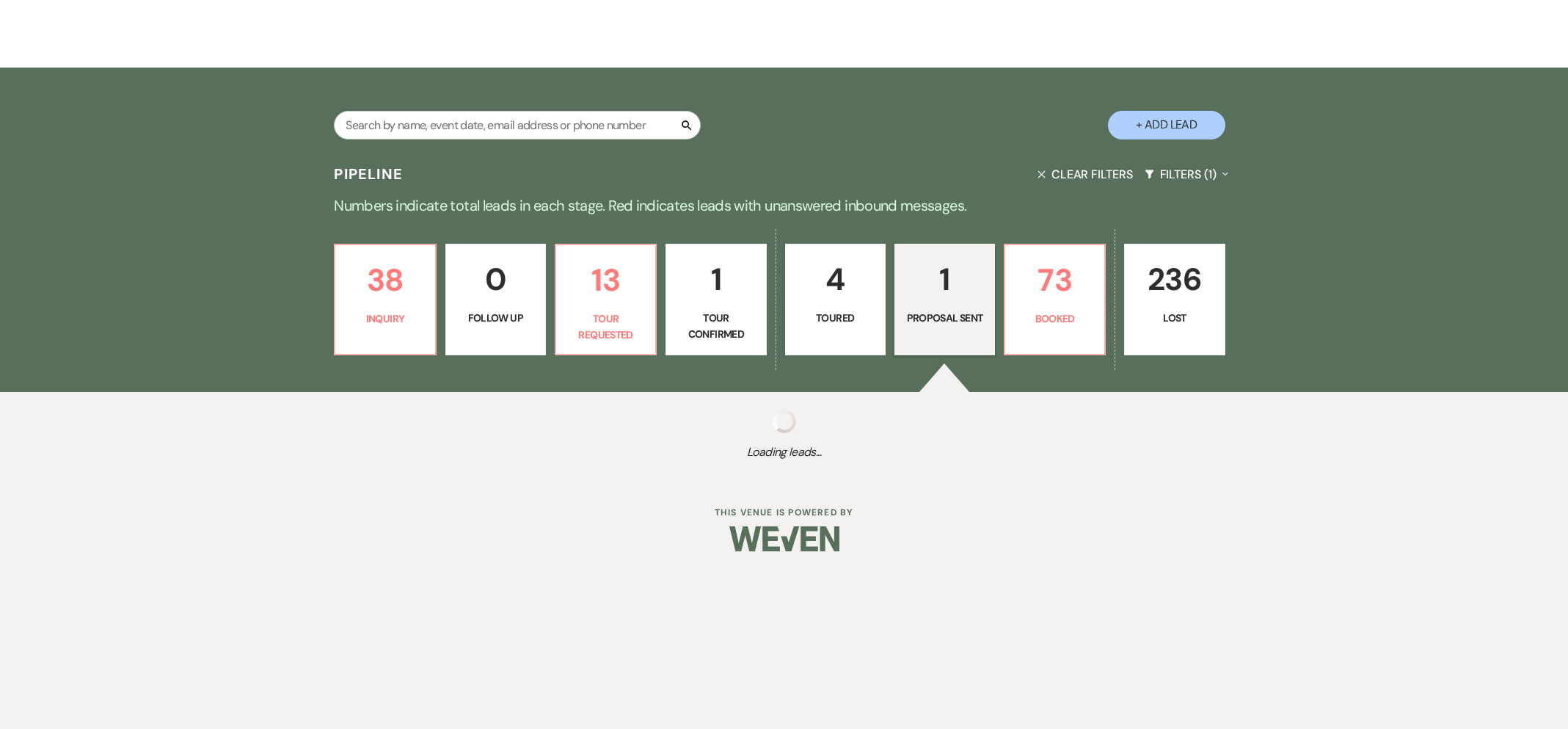
select select "6"
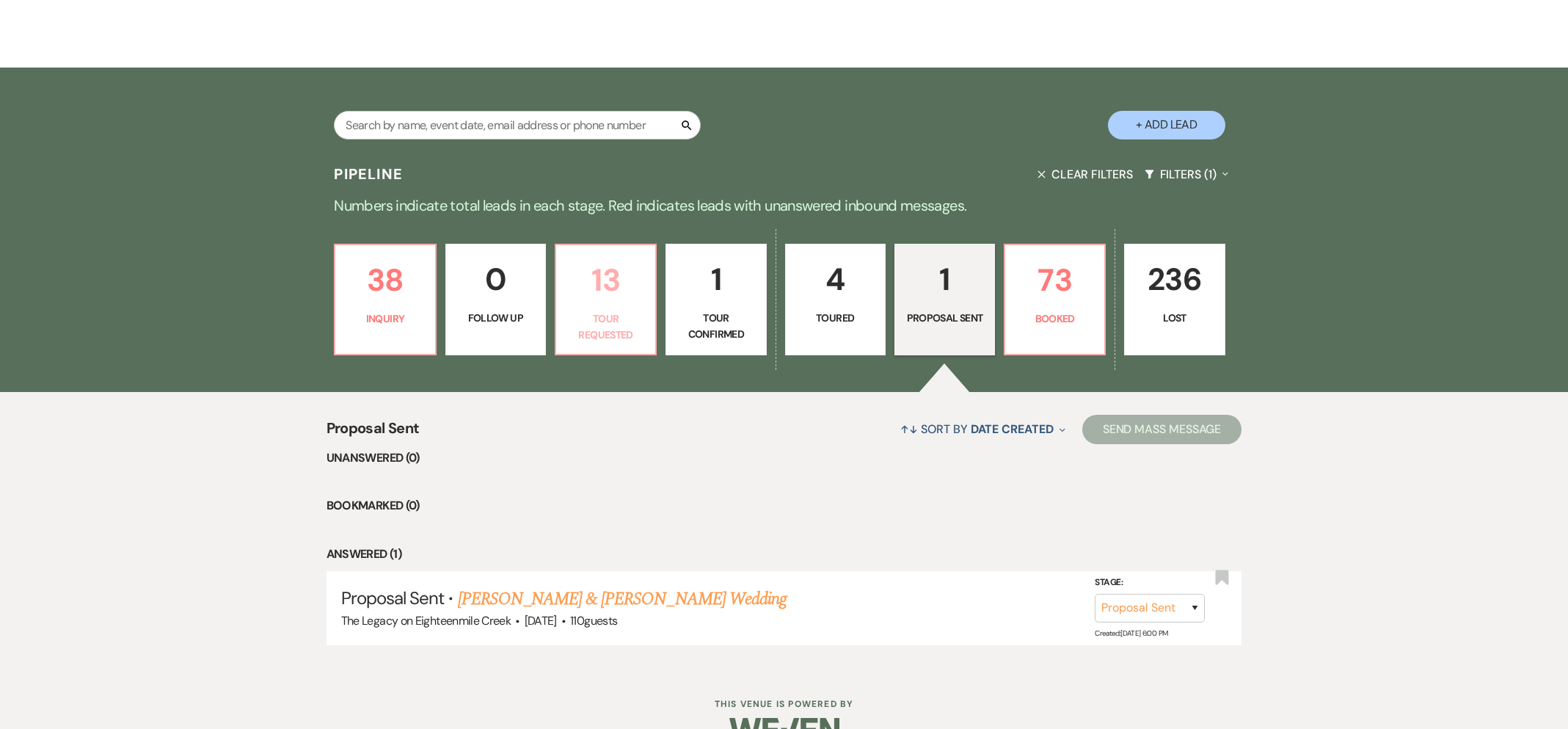
click at [615, 327] on p "Tour Requested" at bounding box center [606, 327] width 82 height 33
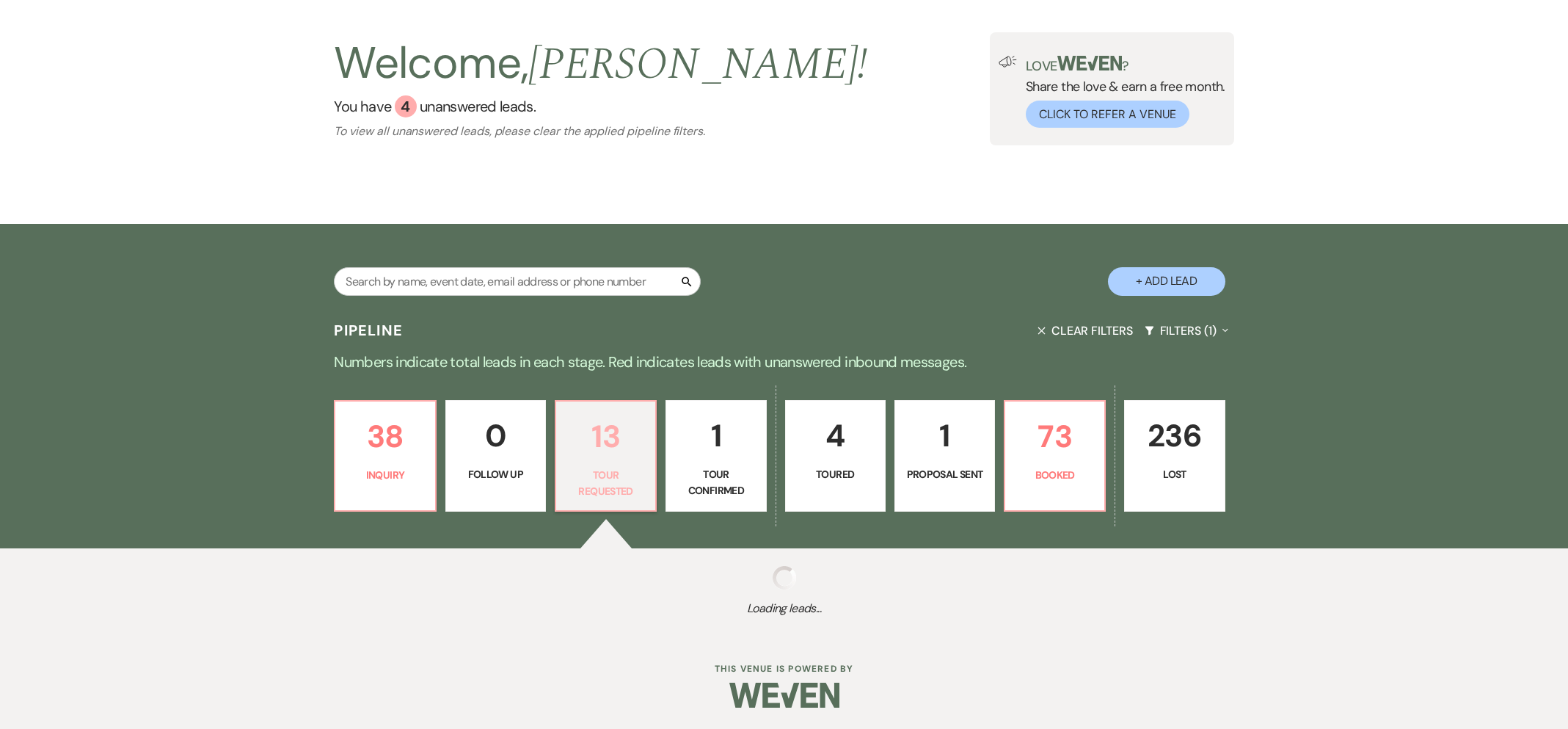
select select "2"
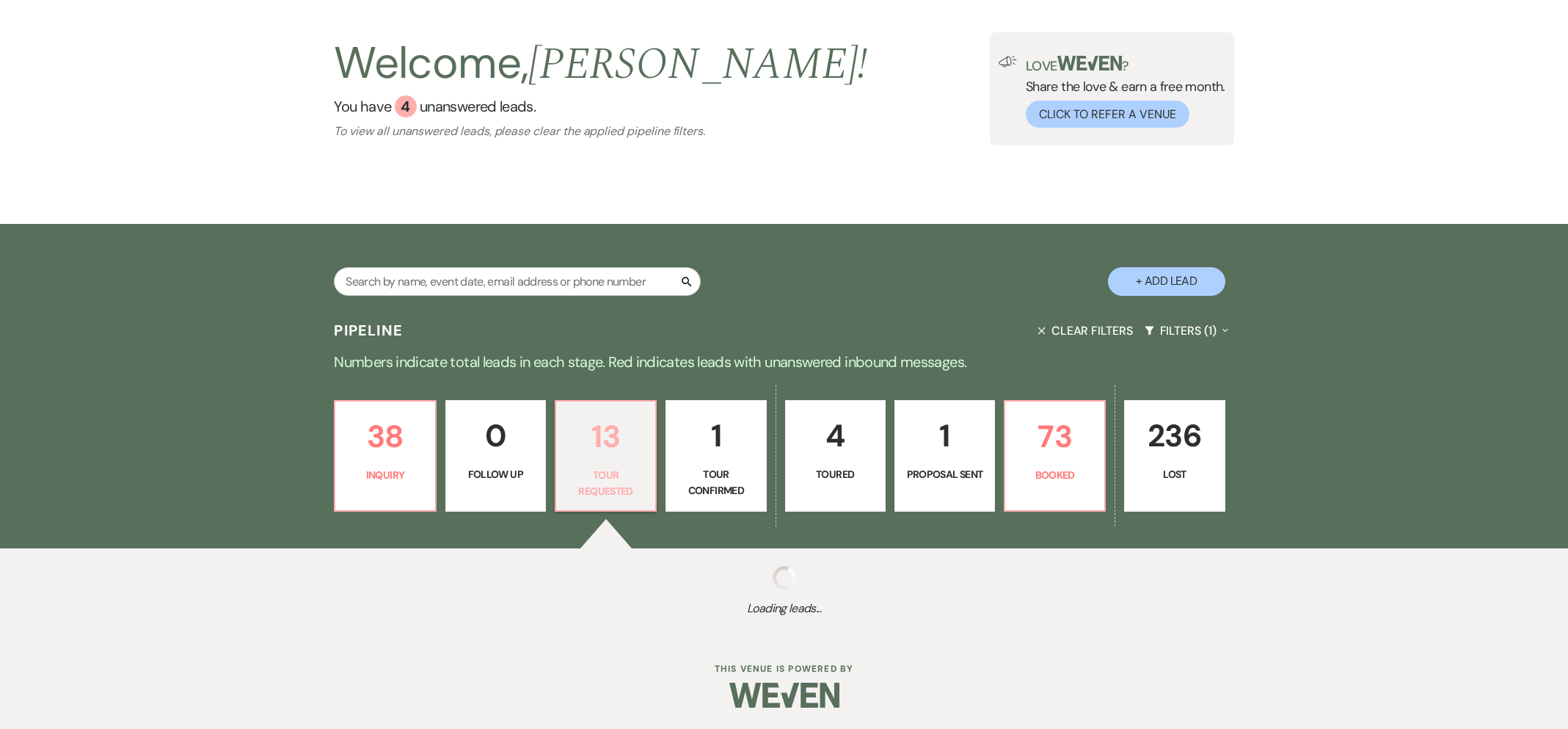
select select "2"
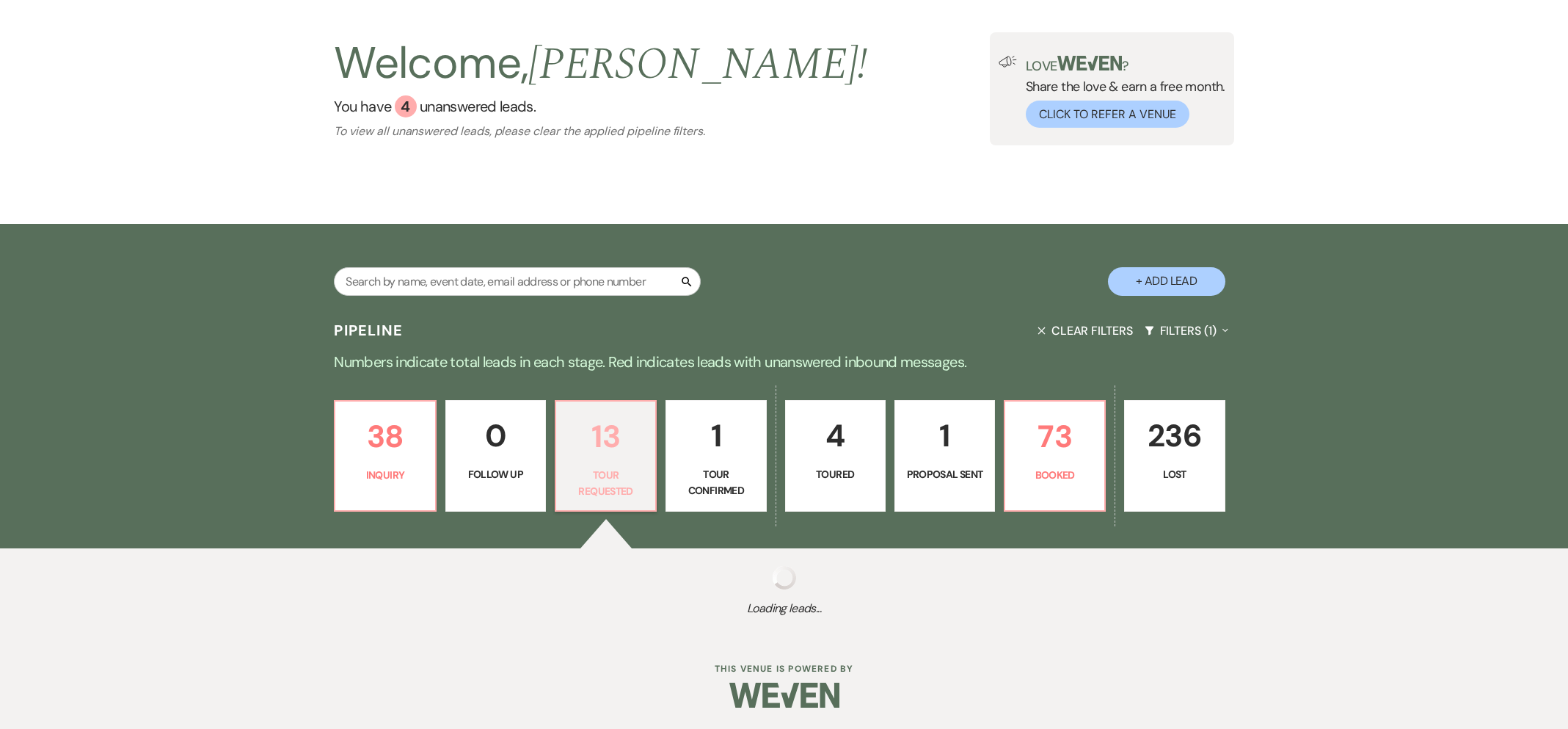
select select "2"
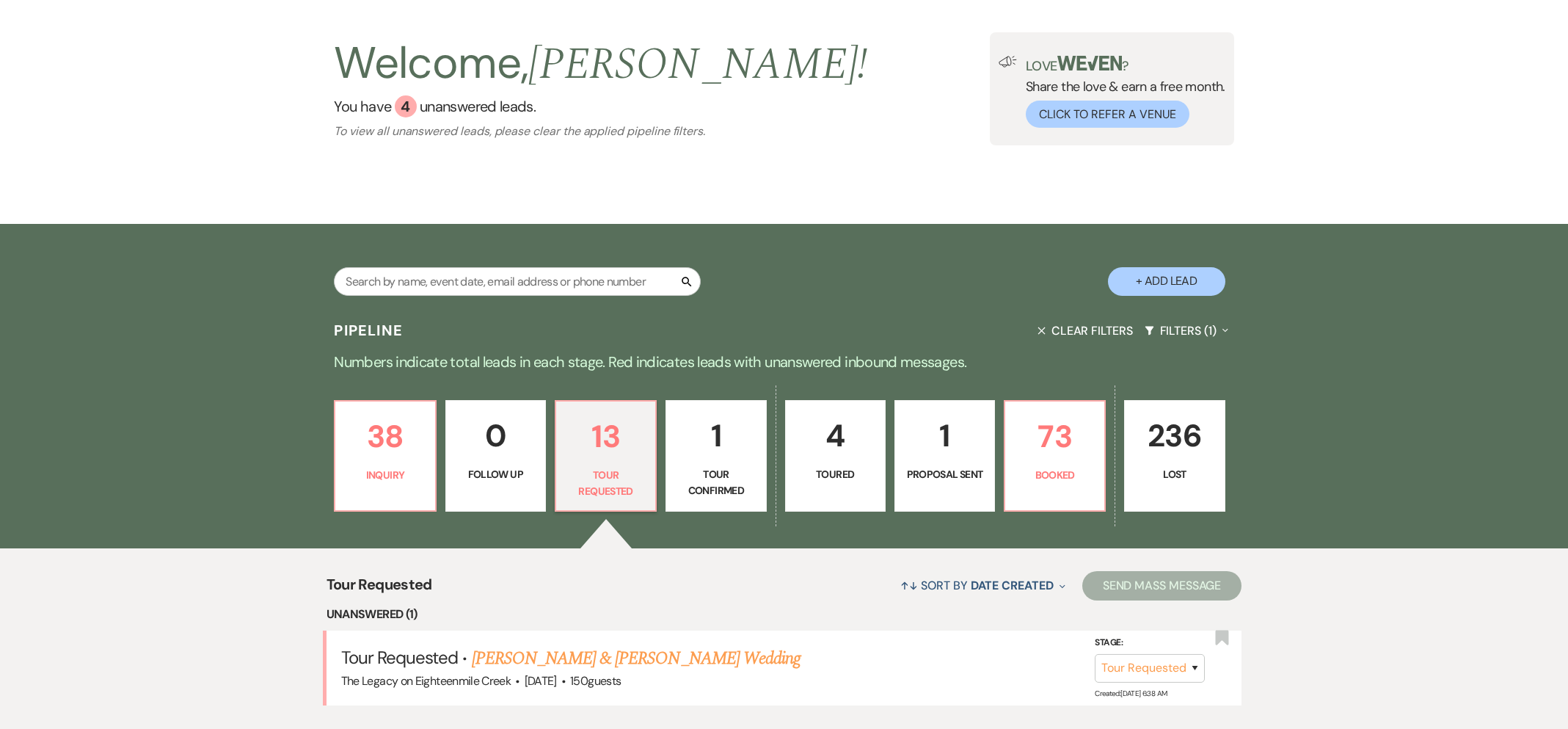
scroll to position [241, 0]
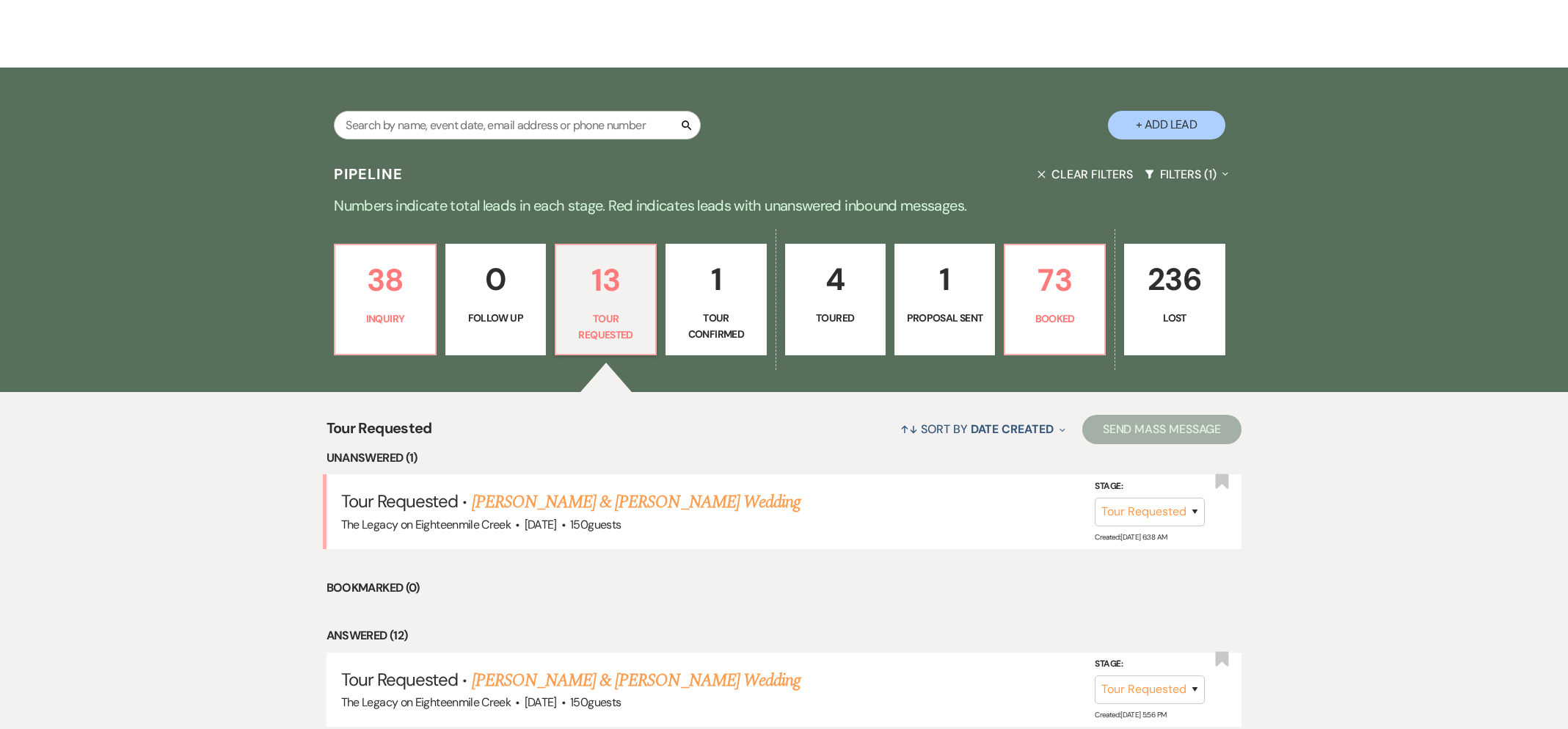
click at [599, 505] on link "[PERSON_NAME] & [PERSON_NAME] Wedding" at bounding box center [635, 501] width 328 height 27
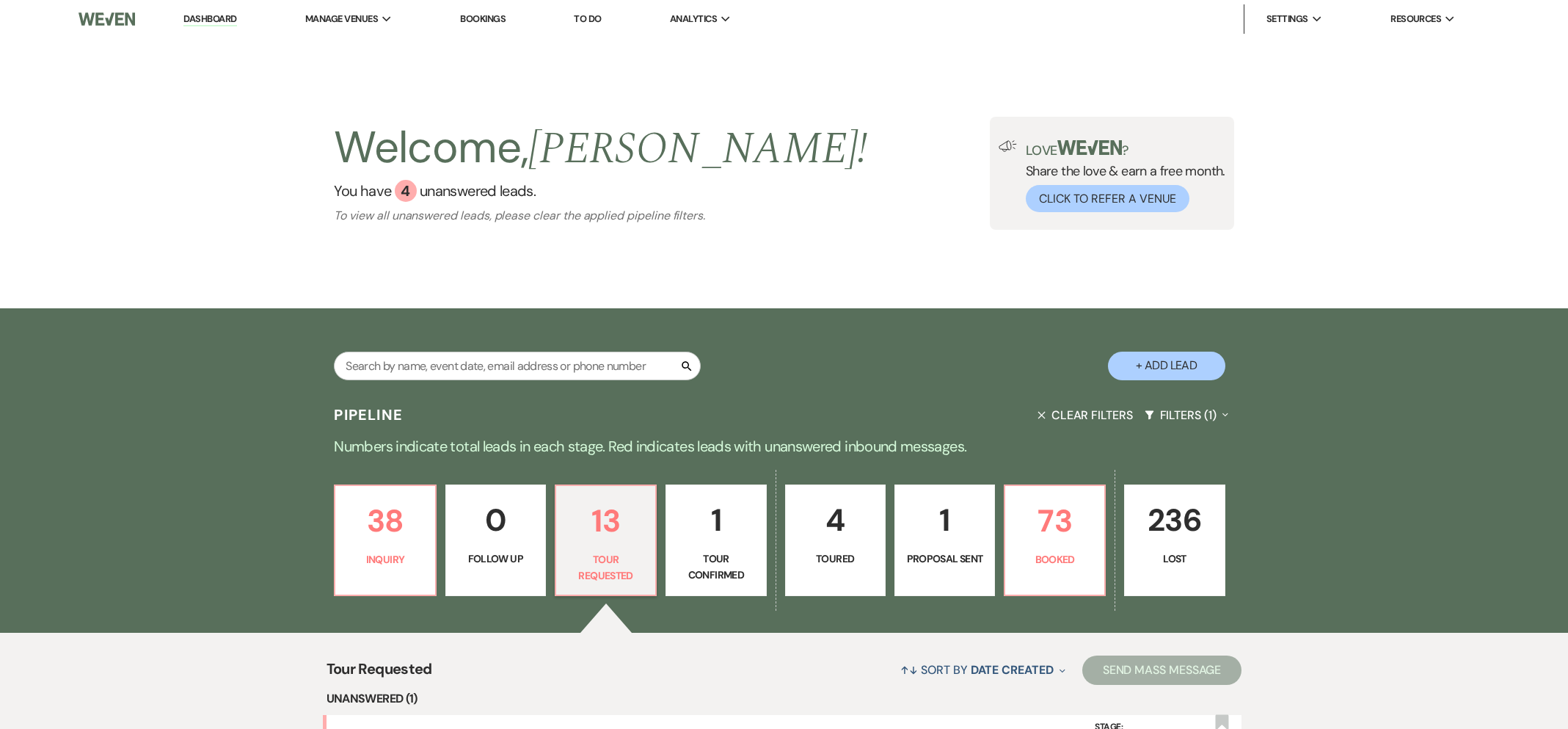
select select "2"
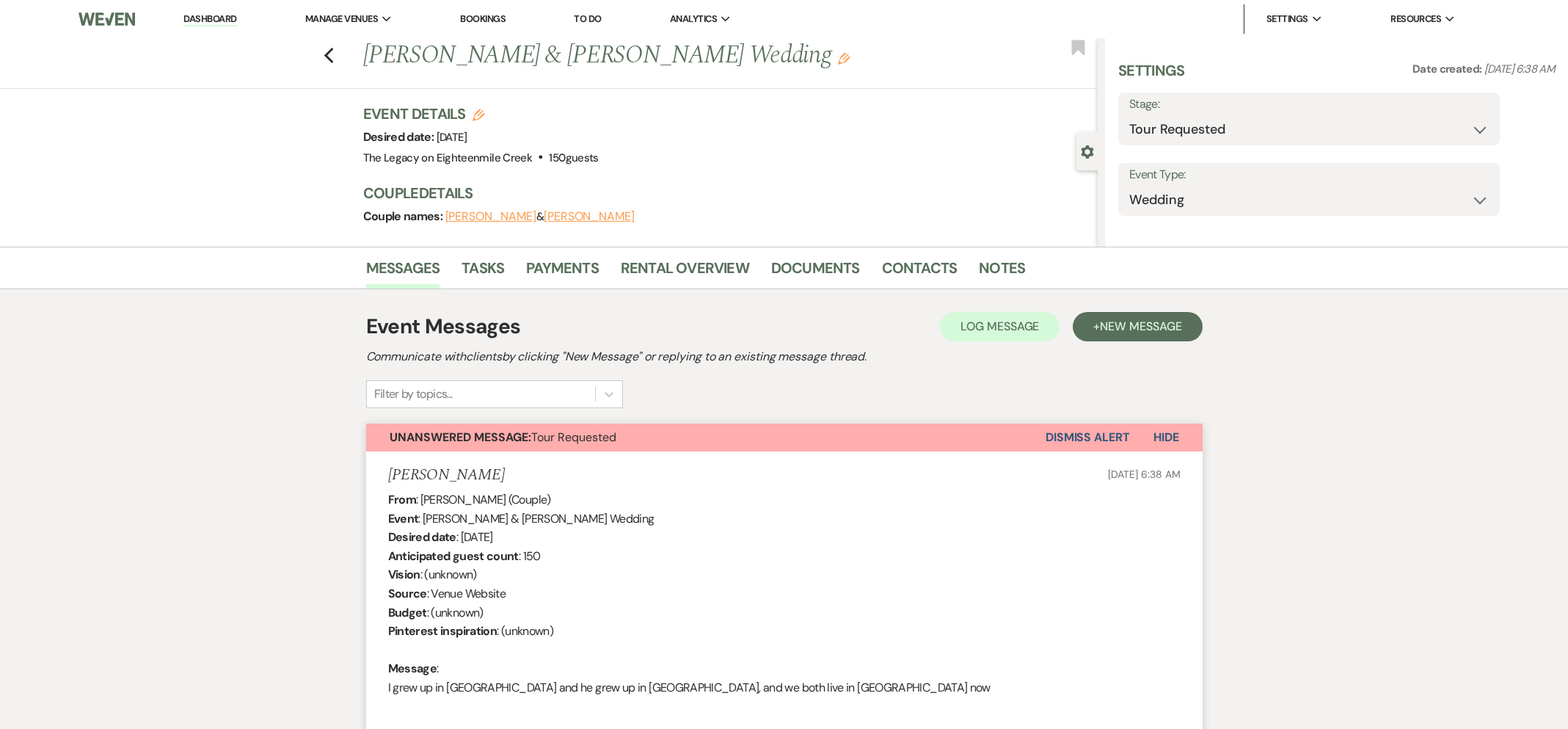
select select "5"
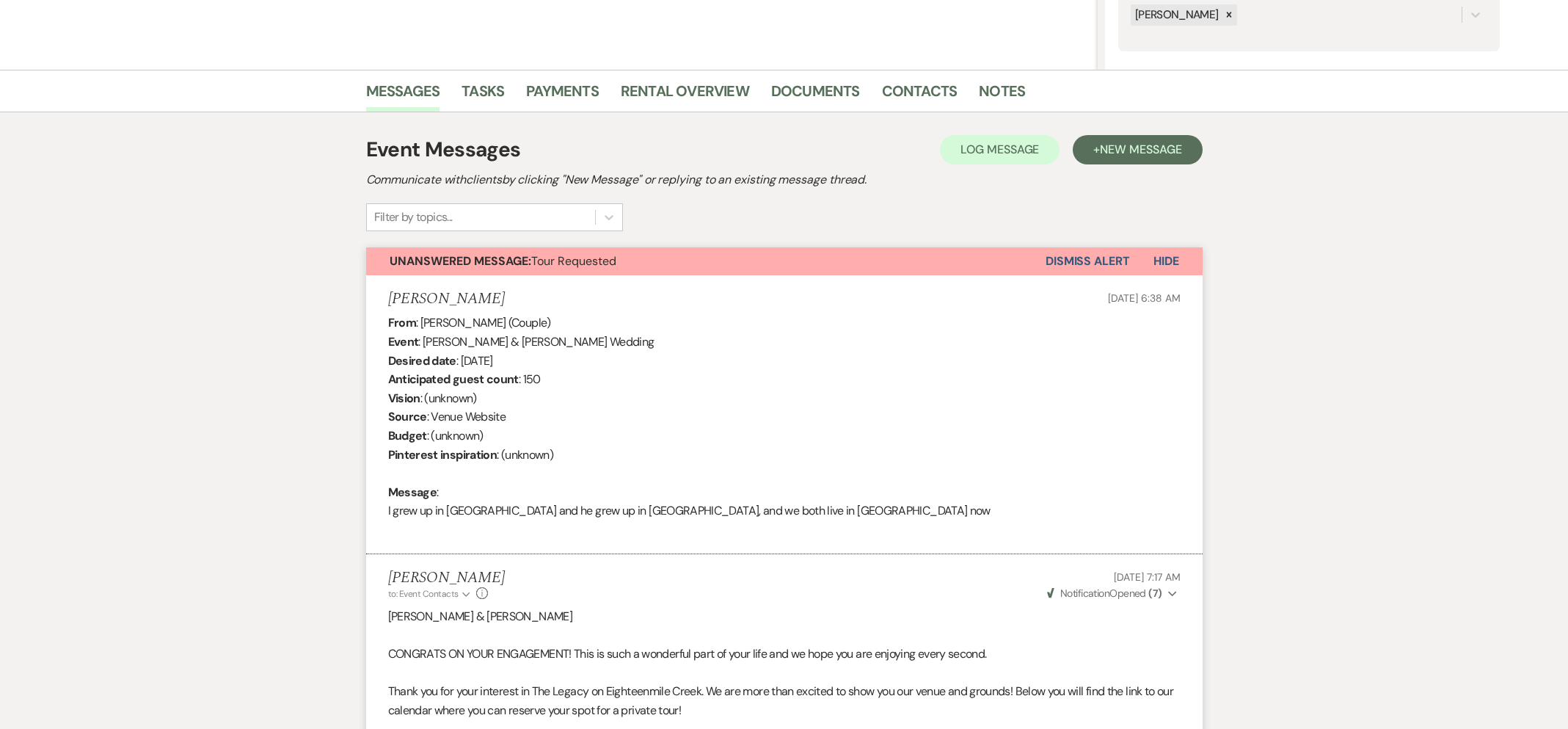
scroll to position [761, 0]
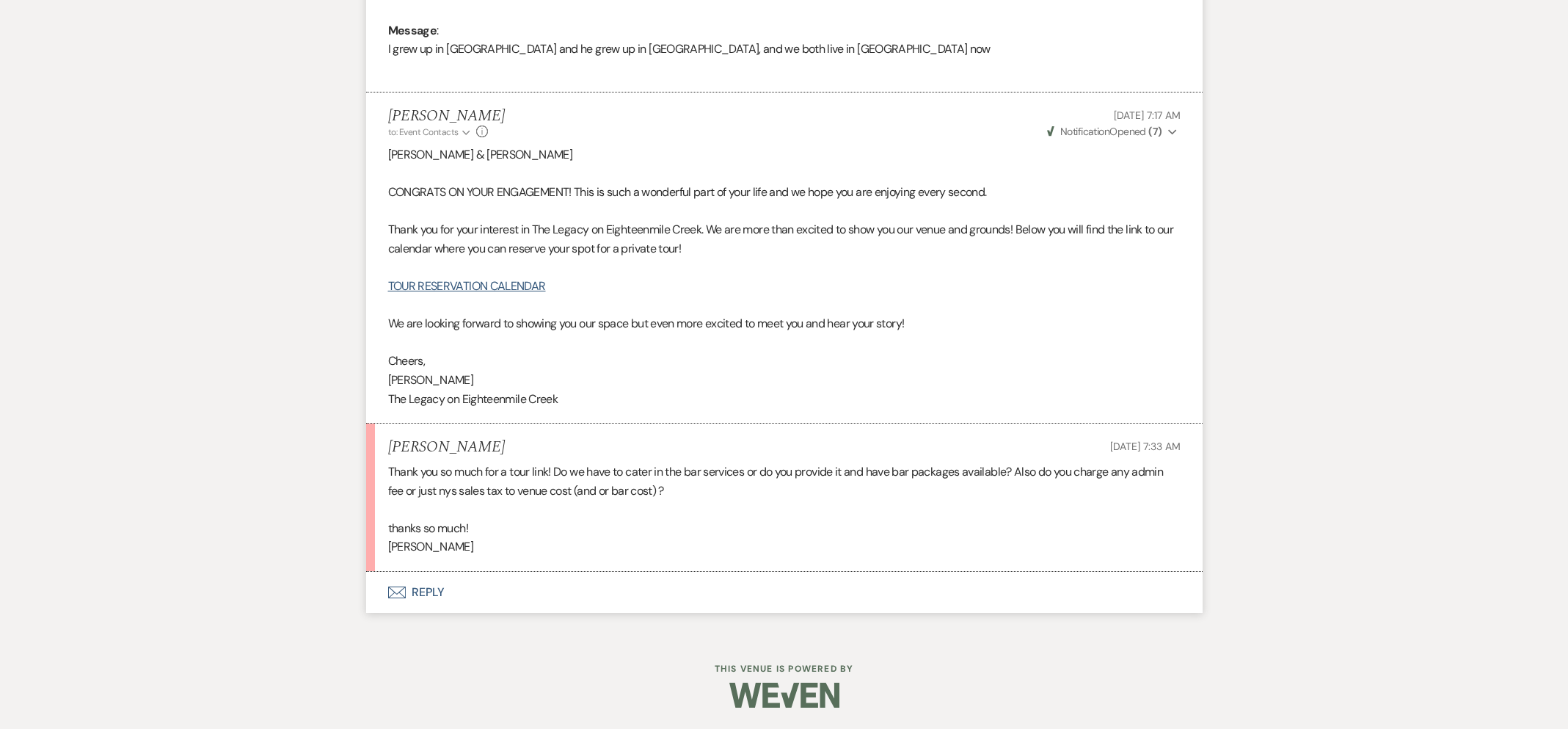
click at [425, 591] on button "Envelope Reply" at bounding box center [784, 592] width 836 height 41
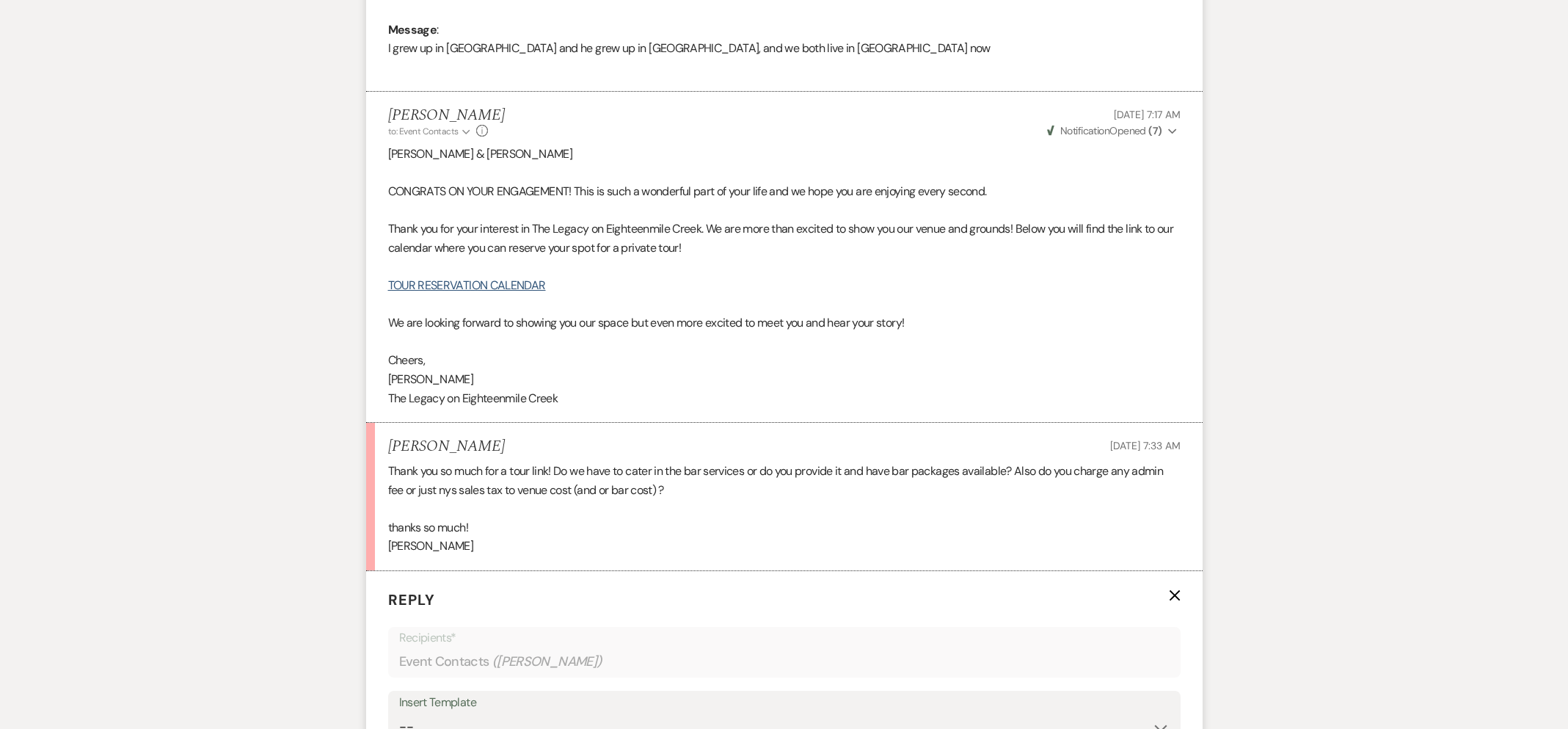
scroll to position [1094, 0]
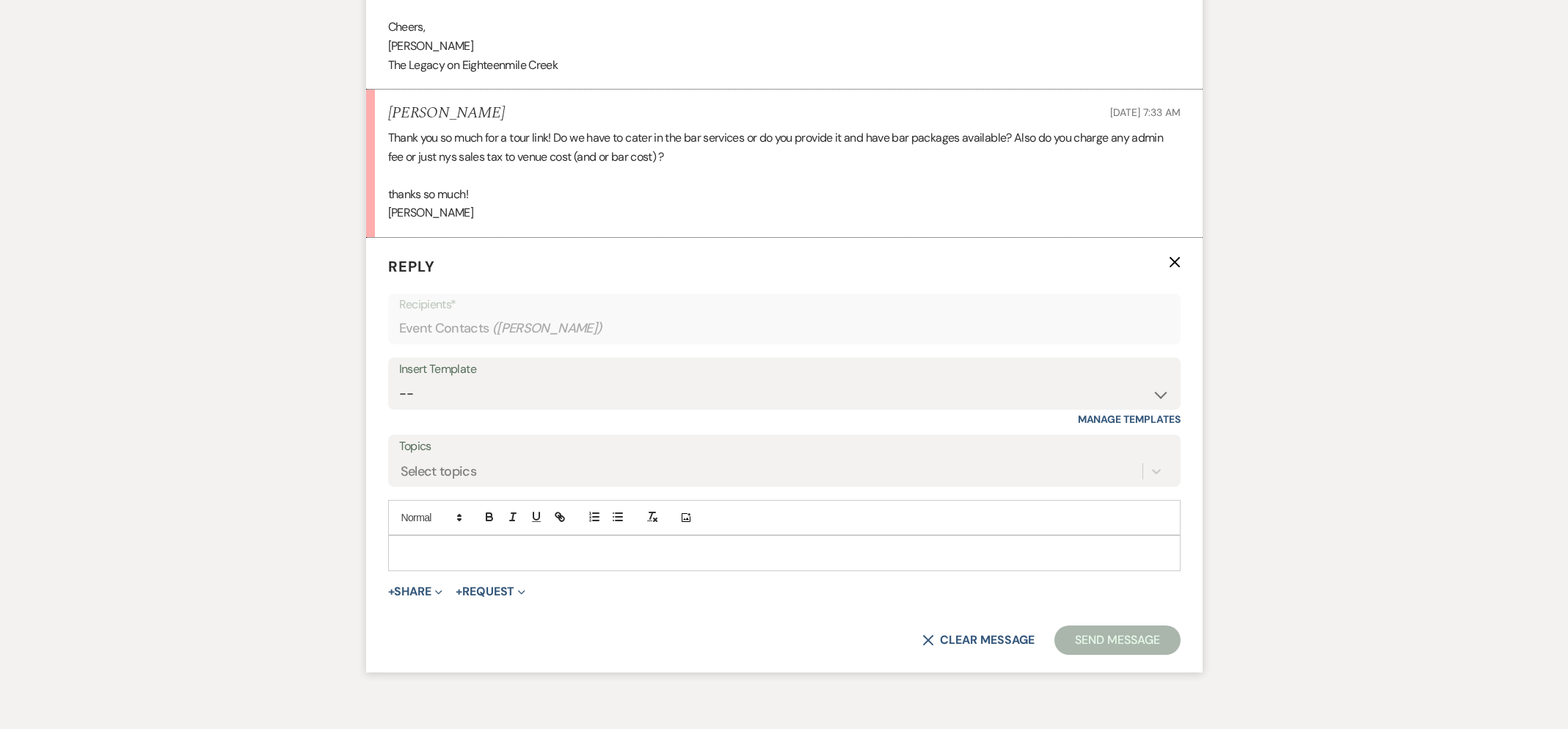
click at [481, 549] on p at bounding box center [784, 552] width 769 height 16
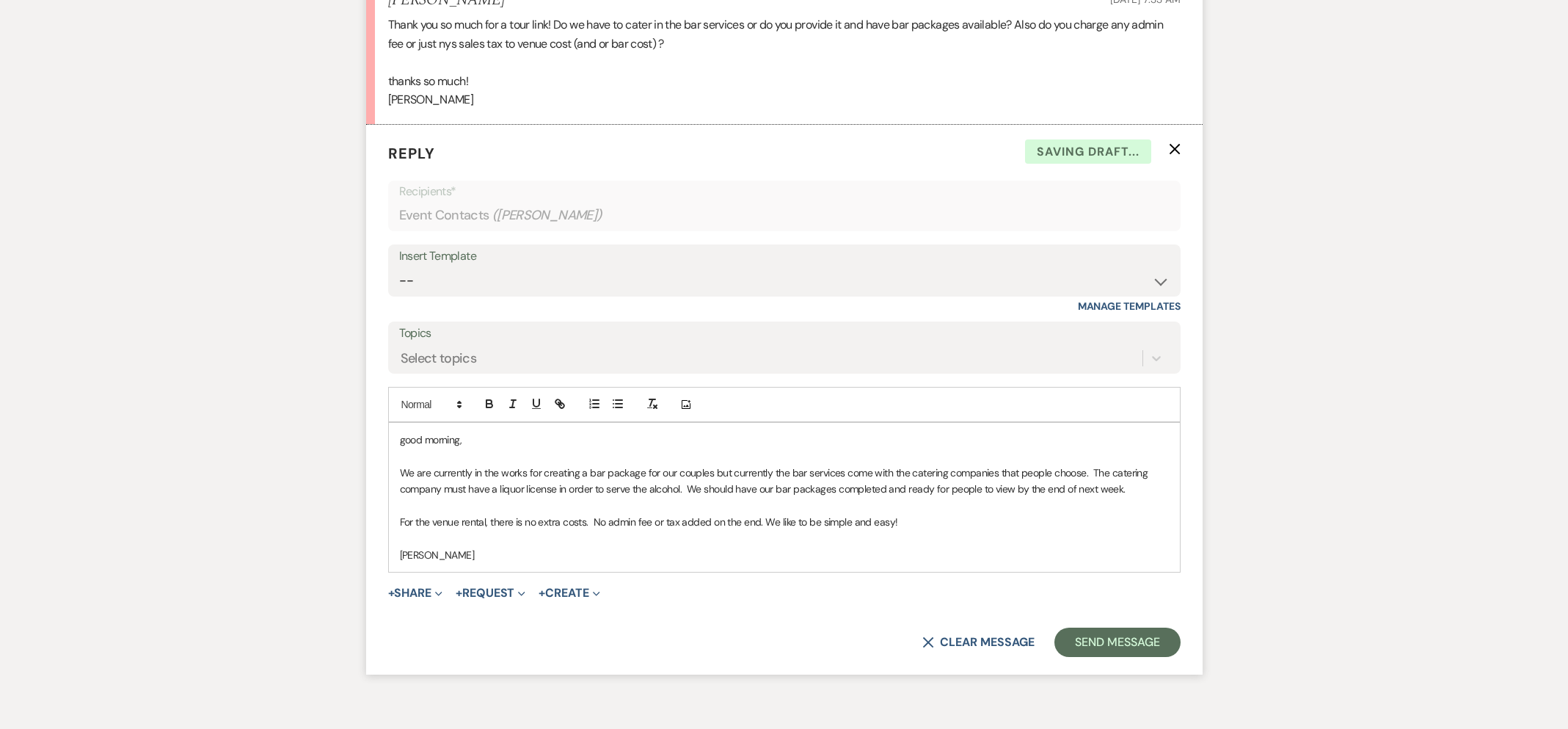
scroll to position [1286, 0]
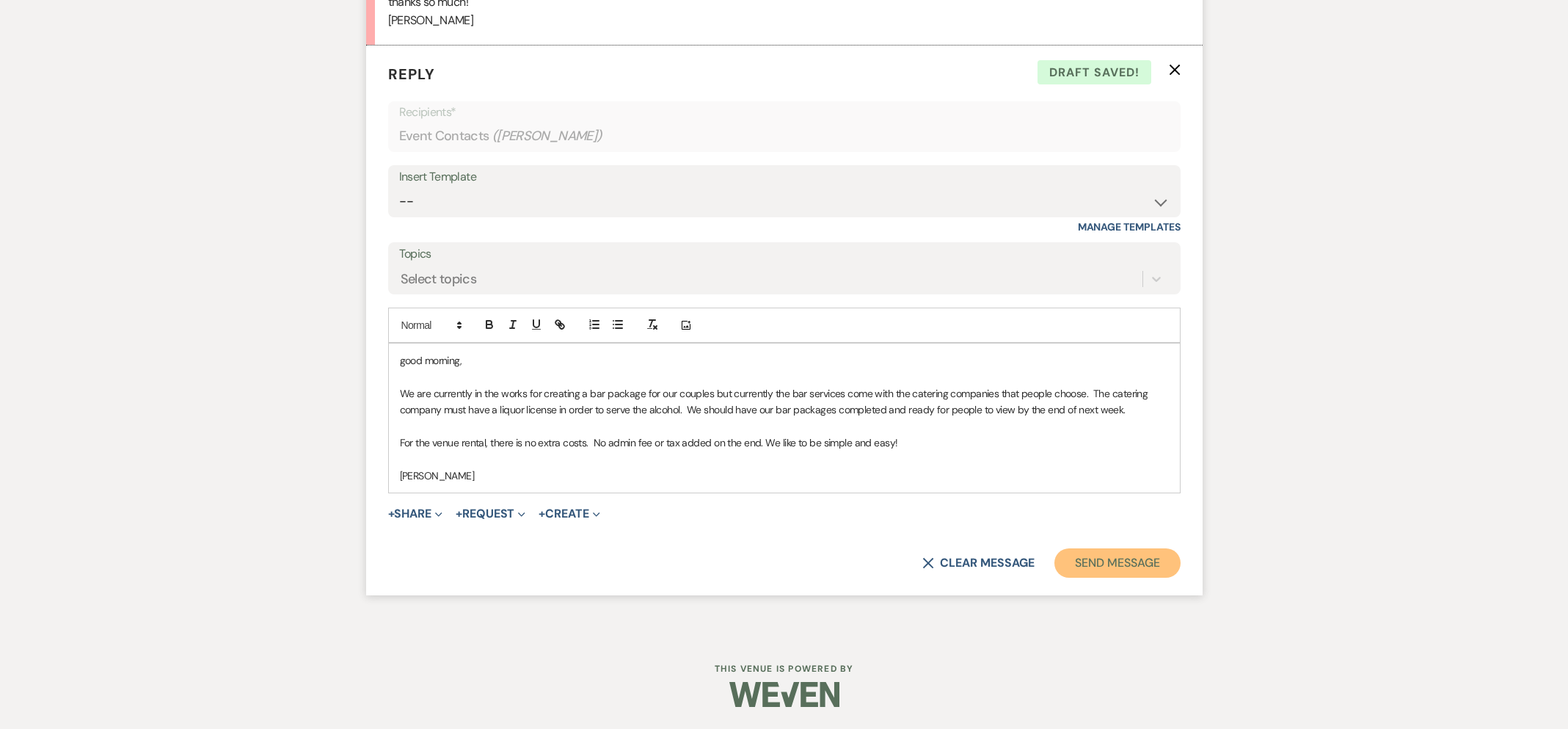
click at [1109, 564] on button "Send Message" at bounding box center [1116, 563] width 125 height 30
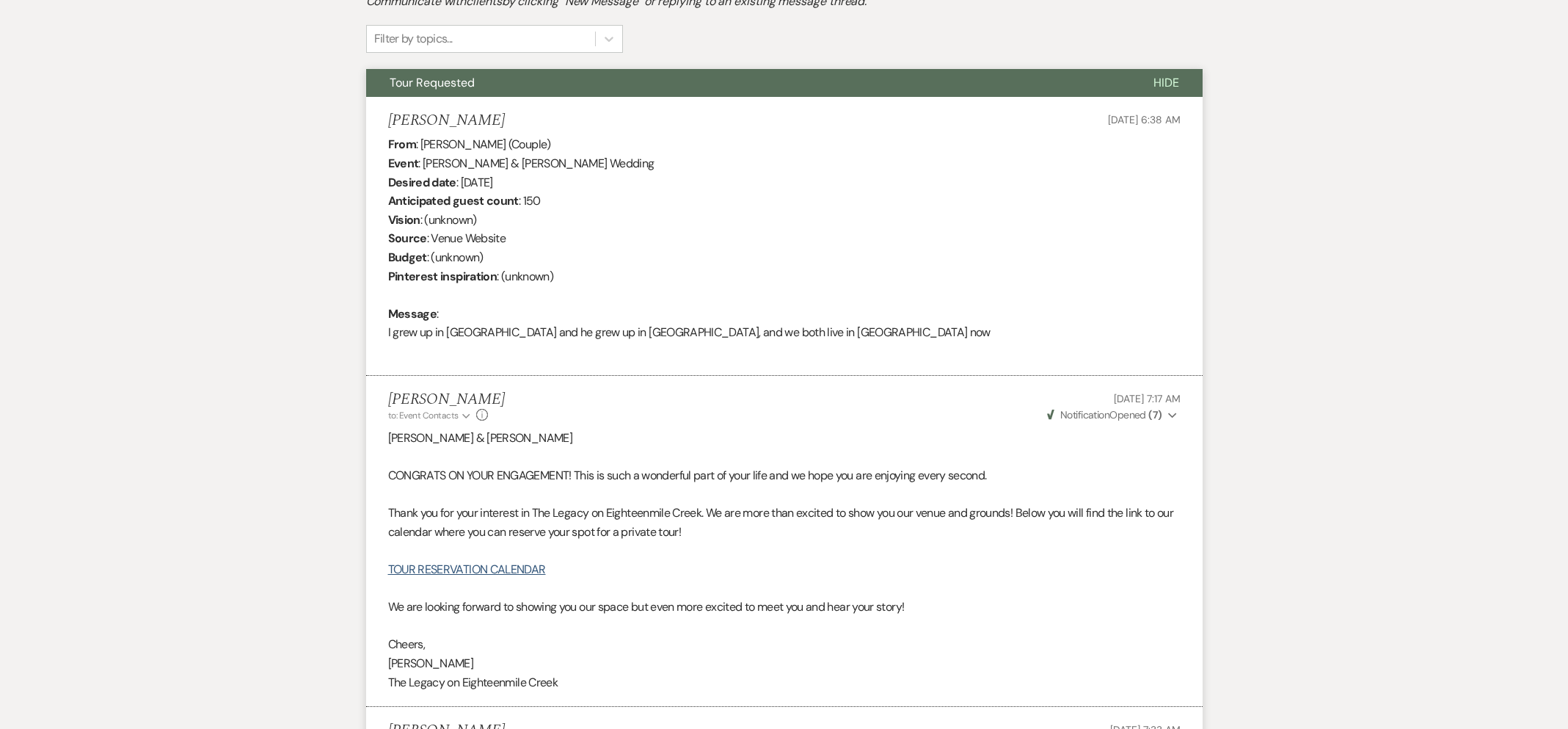
scroll to position [0, 0]
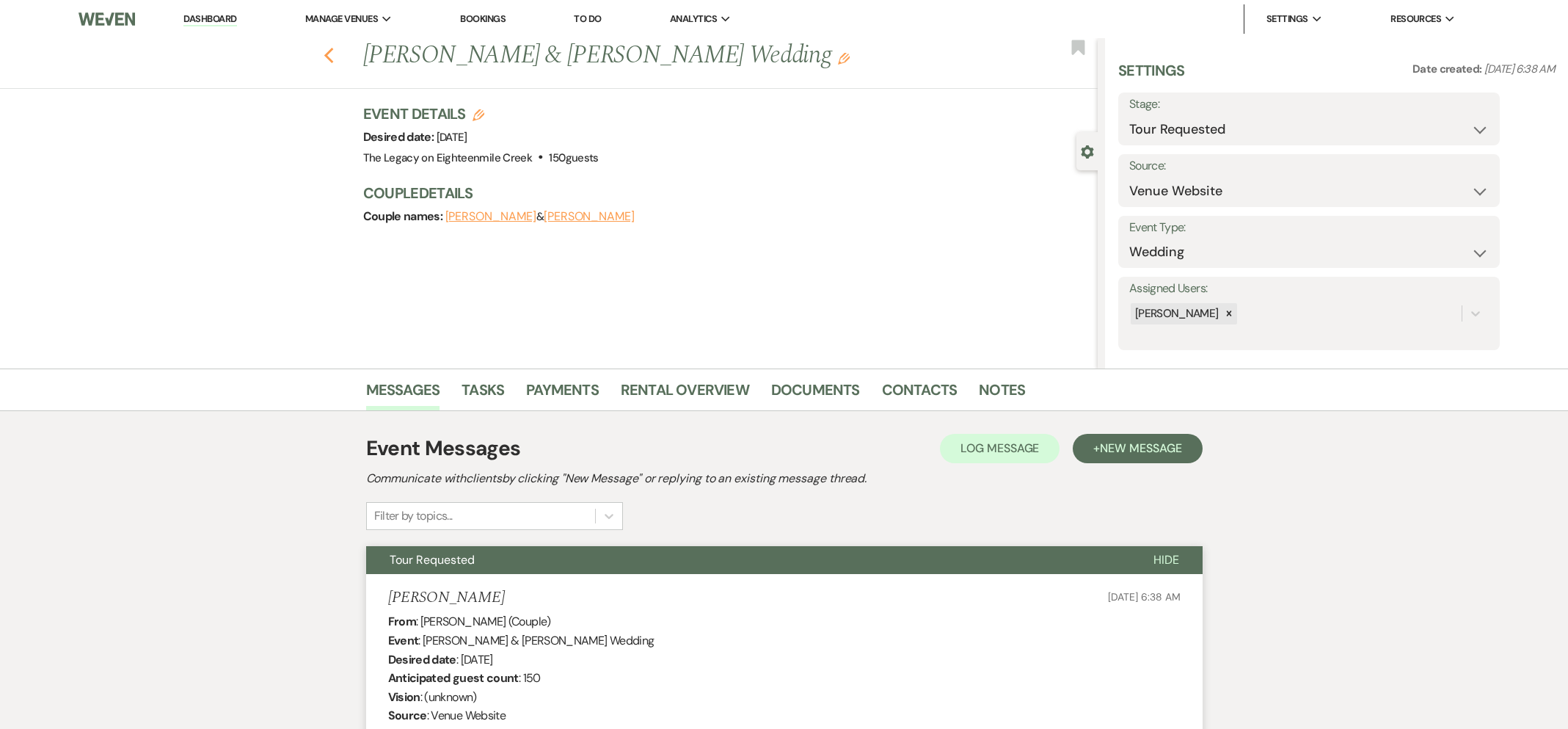
click at [328, 55] on icon "Previous" at bounding box center [328, 56] width 11 height 18
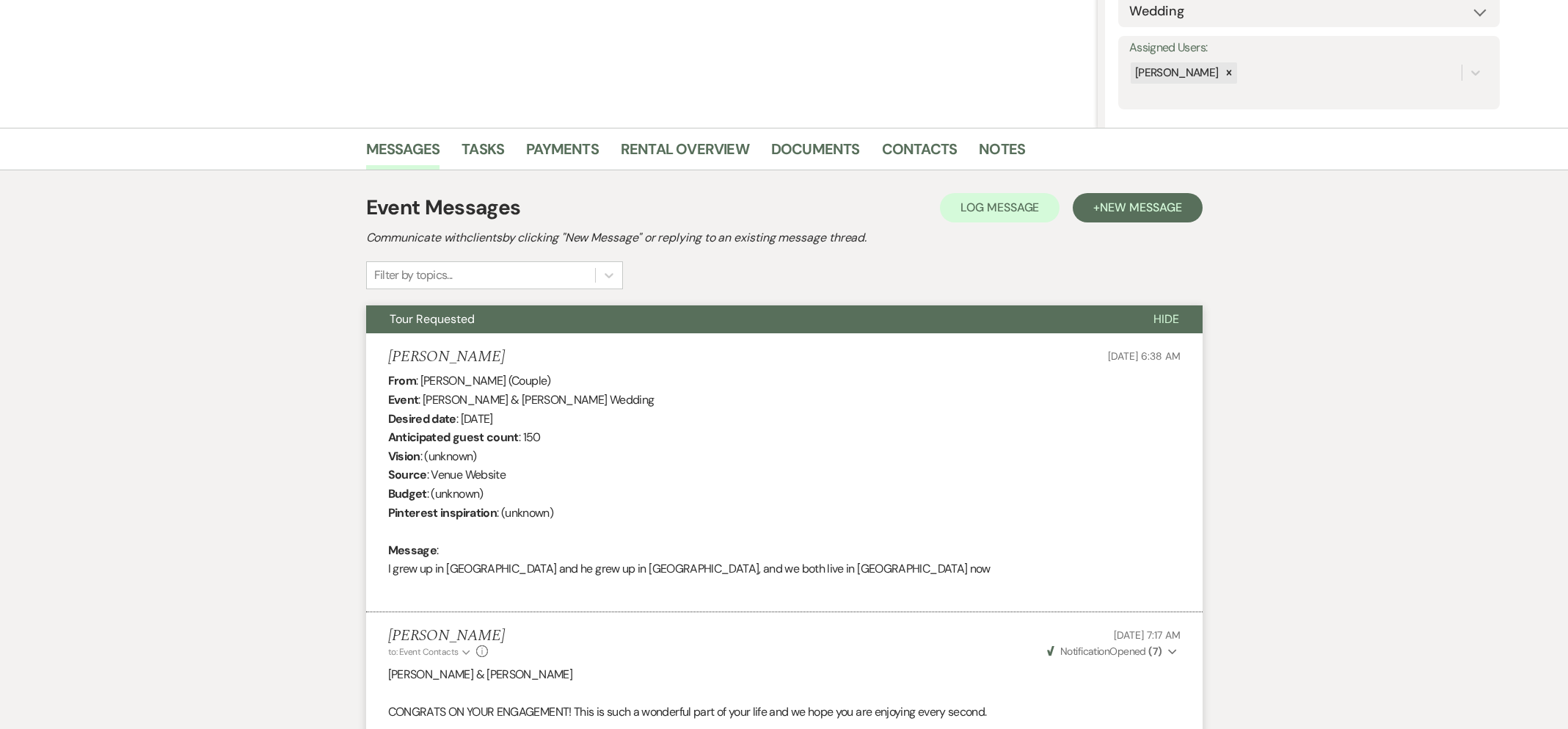
select select "2"
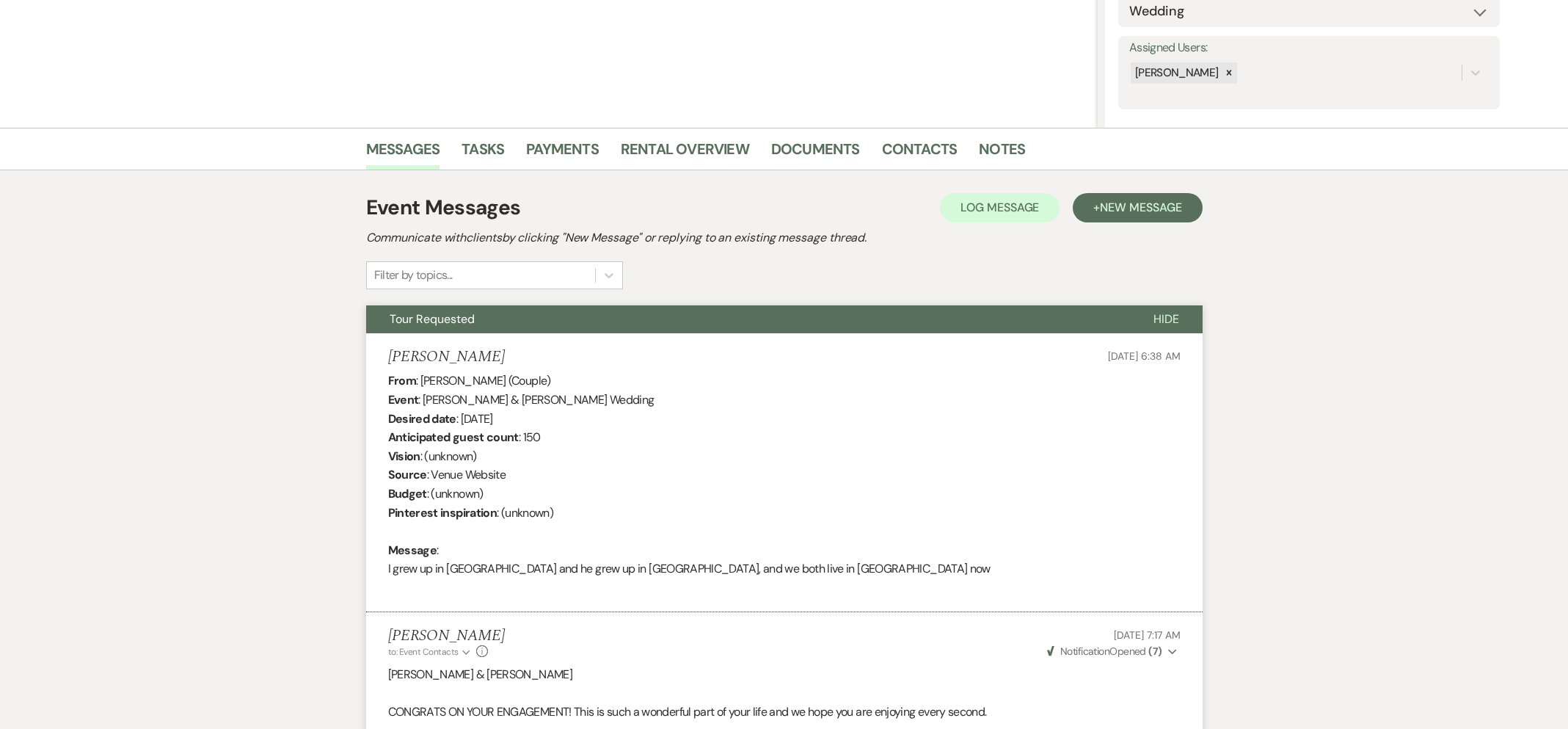
select select "2"
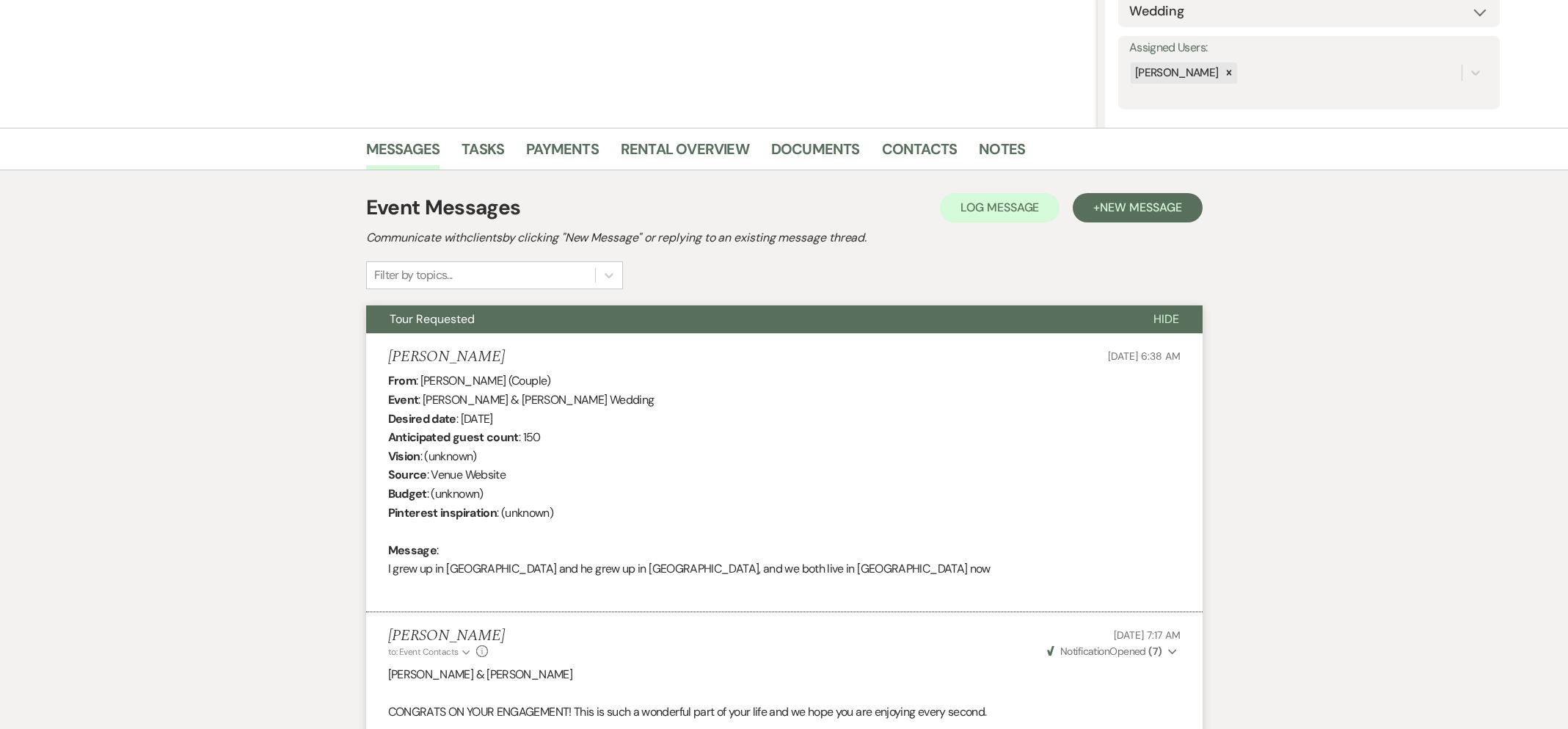
select select "2"
